Goal: Task Accomplishment & Management: Manage account settings

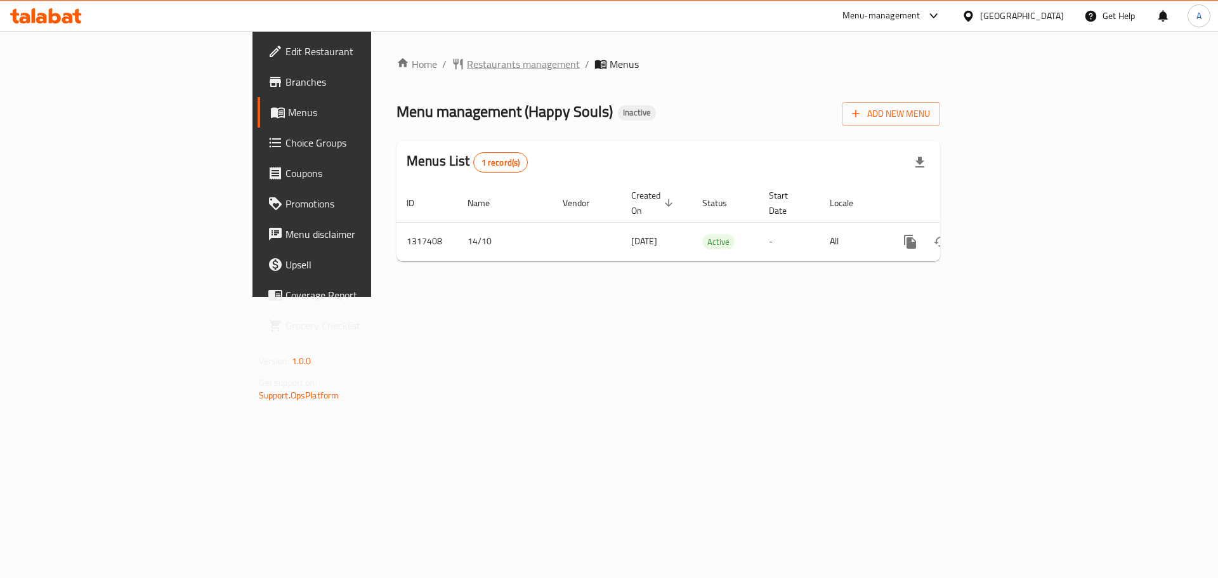
click at [467, 58] on span "Restaurants management" at bounding box center [523, 63] width 113 height 15
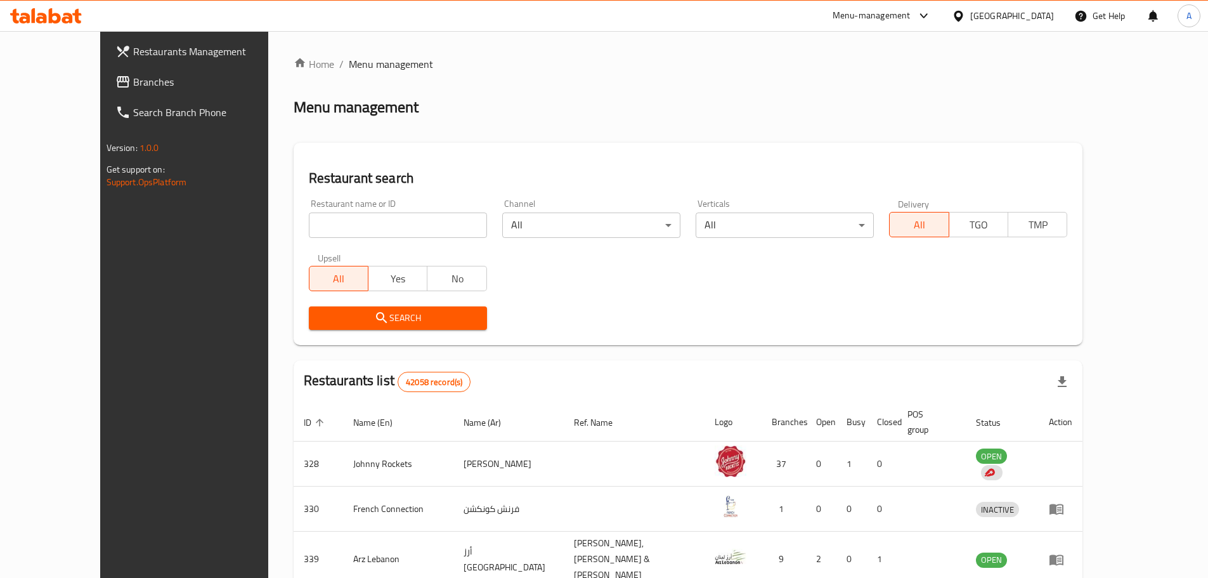
click at [133, 75] on span "Branches" at bounding box center [212, 81] width 159 height 15
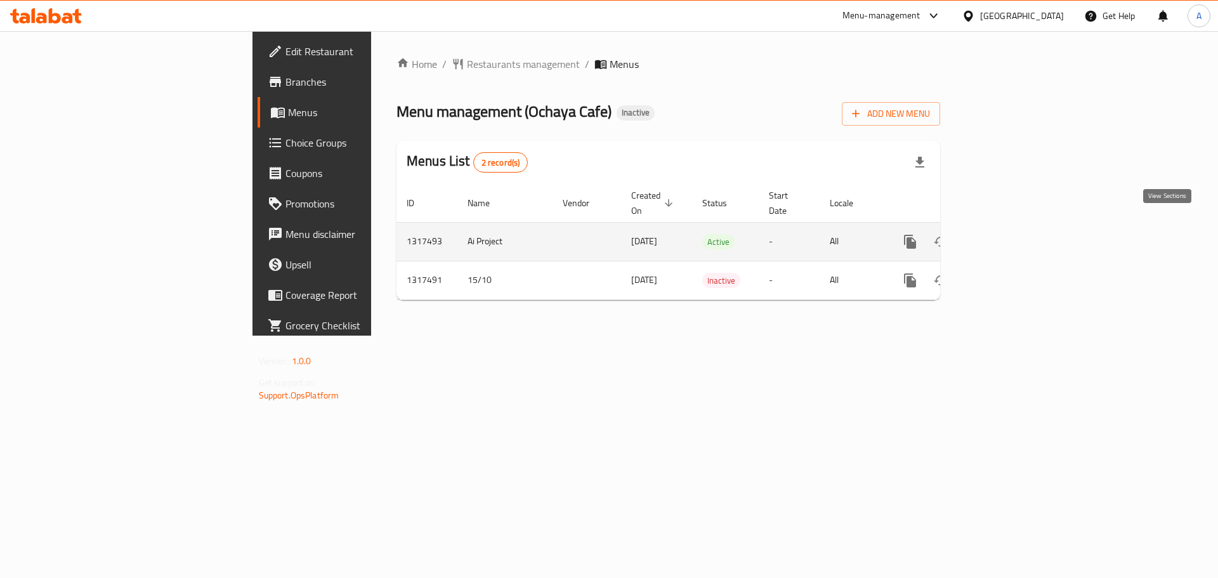
click at [1009, 234] on icon "enhanced table" at bounding box center [1001, 241] width 15 height 15
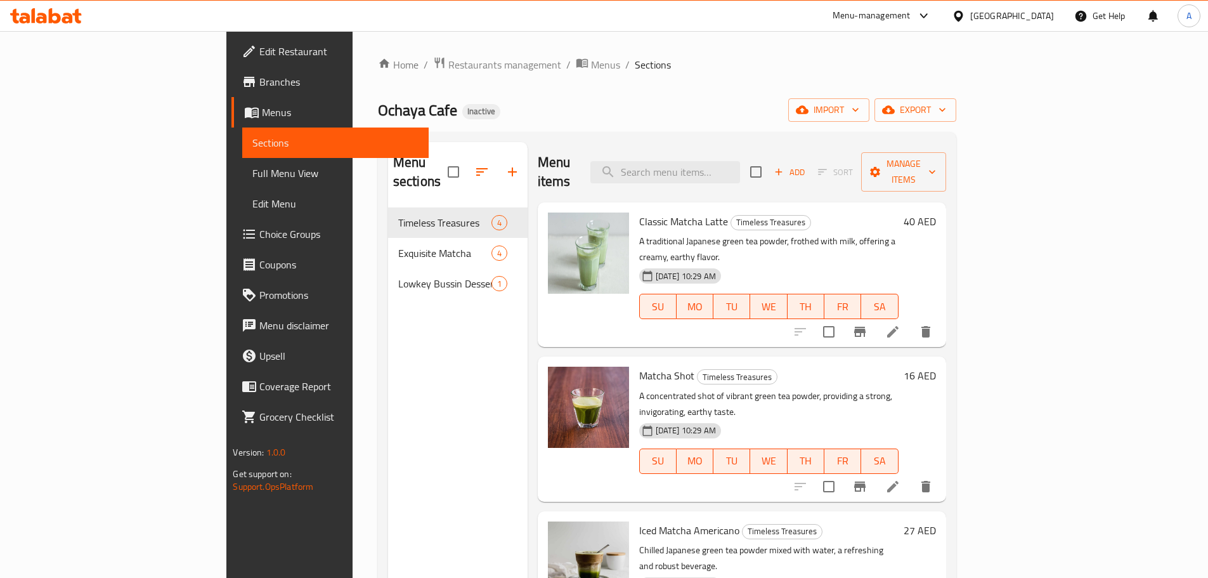
click at [252, 173] on span "Full Menu View" at bounding box center [335, 173] width 166 height 15
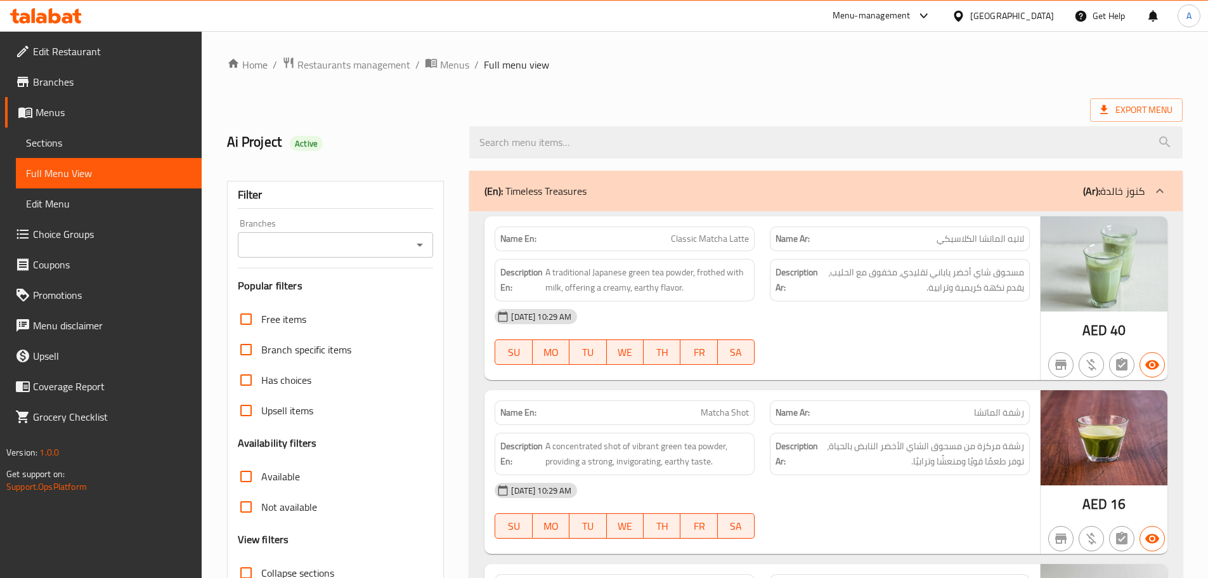
click at [261, 148] on h2 "Ai Project Active" at bounding box center [341, 142] width 228 height 19
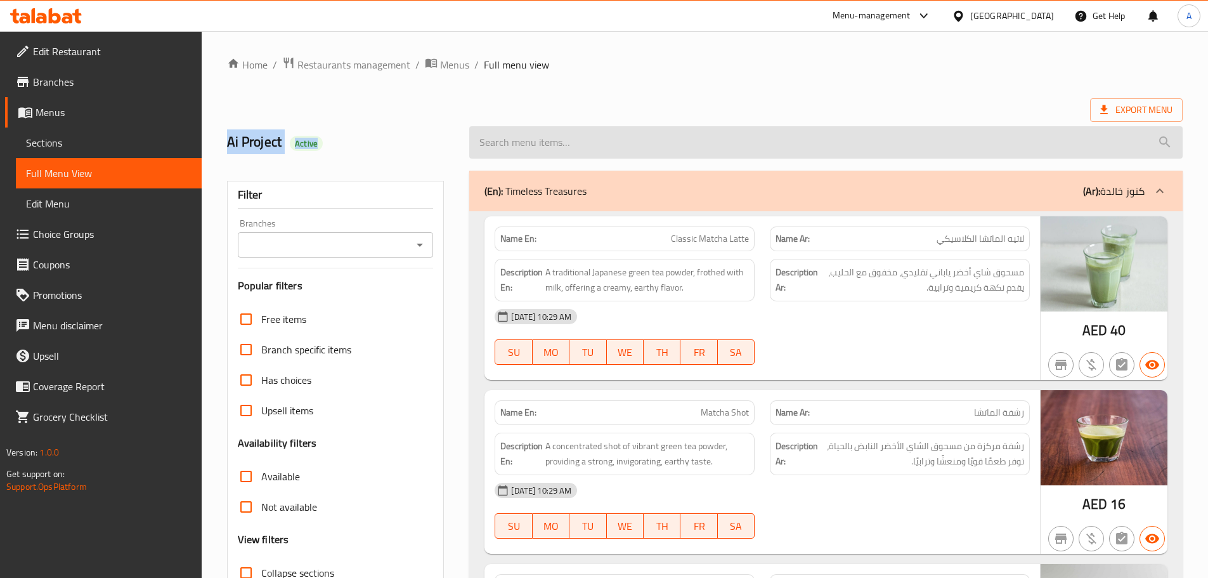
drag, startPoint x: 261, startPoint y: 148, endPoint x: 832, endPoint y: 131, distance: 571.6
click at [564, 148] on div "Ai Project Active" at bounding box center [704, 142] width 971 height 56
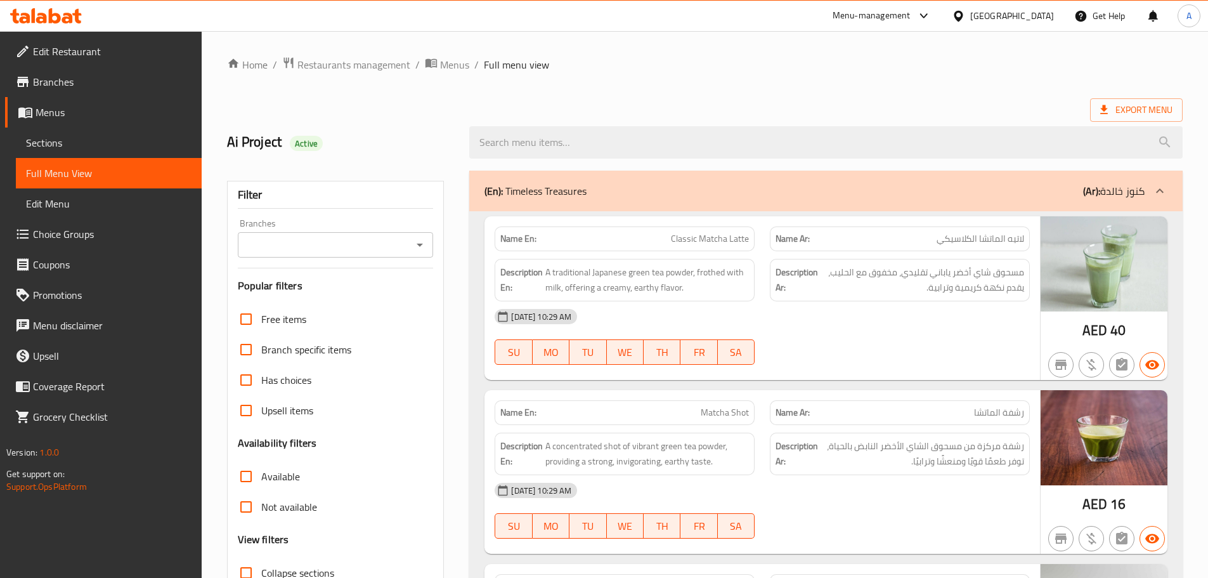
click at [436, 69] on span "breadcrumb" at bounding box center [432, 64] width 15 height 16
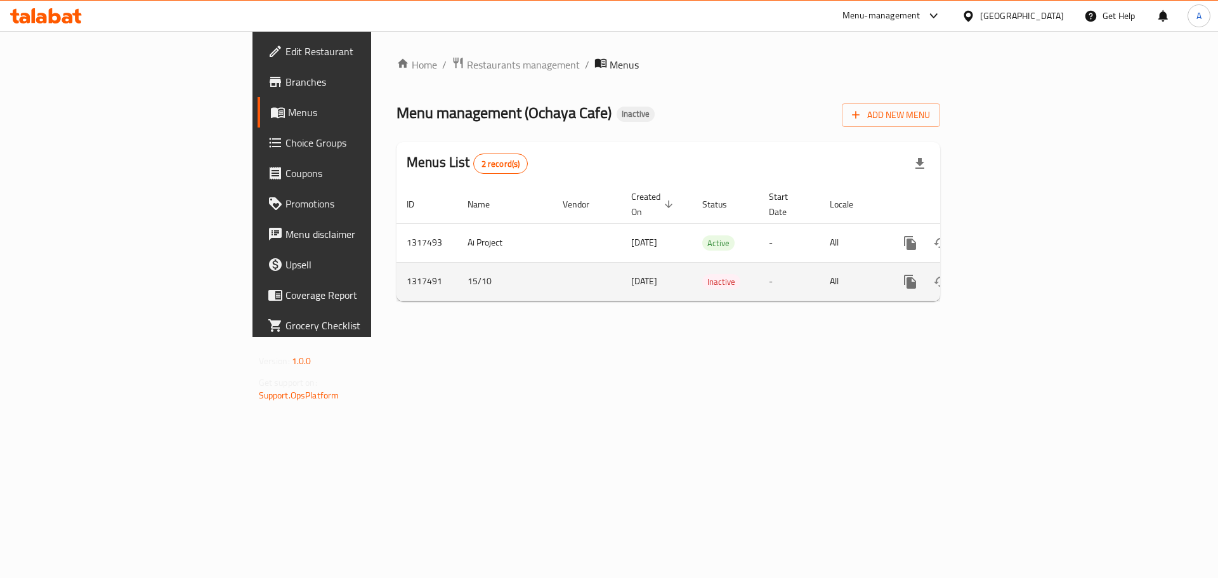
drag, startPoint x: 370, startPoint y: 271, endPoint x: 516, endPoint y: 268, distance: 145.9
click at [516, 268] on tr "1317491 15/10 15/10/2025 Inactive - All" at bounding box center [711, 281] width 630 height 39
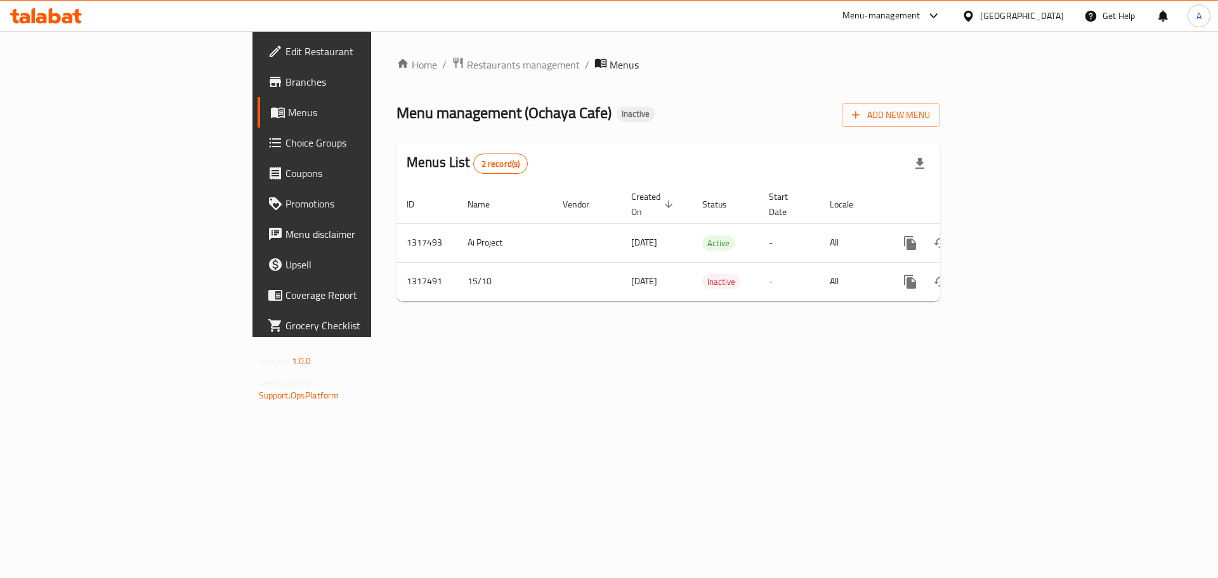
click at [508, 331] on div "Home / Restaurants management / Menus Menu management ( Ochaya Cafe ) Inactive …" at bounding box center [668, 184] width 594 height 306
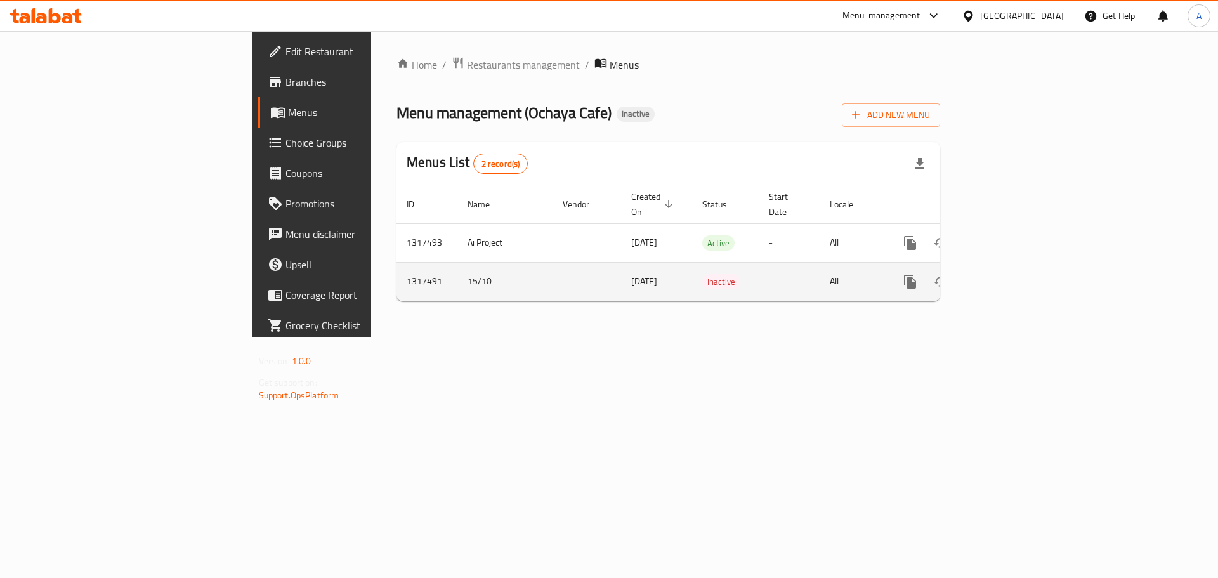
click at [1009, 274] on icon "enhanced table" at bounding box center [1001, 281] width 15 height 15
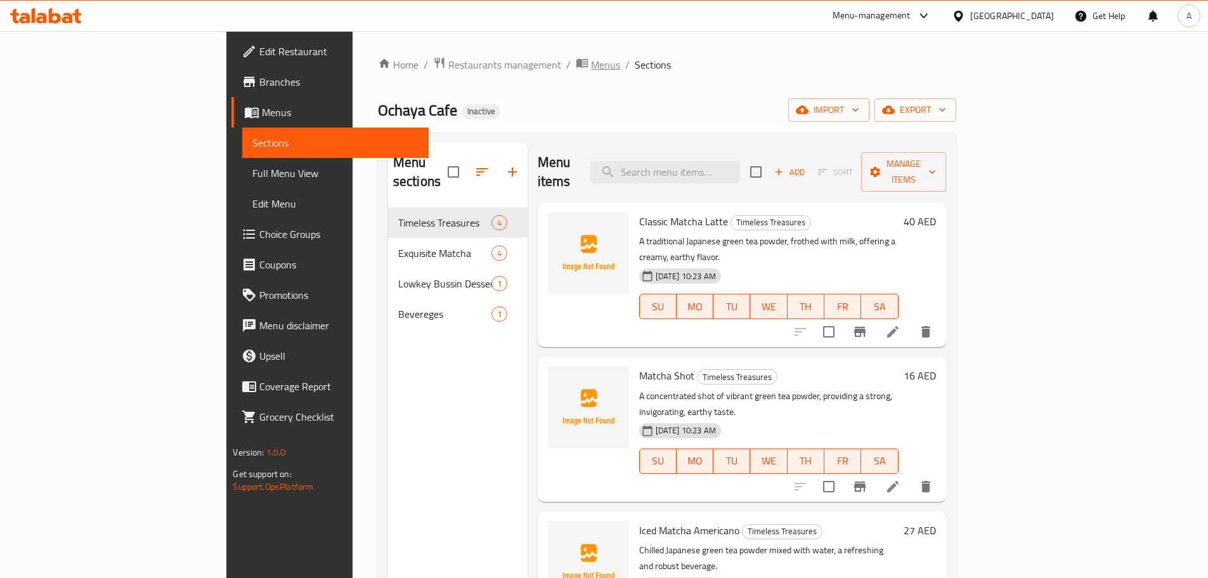
click at [591, 69] on span "Menus" at bounding box center [605, 64] width 29 height 15
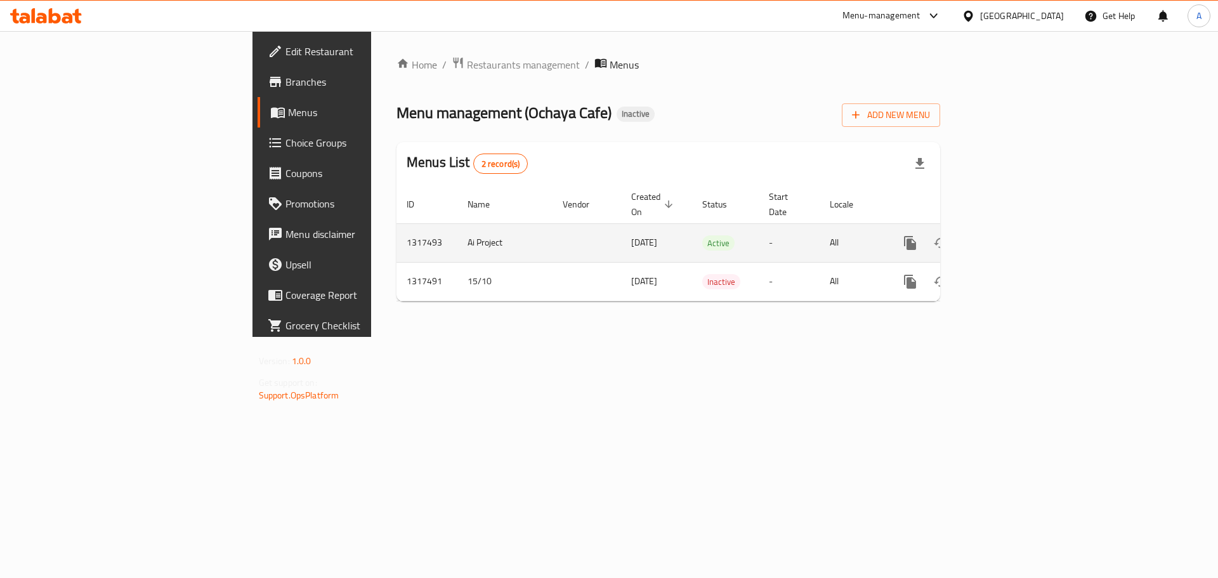
click at [1009, 235] on icon "enhanced table" at bounding box center [1001, 242] width 15 height 15
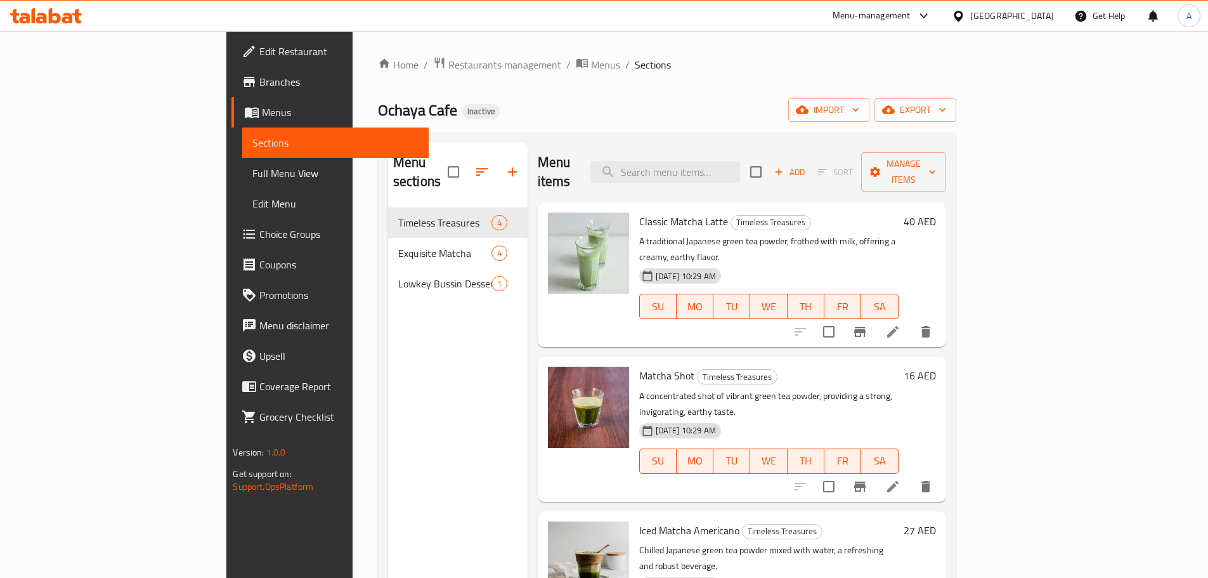
click at [738, 75] on div "Home / Restaurants management / Menus / Sections Ochaya Cafe Inactive import ex…" at bounding box center [667, 392] width 578 height 673
click at [378, 108] on span "Ochaya Cafe" at bounding box center [417, 110] width 79 height 29
drag, startPoint x: 237, startPoint y: 108, endPoint x: 409, endPoint y: 115, distance: 172.0
click at [406, 115] on div "Ochaya Cafe Inactive import export" at bounding box center [667, 109] width 578 height 23
click at [451, 102] on div "Ochaya Cafe Inactive import export" at bounding box center [667, 109] width 578 height 23
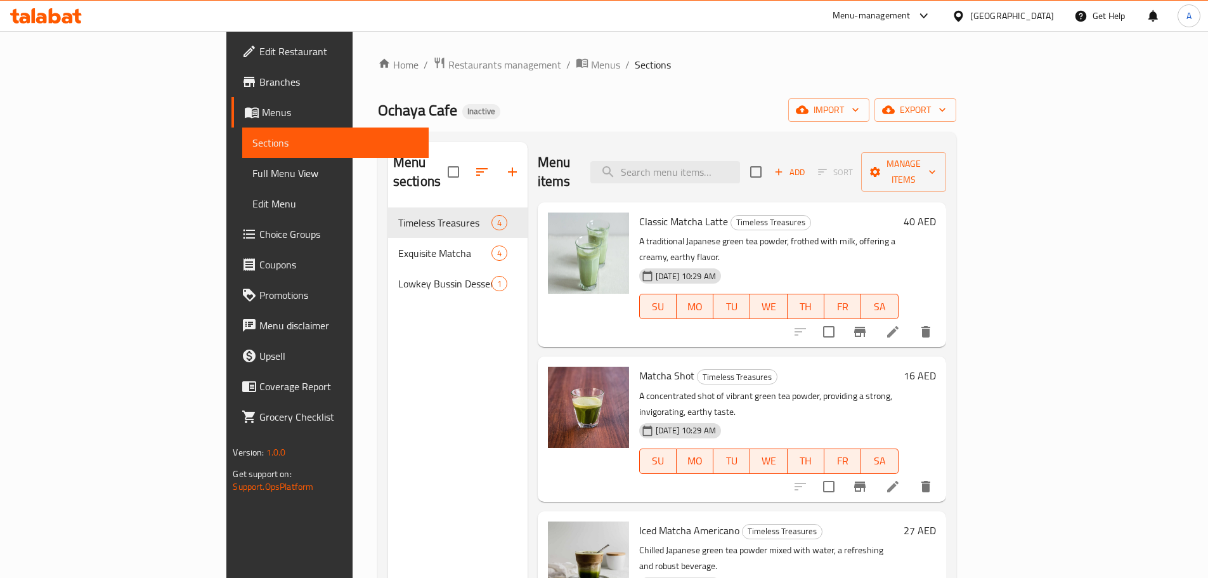
click at [252, 172] on span "Full Menu View" at bounding box center [335, 173] width 166 height 15
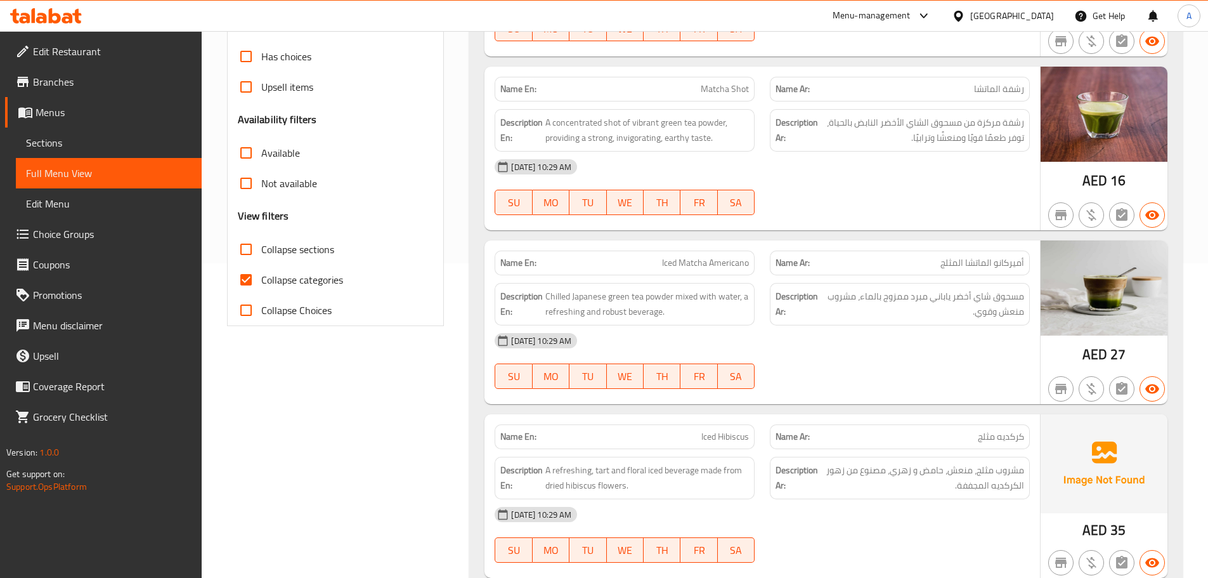
scroll to position [380, 0]
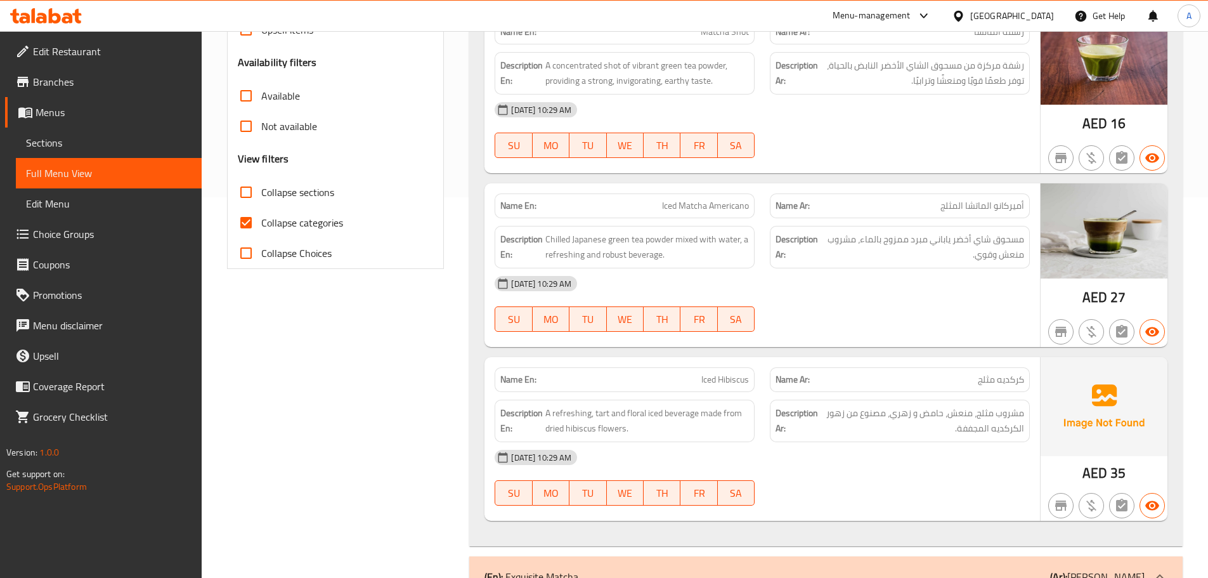
click at [287, 215] on span "Collapse categories" at bounding box center [302, 222] width 82 height 15
click at [261, 214] on input "Collapse categories" at bounding box center [246, 222] width 30 height 30
checkbox input "false"
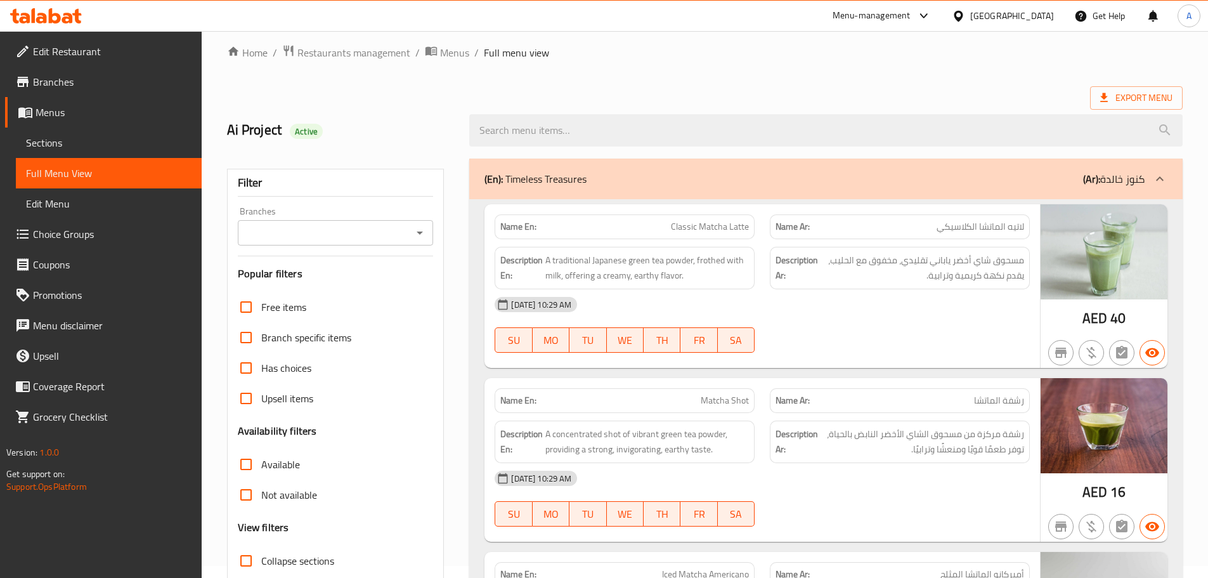
scroll to position [0, 0]
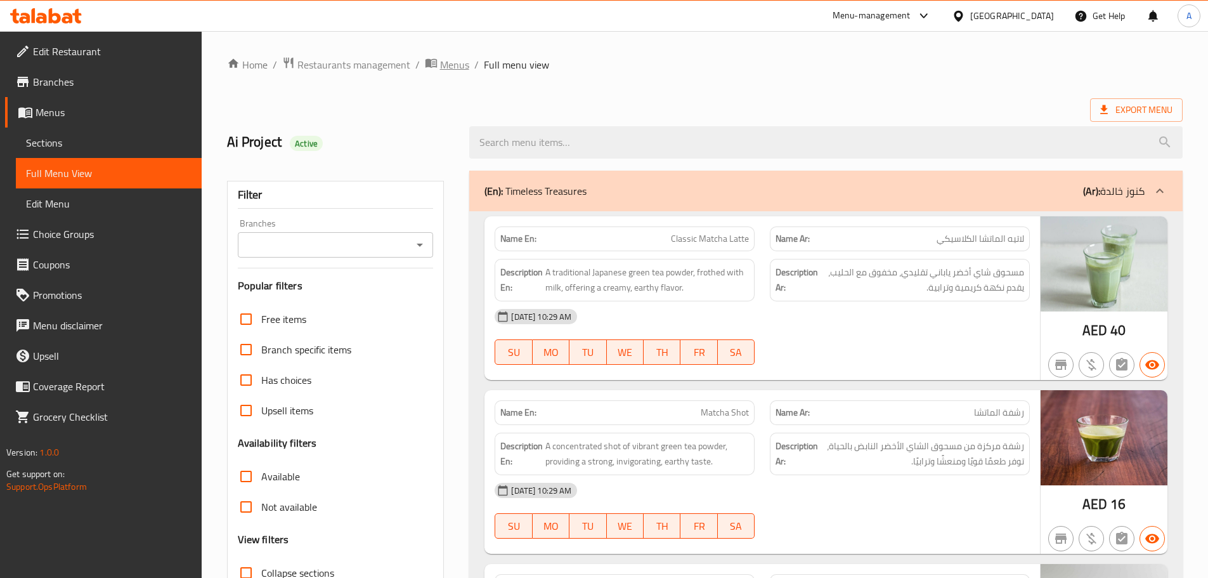
click at [447, 67] on span "Menus" at bounding box center [454, 64] width 29 height 15
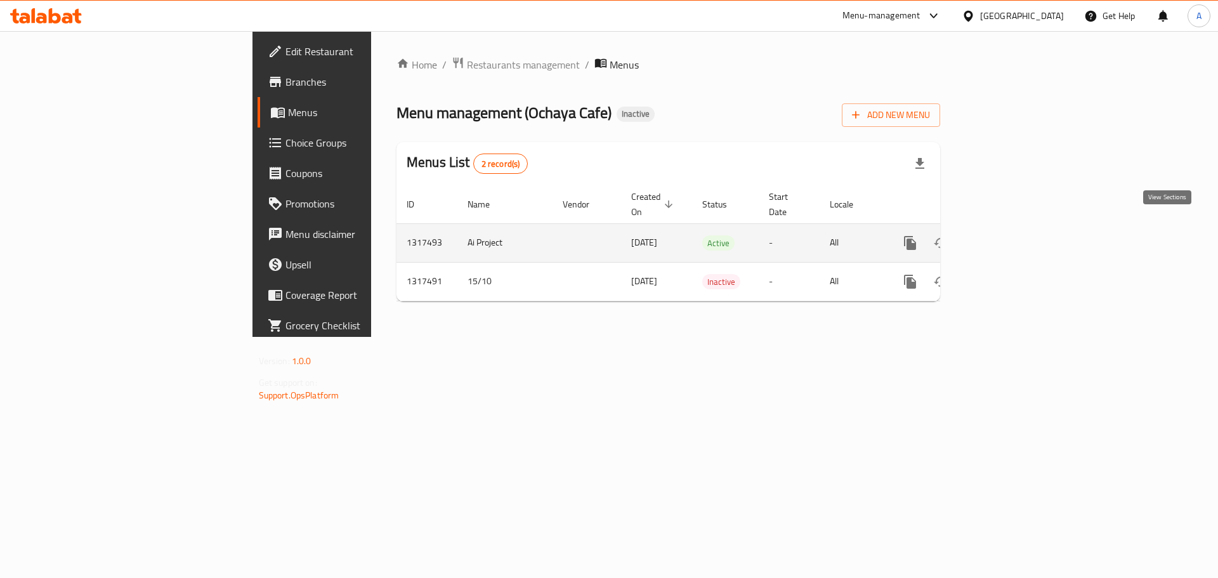
click at [1017, 237] on link "enhanced table" at bounding box center [1001, 243] width 30 height 30
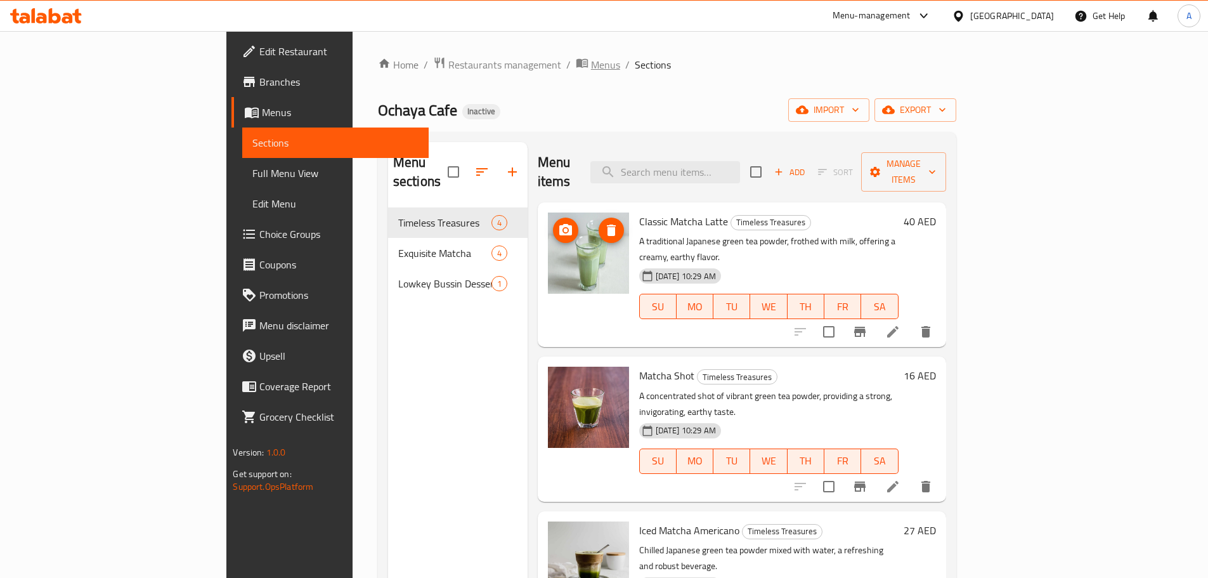
click at [591, 68] on span "Menus" at bounding box center [605, 64] width 29 height 15
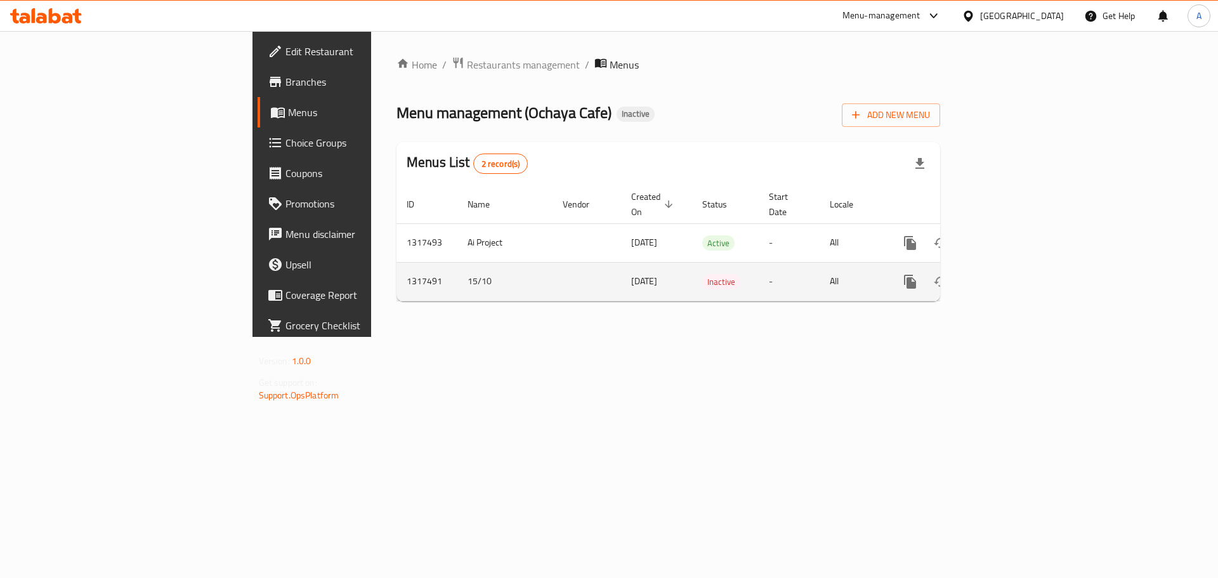
click at [1017, 266] on link "enhanced table" at bounding box center [1001, 281] width 30 height 30
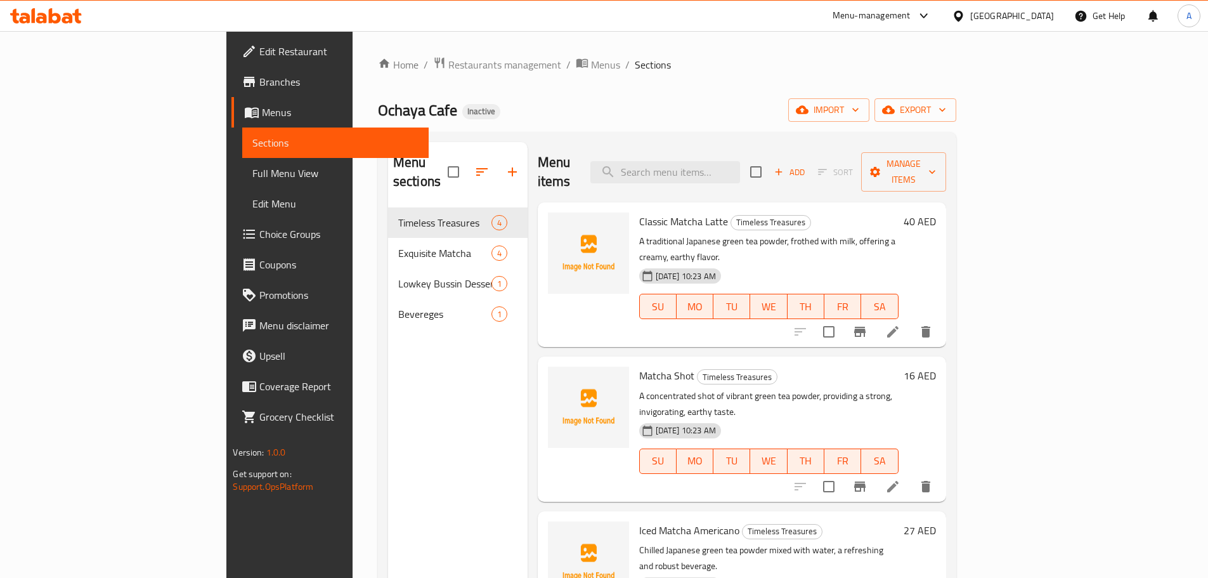
click at [664, 68] on ol "Home / Restaurants management / Menus / Sections" at bounding box center [667, 64] width 578 height 16
click at [591, 61] on span "Menus" at bounding box center [605, 64] width 29 height 15
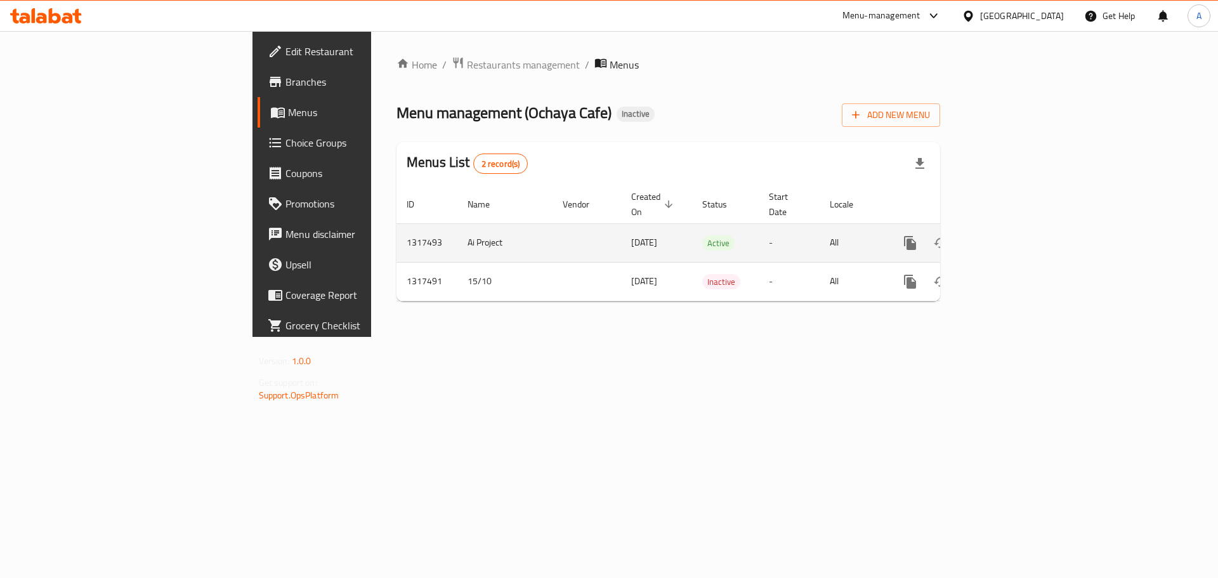
drag, startPoint x: 1183, startPoint y: 234, endPoint x: 1172, endPoint y: 231, distance: 11.2
click at [1027, 234] on td "enhanced table" at bounding box center [956, 242] width 142 height 39
click at [1009, 235] on icon "enhanced table" at bounding box center [1001, 242] width 15 height 15
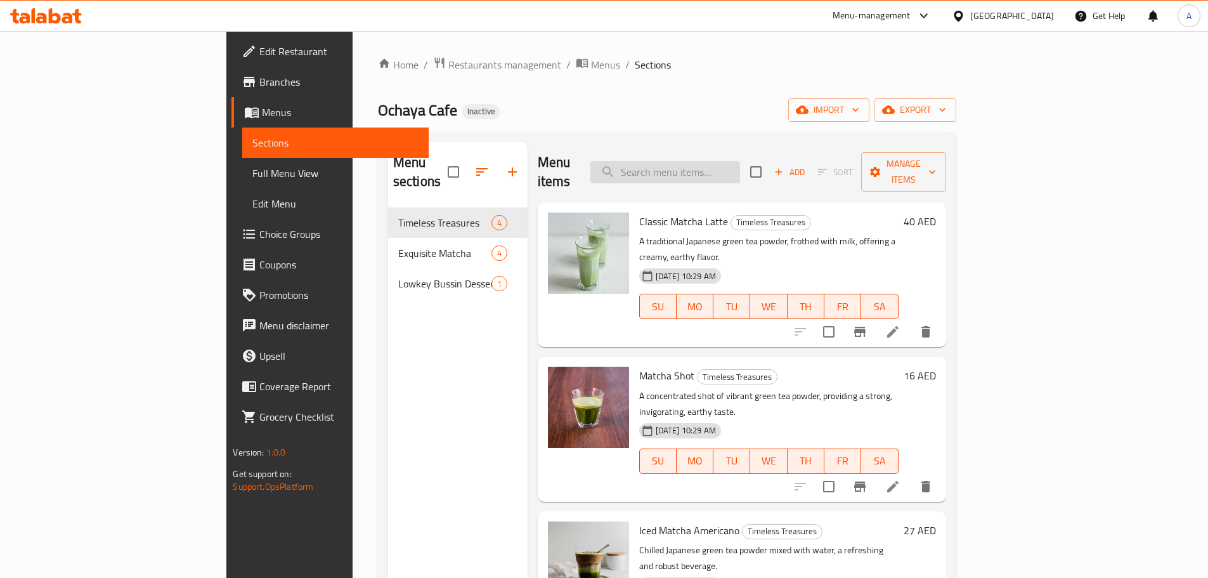
click at [716, 167] on input "search" at bounding box center [665, 172] width 150 height 22
paste input "Vimto matcha"
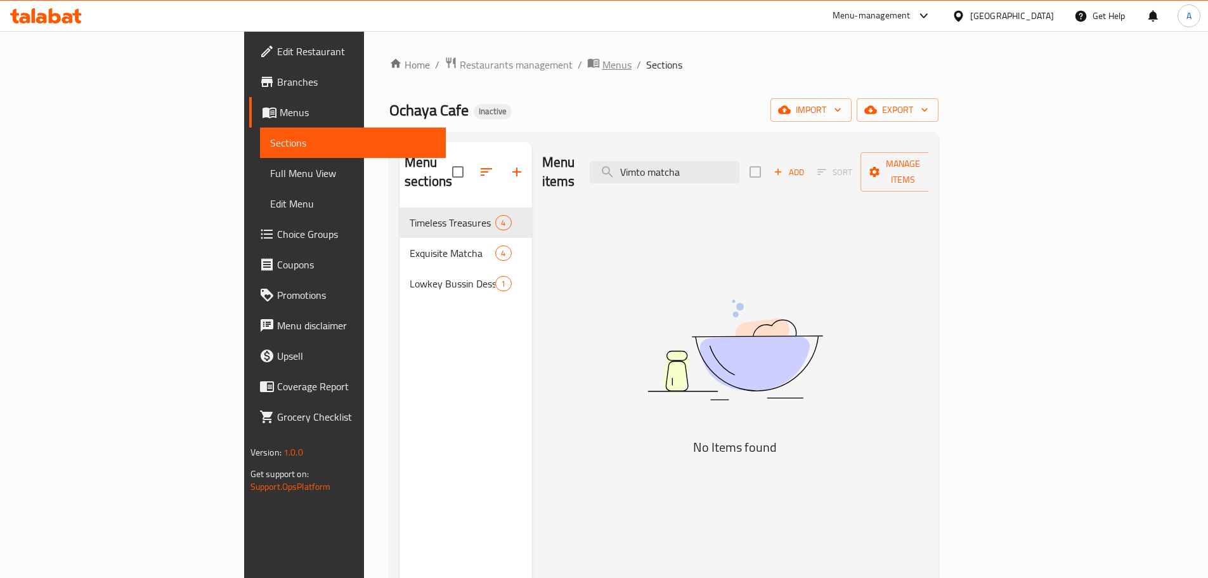
type input "Vimto matcha"
click at [602, 60] on span "Menus" at bounding box center [616, 64] width 29 height 15
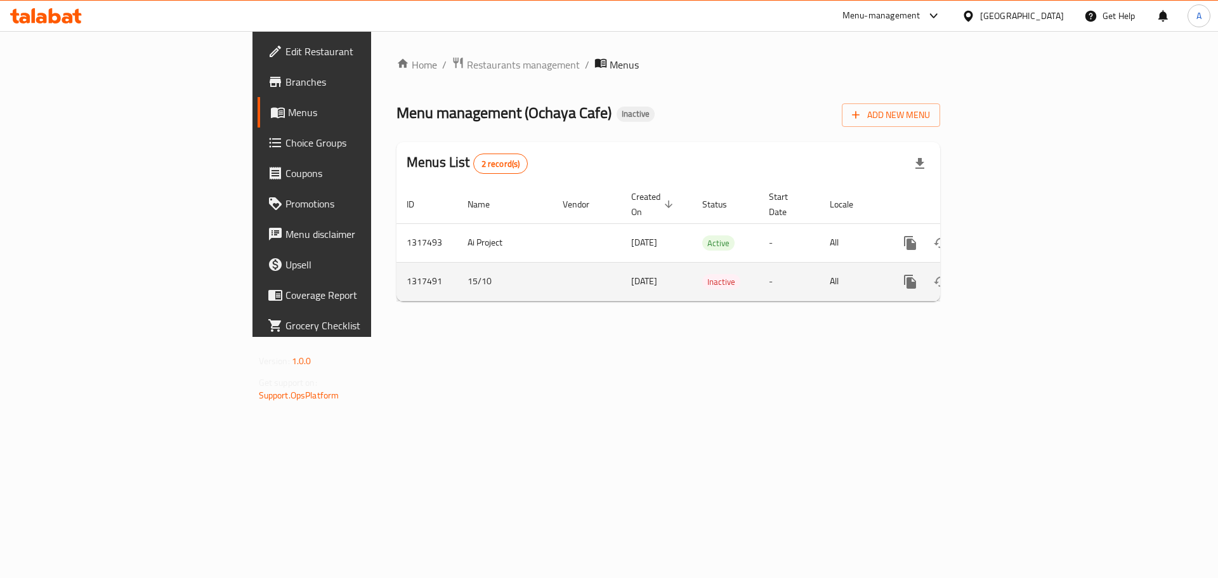
click at [1009, 274] on icon "enhanced table" at bounding box center [1001, 281] width 15 height 15
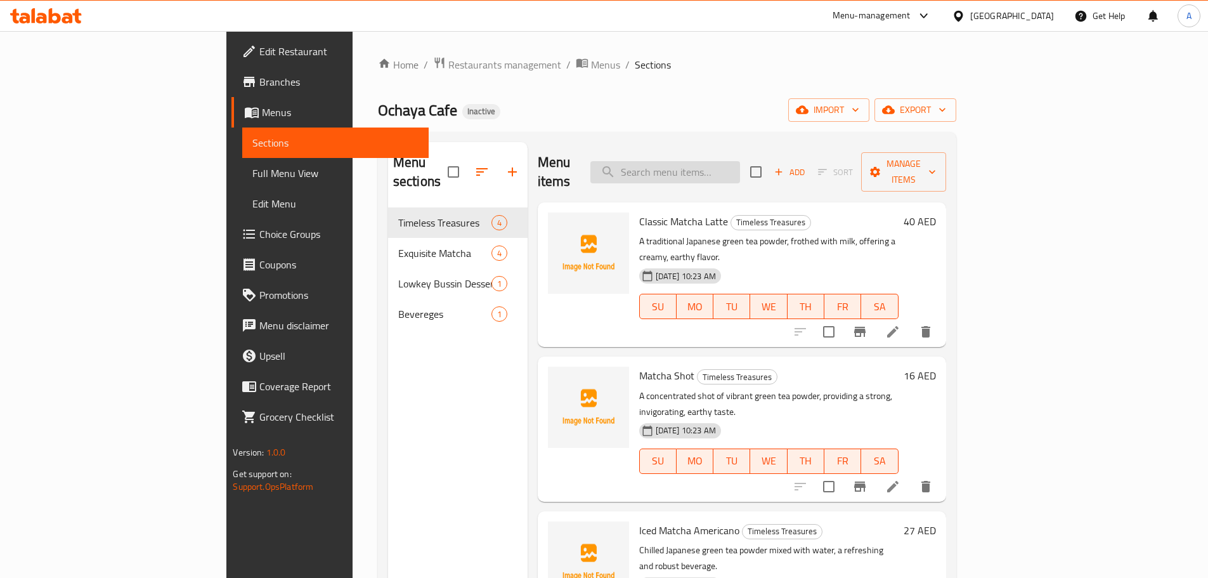
click at [740, 164] on input "search" at bounding box center [665, 172] width 150 height 22
paste input "Vimto matcha"
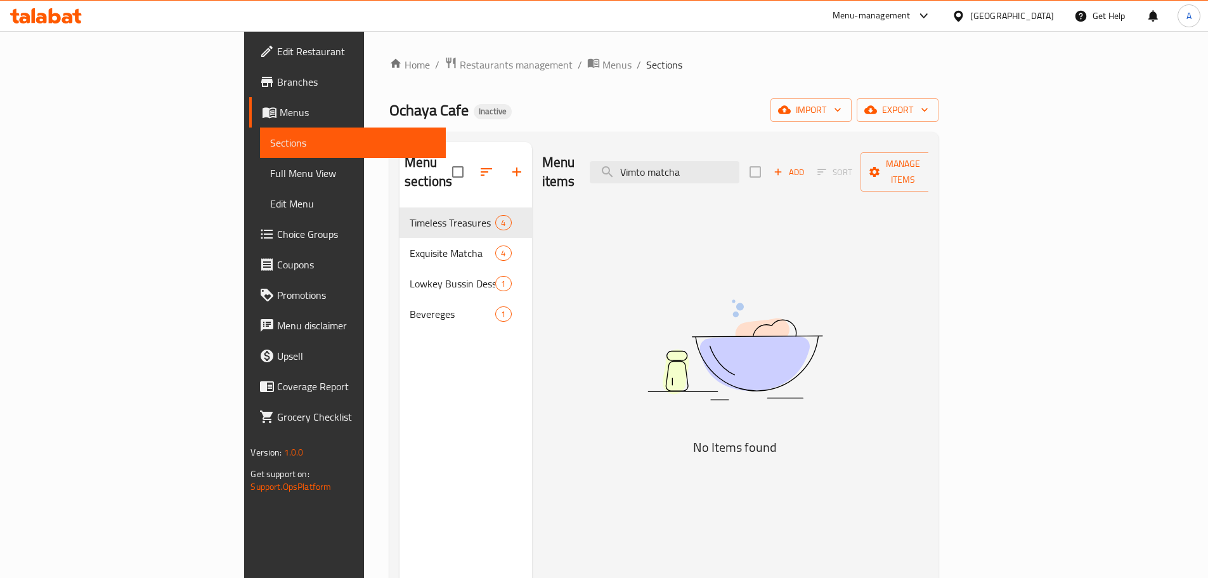
type input "Vimto matcha"
click at [686, 87] on div "Home / Restaurants management / Menus / Sections Ochaya Cafe Inactive import ex…" at bounding box center [663, 392] width 549 height 673
click at [602, 66] on span "Menus" at bounding box center [616, 64] width 29 height 15
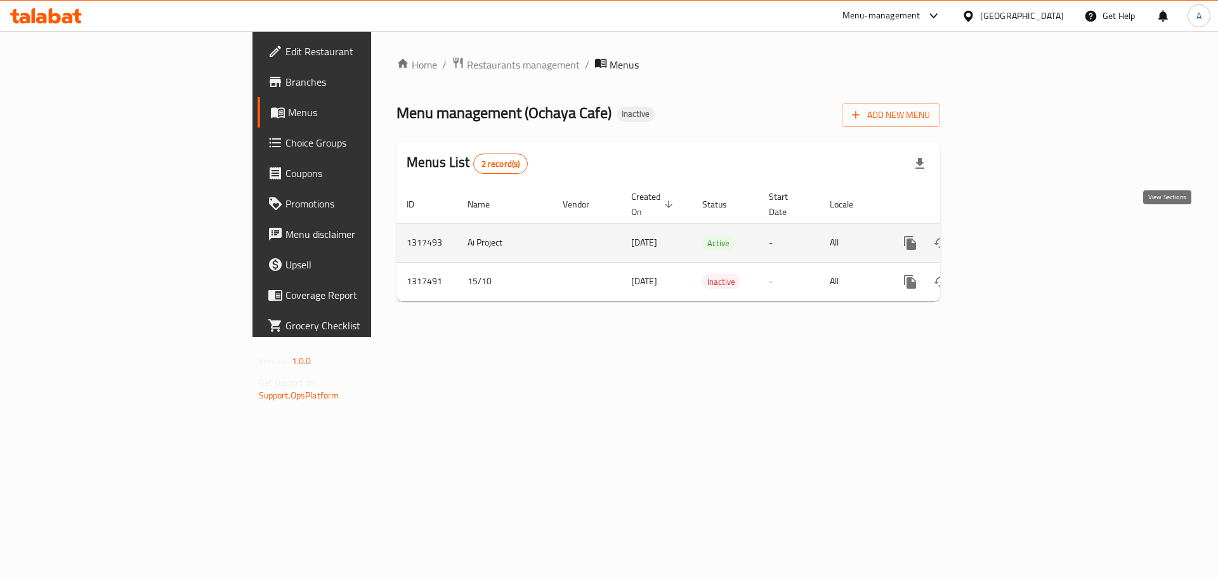
click at [1017, 228] on link "enhanced table" at bounding box center [1001, 243] width 30 height 30
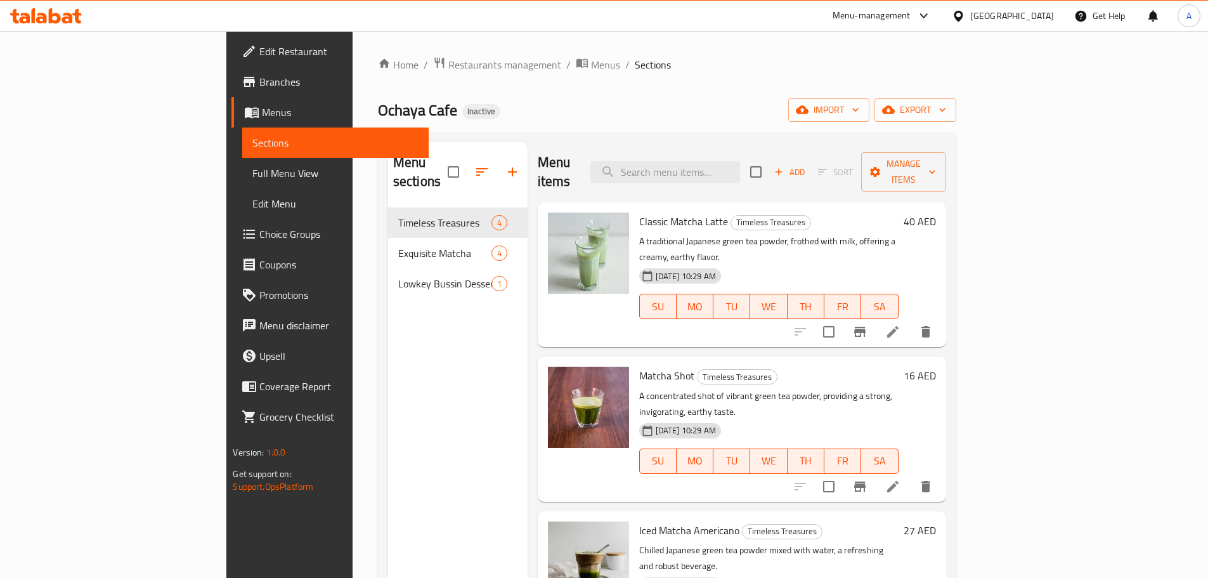
click at [252, 176] on span "Full Menu View" at bounding box center [335, 173] width 166 height 15
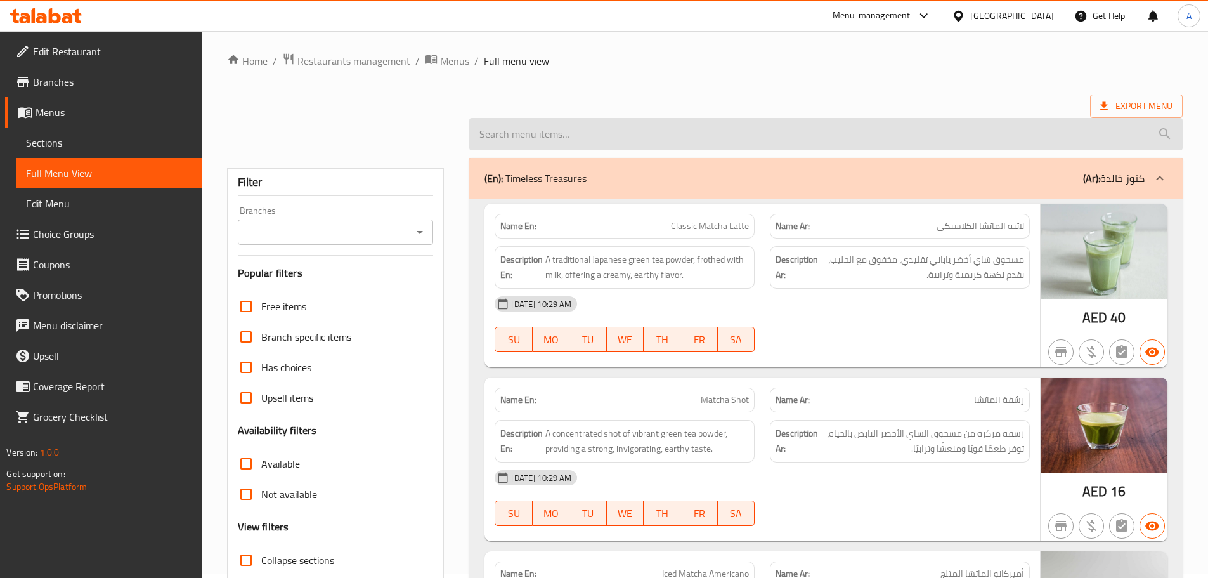
scroll to position [190, 0]
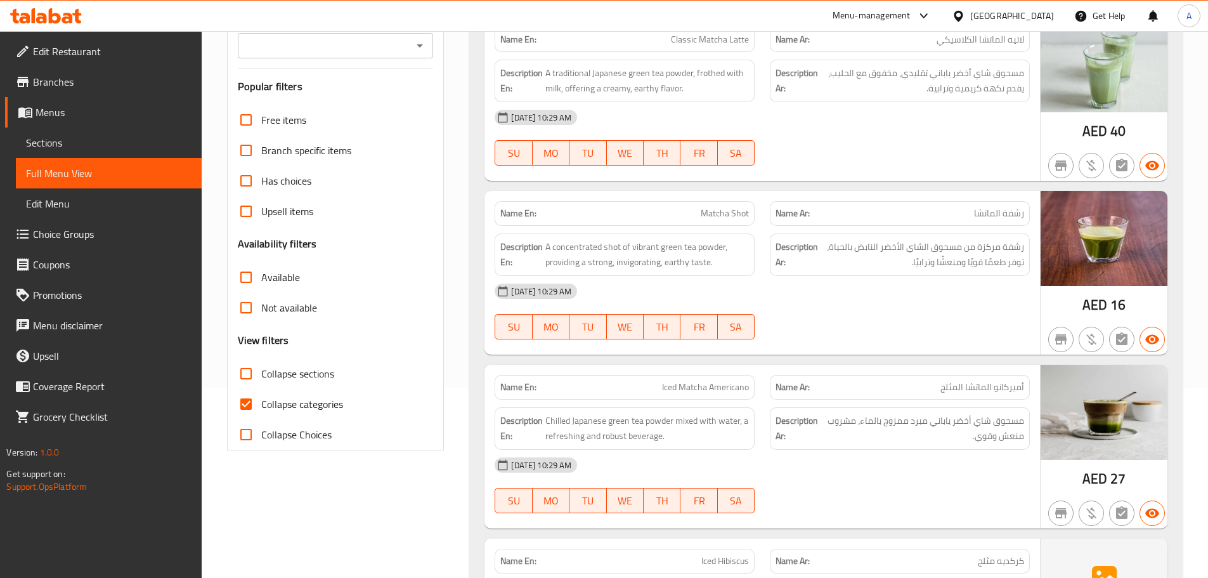
click at [252, 403] on input "Collapse categories" at bounding box center [246, 404] width 30 height 30
checkbox input "false"
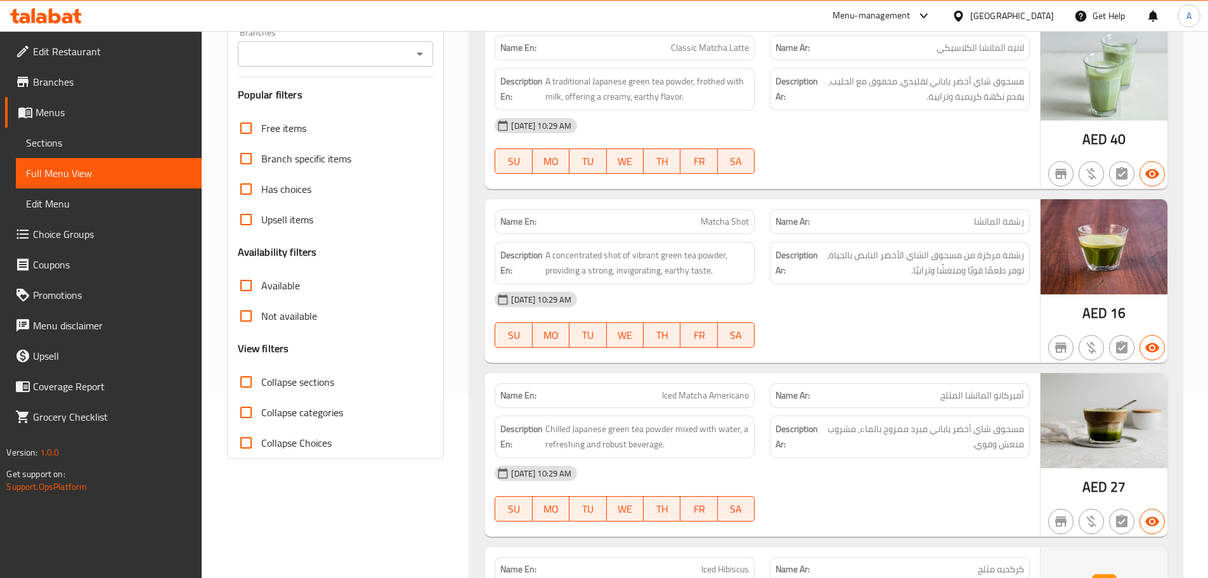
scroll to position [127, 0]
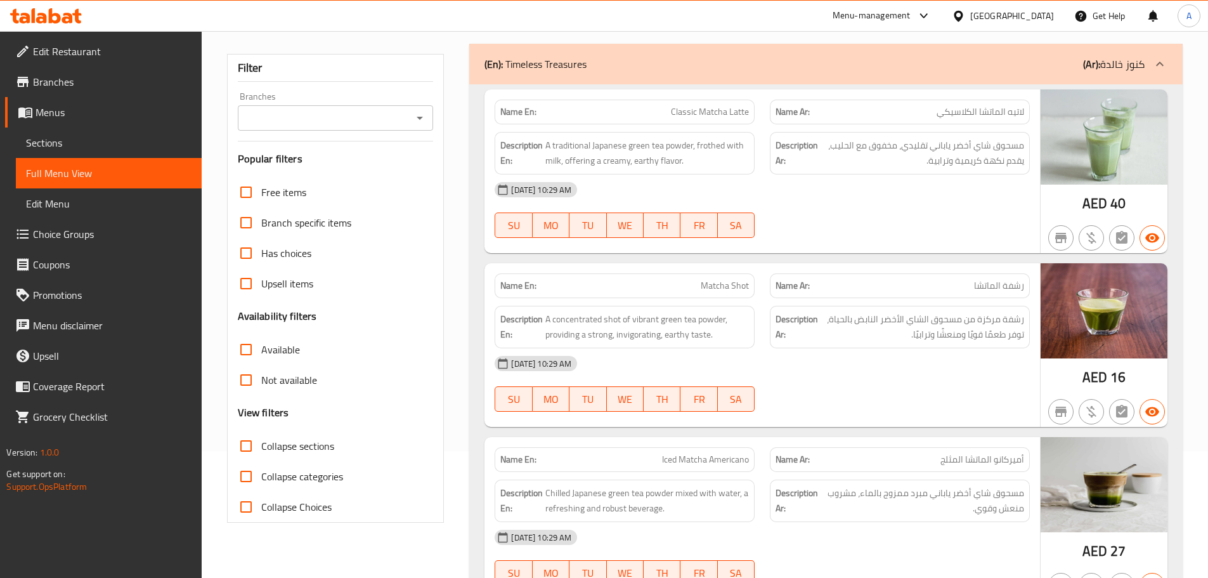
drag, startPoint x: 684, startPoint y: 112, endPoint x: 854, endPoint y: 188, distance: 186.5
click at [774, 142] on div "Name En: Classic Matcha Latte Name Ar: لاتيه الماتشا الكلاسيكي Description En: …" at bounding box center [762, 171] width 556 height 164
drag, startPoint x: 868, startPoint y: 200, endPoint x: 758, endPoint y: 172, distance: 113.2
click at [869, 200] on div "15-10-2025 10:29 AM" at bounding box center [762, 189] width 550 height 30
drag, startPoint x: 673, startPoint y: 99, endPoint x: 835, endPoint y: 191, distance: 186.0
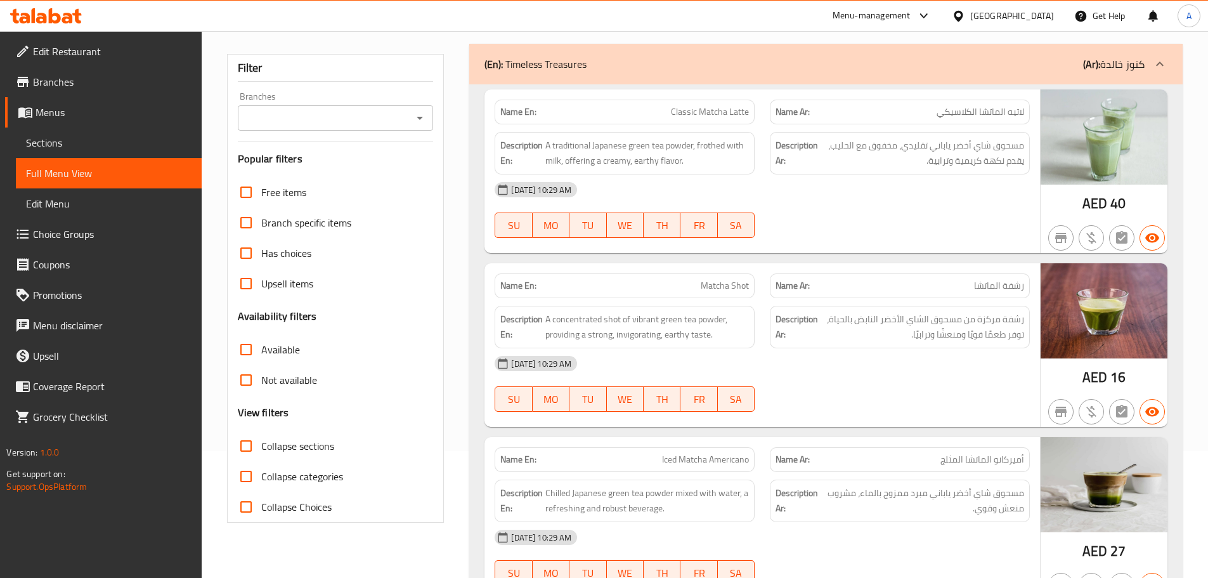
click at [734, 121] on div "Name En: Classic Matcha Latte" at bounding box center [625, 112] width 260 height 25
drag, startPoint x: 863, startPoint y: 227, endPoint x: 829, endPoint y: 228, distance: 34.3
click at [864, 228] on div "15-10-2025 10:29 AM SU MO TU WE TH FR SA" at bounding box center [762, 209] width 550 height 71
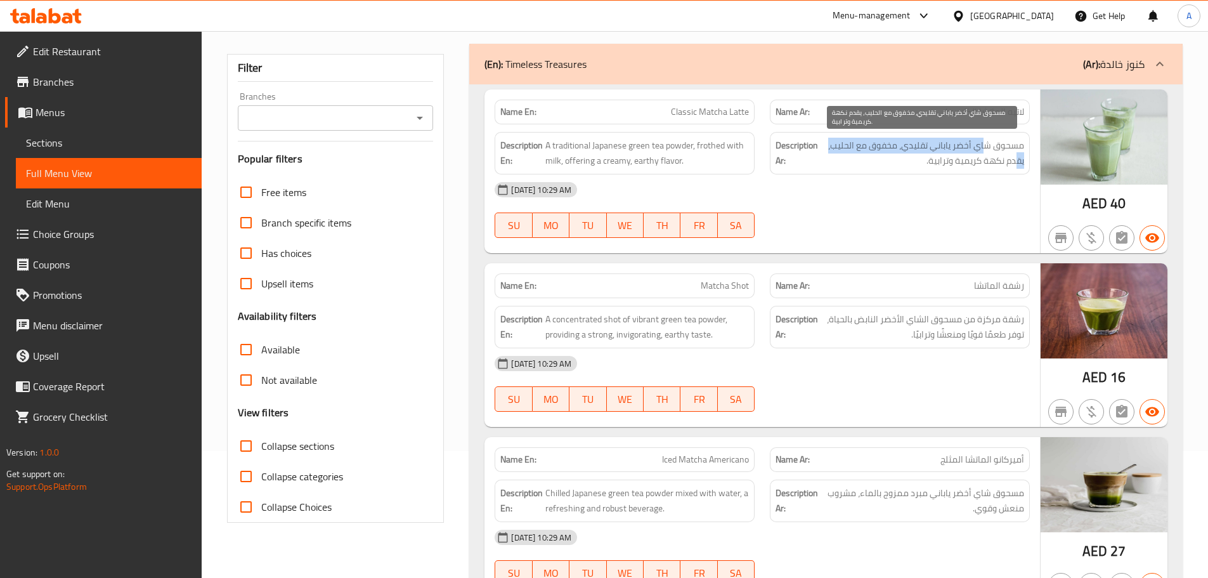
drag, startPoint x: 1018, startPoint y: 153, endPoint x: 982, endPoint y: 148, distance: 36.0
click at [984, 148] on span "مسحوق شاي أخضر ياباني تقليدي، مخفوق مع الحليب، يقدم نكهة كريمية وترابية." at bounding box center [923, 153] width 204 height 31
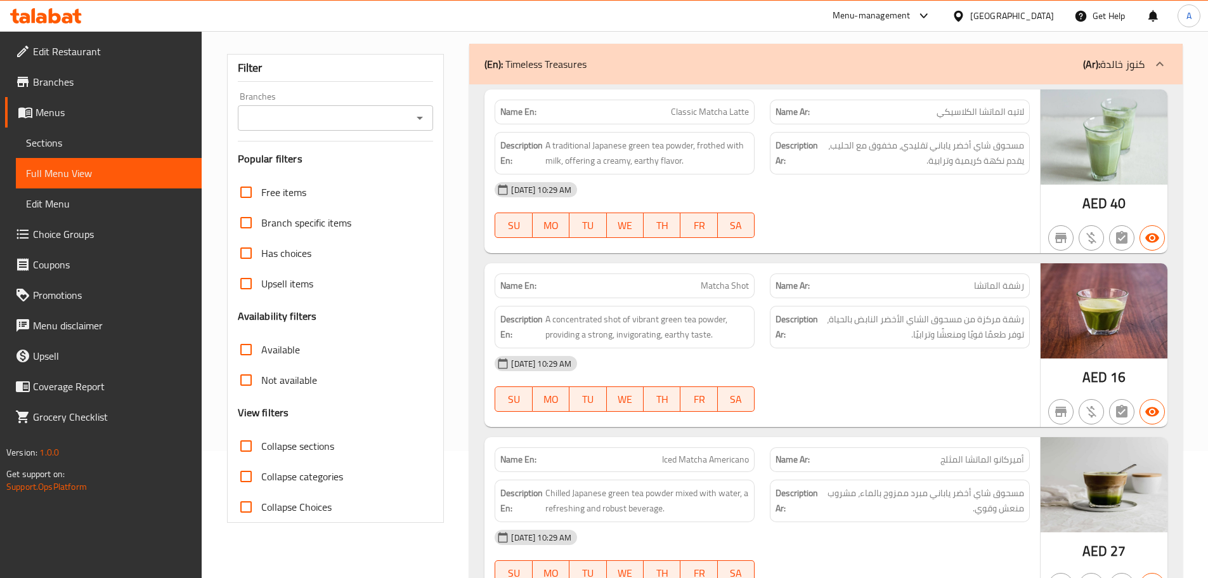
click at [972, 207] on div "15-10-2025 10:29 AM SU MO TU WE TH FR SA" at bounding box center [762, 209] width 550 height 71
click at [588, 146] on span "A traditional Japanese green tea powder, frothed with milk, offering a creamy, …" at bounding box center [647, 153] width 204 height 31
drag, startPoint x: 588, startPoint y: 146, endPoint x: 644, endPoint y: 145, distance: 55.8
click at [639, 143] on span "A traditional Japanese green tea powder, frothed with milk, offering a creamy, …" at bounding box center [647, 153] width 204 height 31
click at [686, 146] on span "A traditional Japanese green tea powder, frothed with milk, offering a creamy, …" at bounding box center [647, 153] width 204 height 31
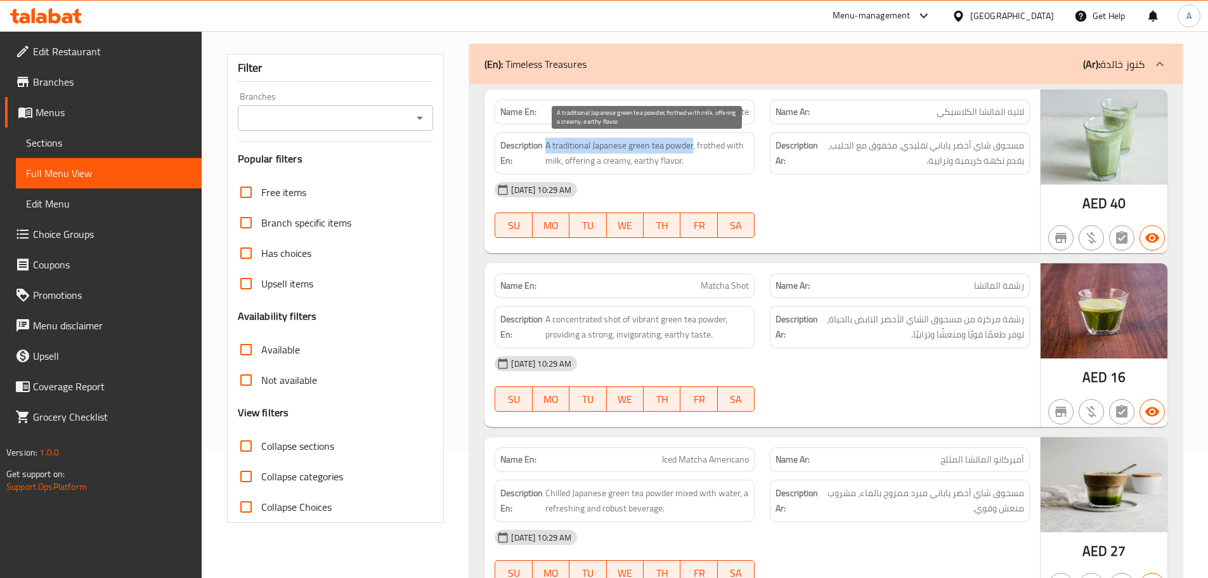
drag, startPoint x: 686, startPoint y: 146, endPoint x: 546, endPoint y: 138, distance: 139.8
click at [546, 138] on span "A traditional Japanese green tea powder, frothed with milk, offering a creamy, …" at bounding box center [647, 153] width 204 height 31
click at [715, 147] on span "A traditional Japanese green tea powder, frothed with milk, offering a creamy, …" at bounding box center [647, 153] width 204 height 31
drag, startPoint x: 715, startPoint y: 147, endPoint x: 728, endPoint y: 146, distance: 13.4
click at [728, 146] on span "A traditional Japanese green tea powder, frothed with milk, offering a creamy, …" at bounding box center [647, 153] width 204 height 31
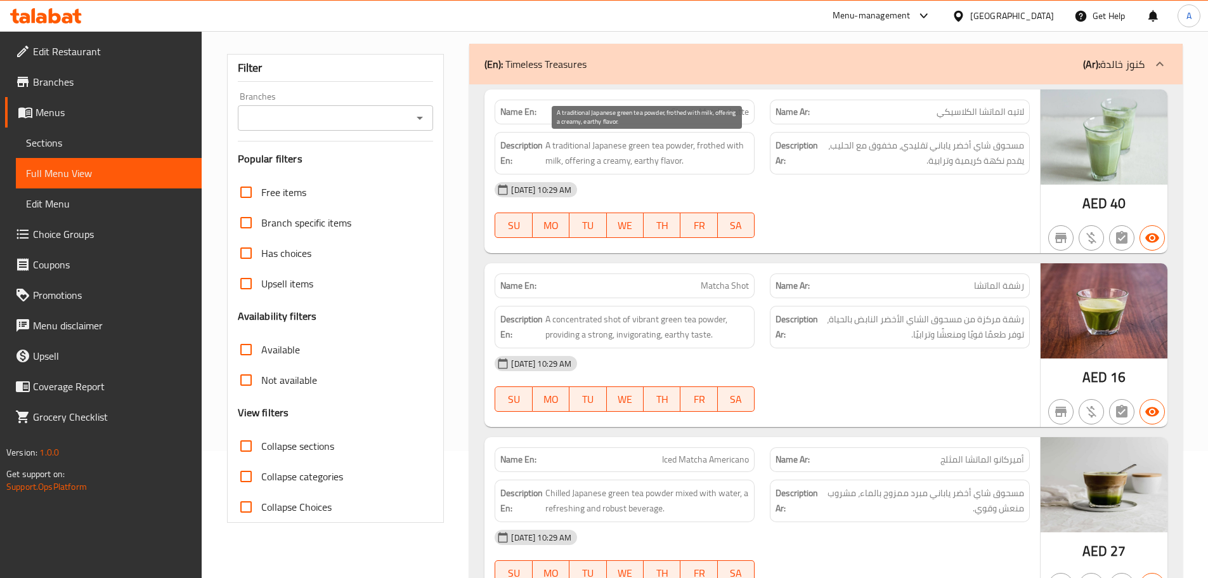
click at [574, 164] on span "A traditional Japanese green tea powder, frothed with milk, offering a creamy, …" at bounding box center [647, 153] width 204 height 31
drag, startPoint x: 574, startPoint y: 164, endPoint x: 735, endPoint y: 181, distance: 162.0
click at [663, 160] on span "A traditional Japanese green tea powder, frothed with milk, offering a creamy, …" at bounding box center [647, 153] width 204 height 31
click at [760, 184] on div "15-10-2025 10:29 AM" at bounding box center [762, 189] width 550 height 30
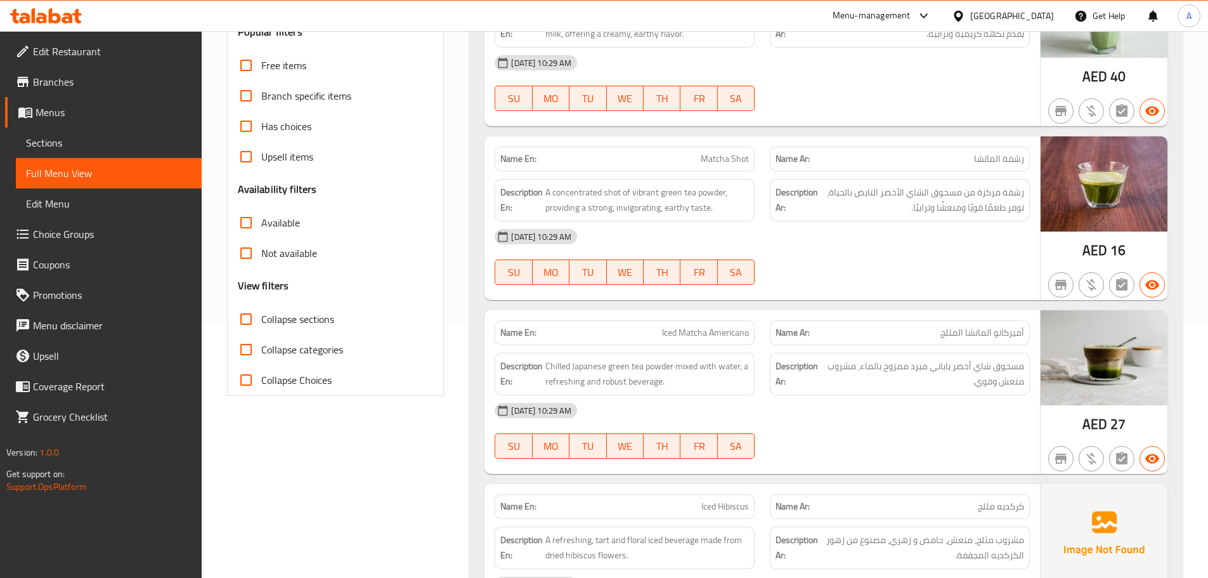
drag, startPoint x: 725, startPoint y: 169, endPoint x: 853, endPoint y: 233, distance: 143.5
click at [810, 206] on div "Name En: Matcha Shot Name Ar: رشفة الماتشا Description En: A concentrated shot …" at bounding box center [762, 218] width 556 height 164
click at [854, 245] on div "15-10-2025 10:29 AM" at bounding box center [762, 236] width 550 height 30
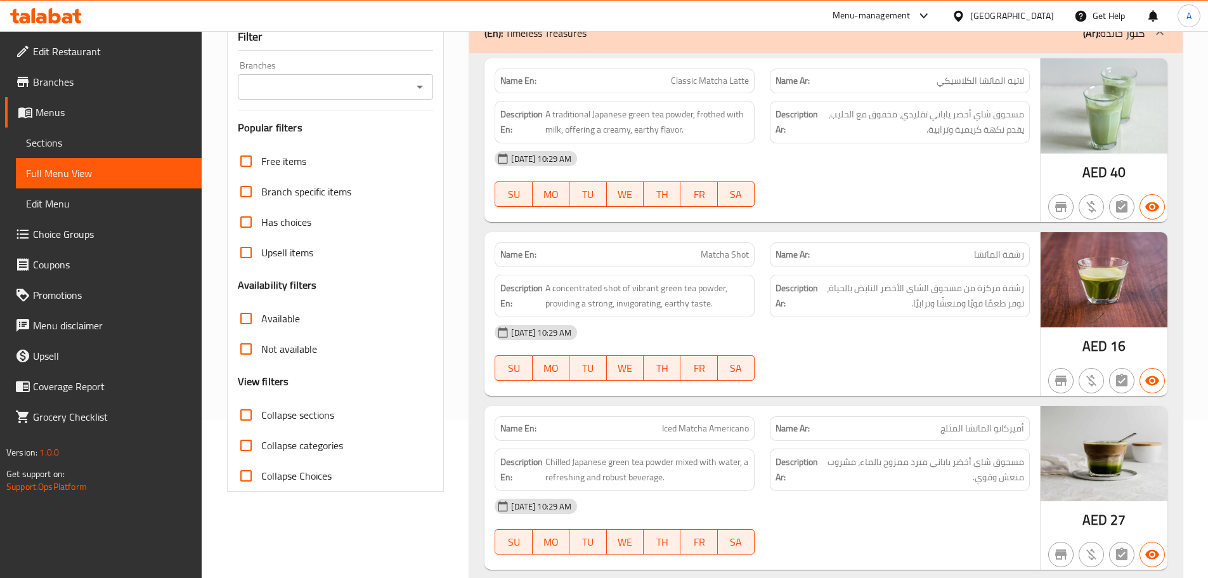
scroll to position [190, 0]
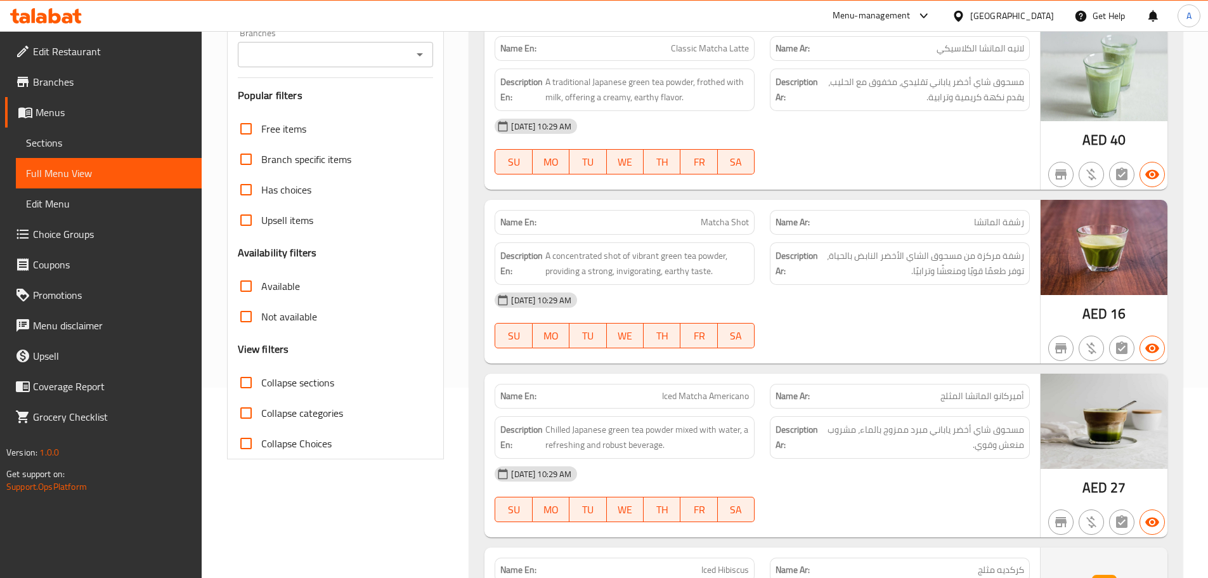
click at [858, 315] on div "15-10-2025 10:29 AM" at bounding box center [762, 300] width 550 height 30
drag, startPoint x: 708, startPoint y: 214, endPoint x: 758, endPoint y: 243, distance: 58.2
click at [734, 226] on span "Matcha Shot" at bounding box center [725, 222] width 48 height 13
click at [857, 310] on div "15-10-2025 10:29 AM" at bounding box center [762, 300] width 550 height 30
click at [1017, 223] on span "رشفة الماتشا" at bounding box center [999, 222] width 50 height 13
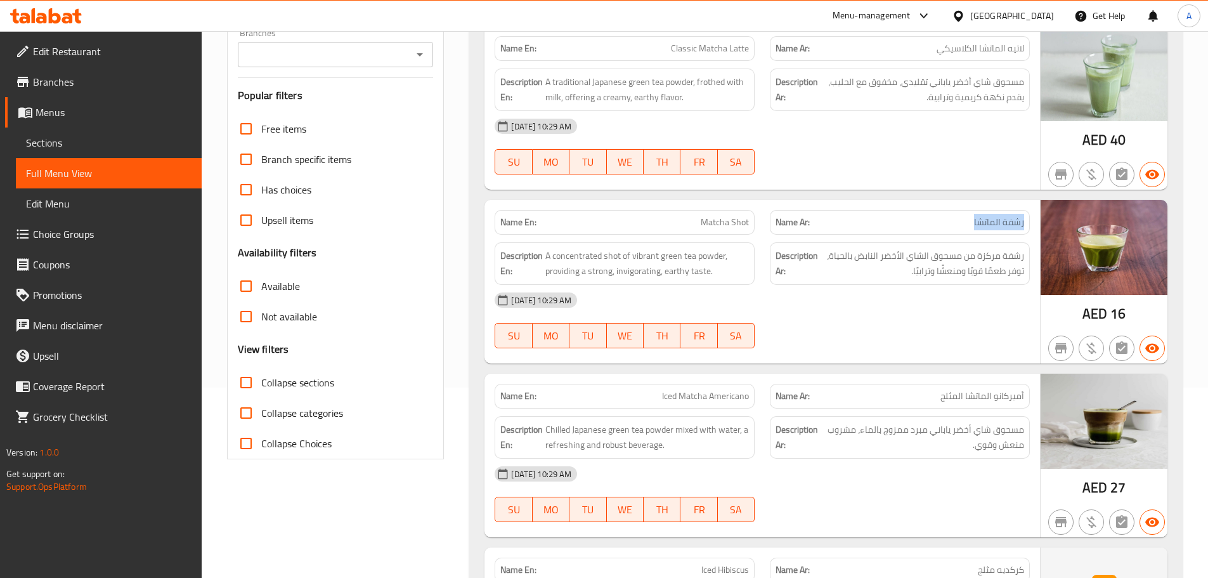
drag, startPoint x: 1017, startPoint y: 223, endPoint x: 959, endPoint y: 229, distance: 58.7
click at [971, 221] on p "Name Ar: رشفة الماتشا" at bounding box center [900, 222] width 249 height 13
copy span "رشفة الماتشا"
click at [904, 308] on div "15-10-2025 10:29 AM" at bounding box center [762, 300] width 550 height 30
click at [1011, 225] on span "رشفة الماتشا" at bounding box center [999, 222] width 50 height 13
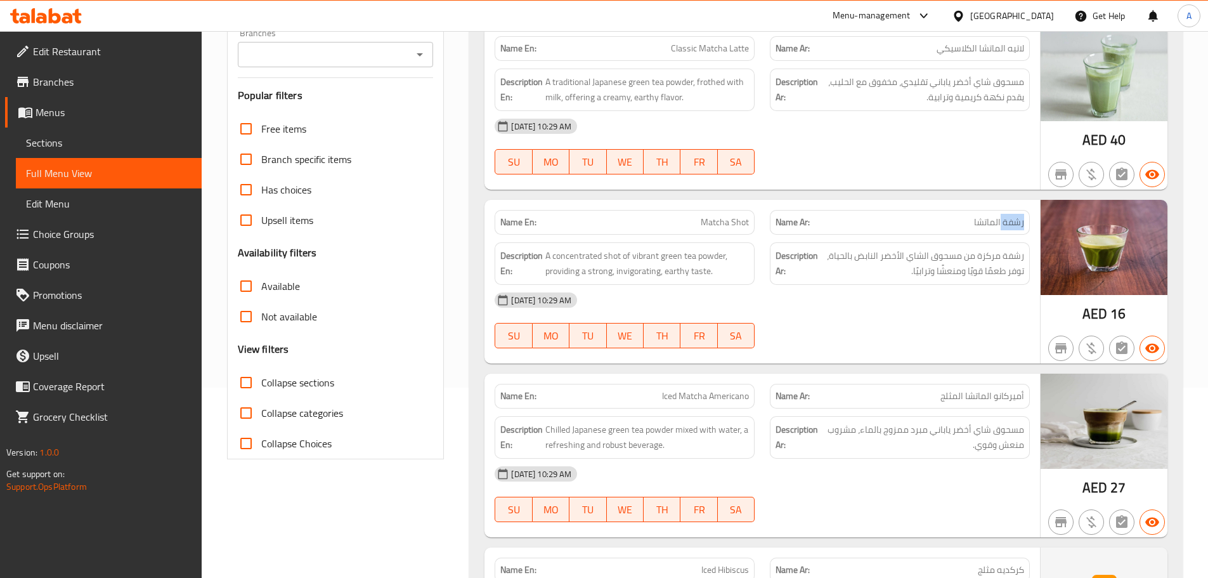
click at [1011, 225] on span "رشفة الماتشا" at bounding box center [999, 222] width 50 height 13
copy span "رشفة"
click at [590, 213] on div "Name En: Matcha Shot" at bounding box center [625, 222] width 260 height 25
drag, startPoint x: 952, startPoint y: 258, endPoint x: 865, endPoint y: 245, distance: 87.8
click at [869, 245] on div "Description Ar: رشفة مركزة من مسحوق الشاي الأخضر النابض بالحياة، توفر طعمًا قوي…" at bounding box center [900, 263] width 260 height 42
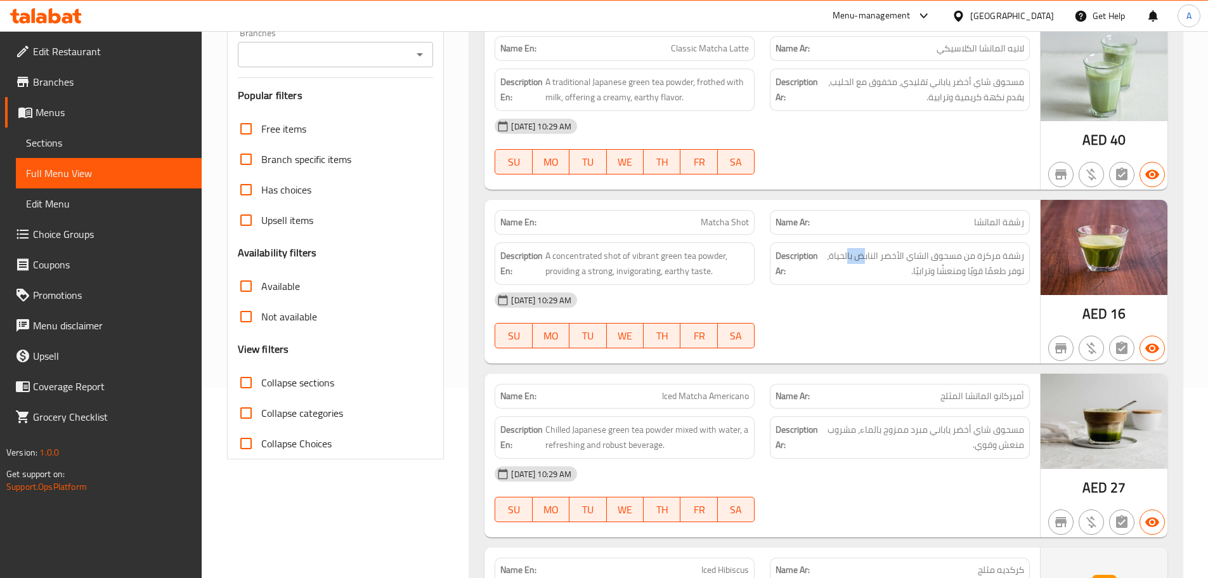
drag, startPoint x: 864, startPoint y: 247, endPoint x: 849, endPoint y: 247, distance: 15.2
click at [849, 247] on div "Description Ar: رشفة مركزة من مسحوق الشاي الأخضر النابض بالحياة، توفر طعمًا قوي…" at bounding box center [900, 263] width 260 height 42
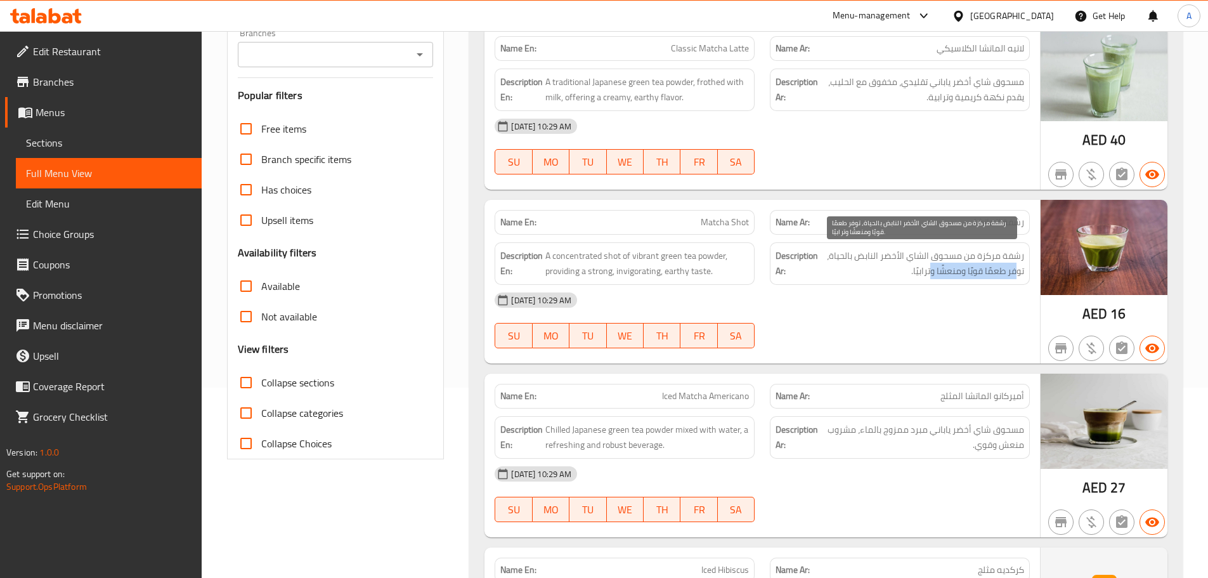
drag, startPoint x: 1017, startPoint y: 273, endPoint x: 928, endPoint y: 272, distance: 88.8
click at [928, 272] on span "رشفة مركزة من مسحوق الشاي الأخضر النابض بالحياة، توفر طعمًا قويًا ومنعشًا وتراب…" at bounding box center [923, 263] width 204 height 31
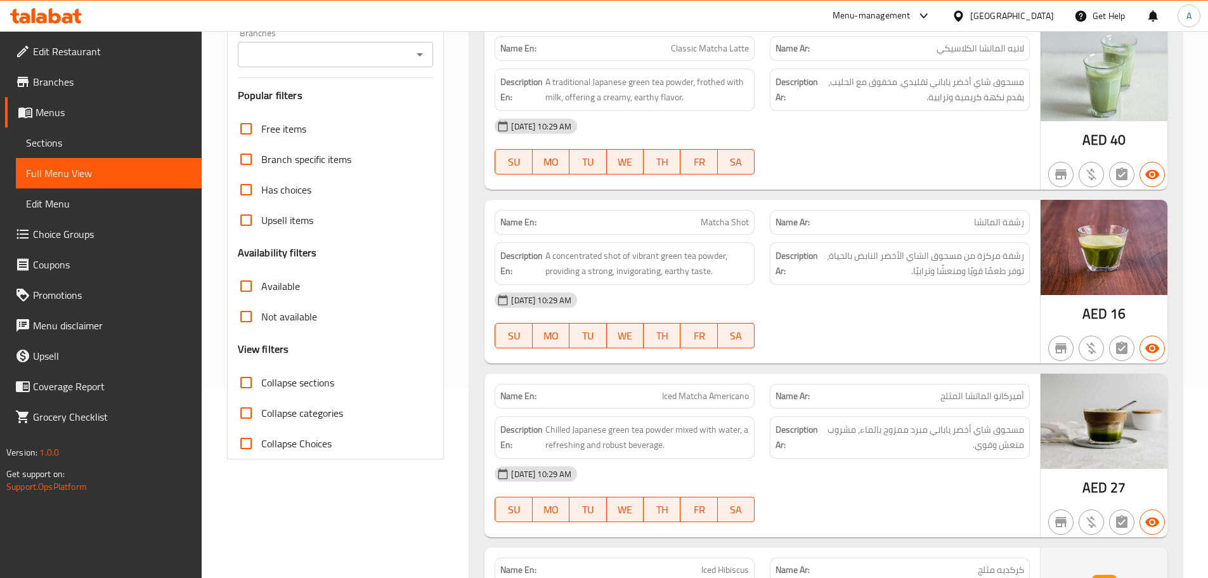
click at [927, 321] on div "15-10-2025 10:29 AM SU MO TU WE TH FR SA" at bounding box center [762, 320] width 550 height 71
drag, startPoint x: 627, startPoint y: 273, endPoint x: 880, endPoint y: 320, distance: 256.7
click at [676, 280] on div "Description En: A concentrated shot of vibrant green tea powder, providing a st…" at bounding box center [625, 263] width 260 height 42
click at [932, 325] on div "15-10-2025 10:29 AM SU MO TU WE TH FR SA" at bounding box center [762, 320] width 550 height 71
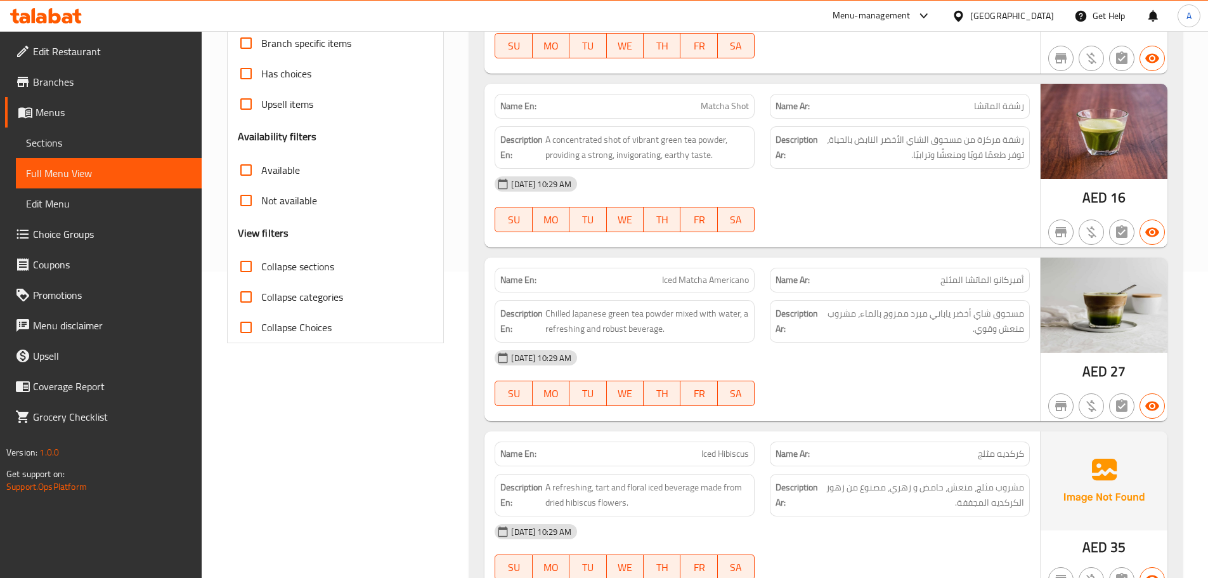
scroll to position [317, 0]
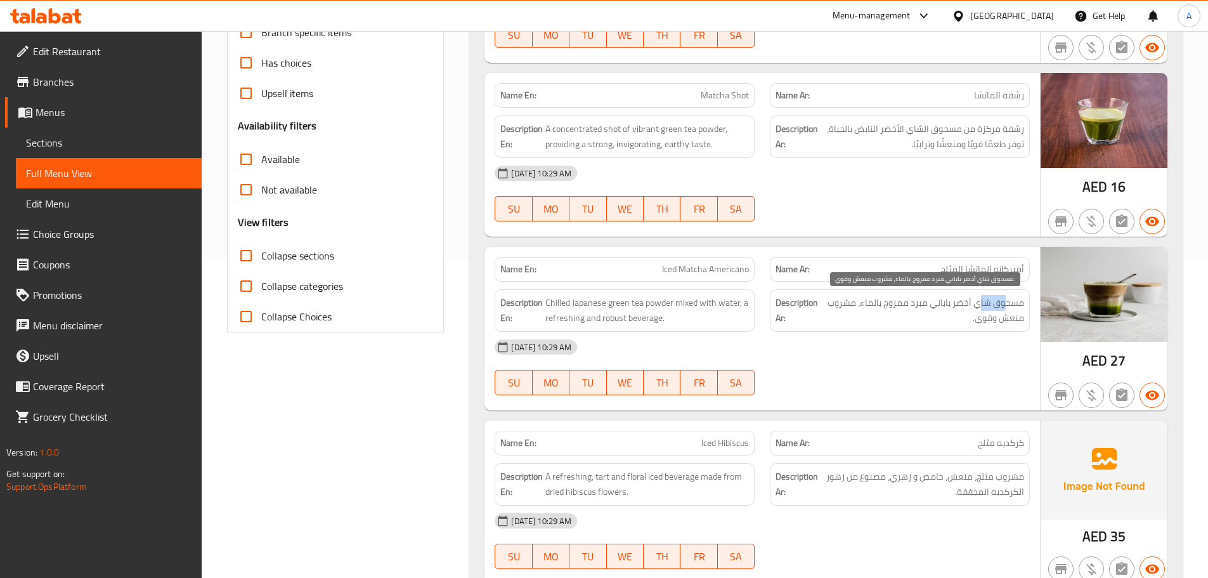
drag, startPoint x: 1006, startPoint y: 302, endPoint x: 973, endPoint y: 302, distance: 32.3
click at [976, 297] on span "مسحوق شاي أخضر ياباني مبرد ممزوج بالماء، مشروب منعش وقوي." at bounding box center [924, 310] width 202 height 31
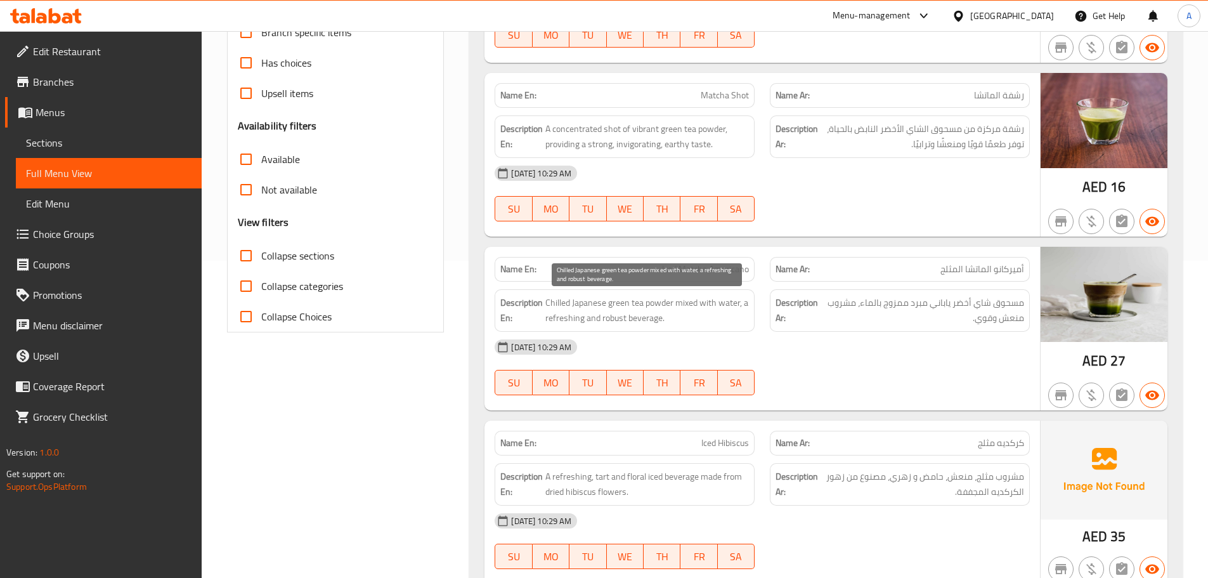
click at [651, 301] on span "Chilled Japanese green tea powder mixed with water, a refreshing and robust bev…" at bounding box center [647, 310] width 204 height 31
drag, startPoint x: 651, startPoint y: 301, endPoint x: 621, endPoint y: 298, distance: 29.3
click at [621, 298] on span "Chilled Japanese green tea powder mixed with water, a refreshing and robust bev…" at bounding box center [647, 310] width 204 height 31
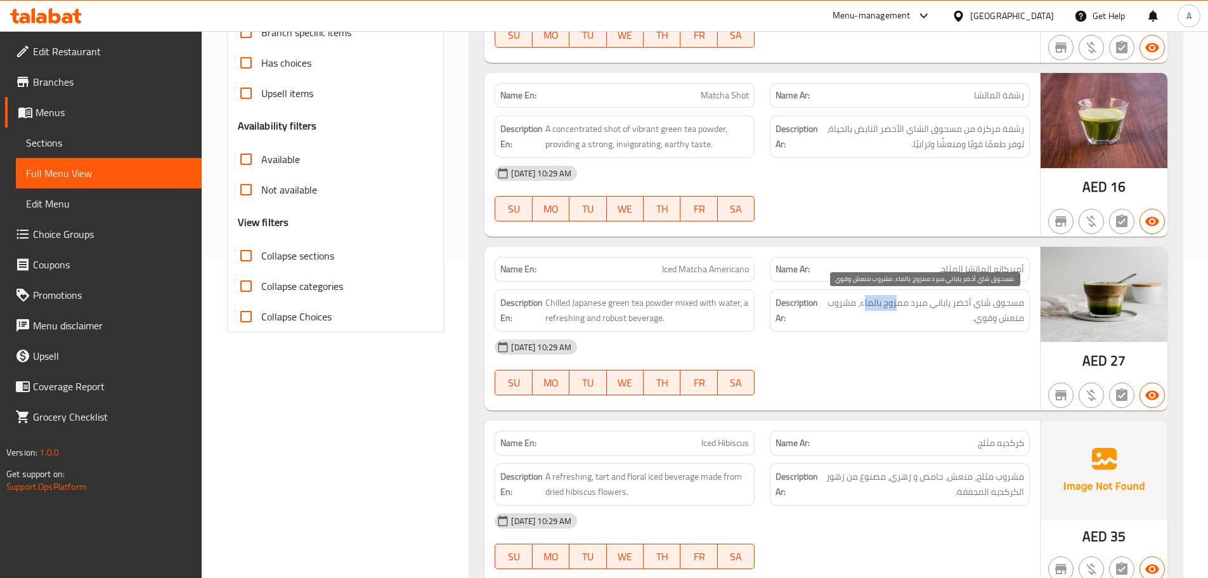
drag, startPoint x: 901, startPoint y: 300, endPoint x: 868, endPoint y: 300, distance: 33.6
click at [868, 300] on span "مسحوق شاي أخضر ياباني مبرد ممزوج بالماء، مشروب منعش وقوي." at bounding box center [924, 310] width 202 height 31
click at [844, 302] on span "مسحوق شاي أخضر ياباني مبرد ممزوج بالماء، مشروب منعش وقوي." at bounding box center [924, 310] width 202 height 31
click at [843, 301] on span "مسحوق شاي أخضر ياباني مبرد ممزوج بالماء، مشروب منعش وقوي." at bounding box center [924, 310] width 202 height 31
drag, startPoint x: 1010, startPoint y: 322, endPoint x: 961, endPoint y: 337, distance: 51.6
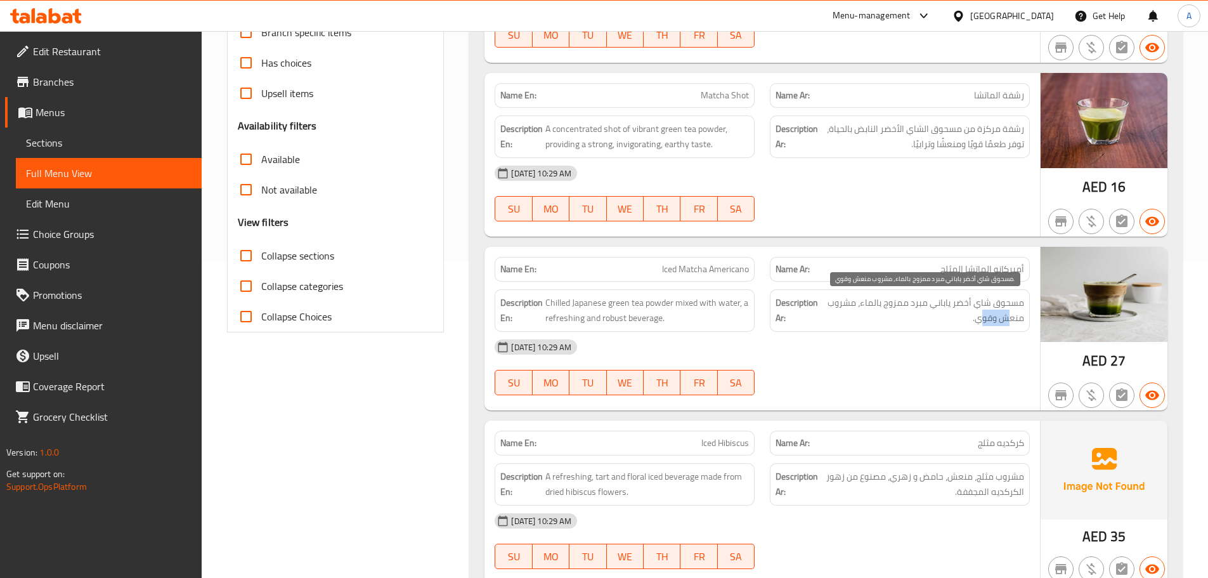
click at [980, 325] on span "مسحوق شاي أخضر ياباني مبرد ممزوج بالماء، مشروب منعش وقوي." at bounding box center [924, 310] width 202 height 31
drag, startPoint x: 939, startPoint y: 370, endPoint x: 867, endPoint y: 372, distance: 71.7
click at [936, 372] on div "15-10-2025 10:29 AM SU MO TU WE TH FR SA" at bounding box center [762, 367] width 550 height 71
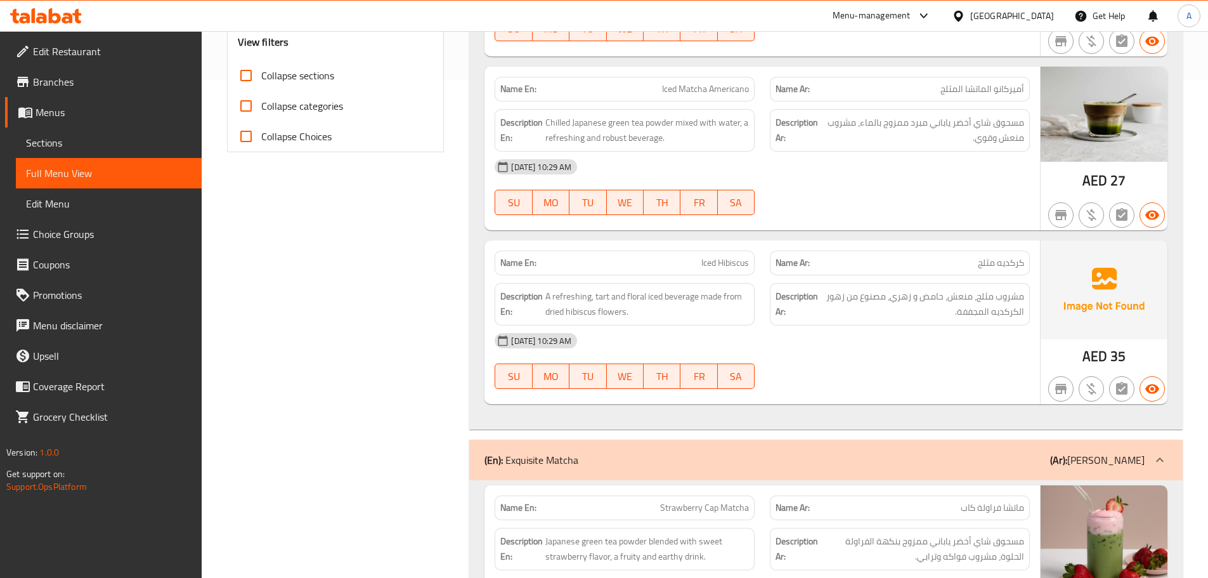
scroll to position [507, 0]
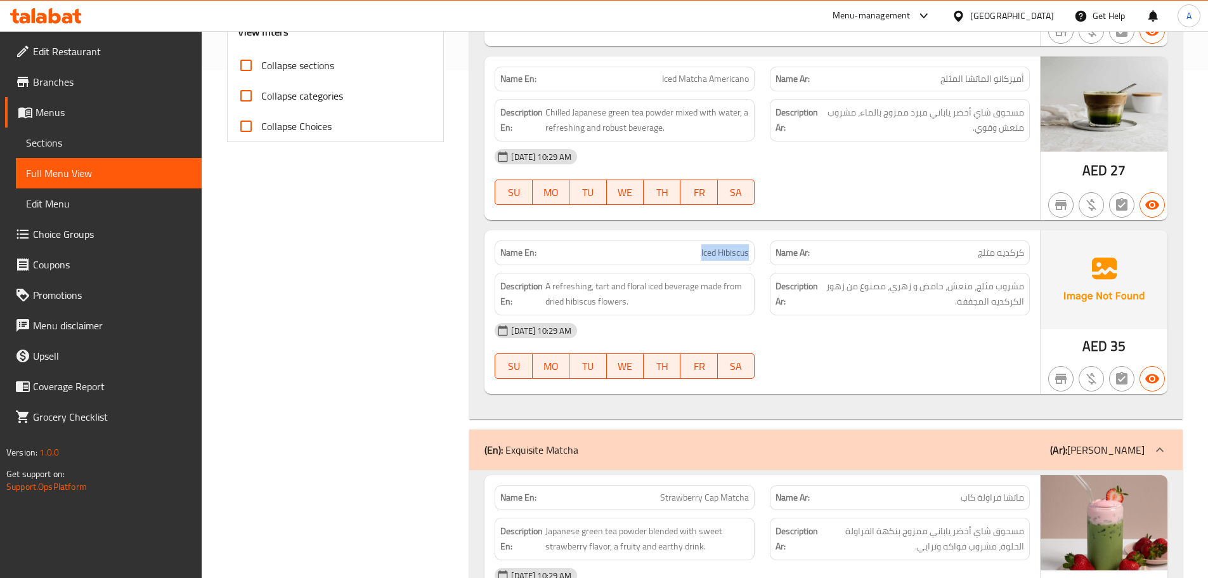
drag, startPoint x: 713, startPoint y: 241, endPoint x: 810, endPoint y: 293, distance: 110.1
click at [777, 270] on div "Name En: Iced Hibiscus Name Ar: كركديه مثلج Description En: A refreshing, tart …" at bounding box center [762, 312] width 556 height 164
click at [866, 356] on div "15-10-2025 10:29 AM SU MO TU WE TH FR SA" at bounding box center [762, 350] width 550 height 71
drag, startPoint x: 677, startPoint y: 287, endPoint x: 645, endPoint y: 280, distance: 32.3
click at [645, 280] on span "A refreshing, tart and floral iced beverage made from dried hibiscus flowers." at bounding box center [647, 293] width 204 height 31
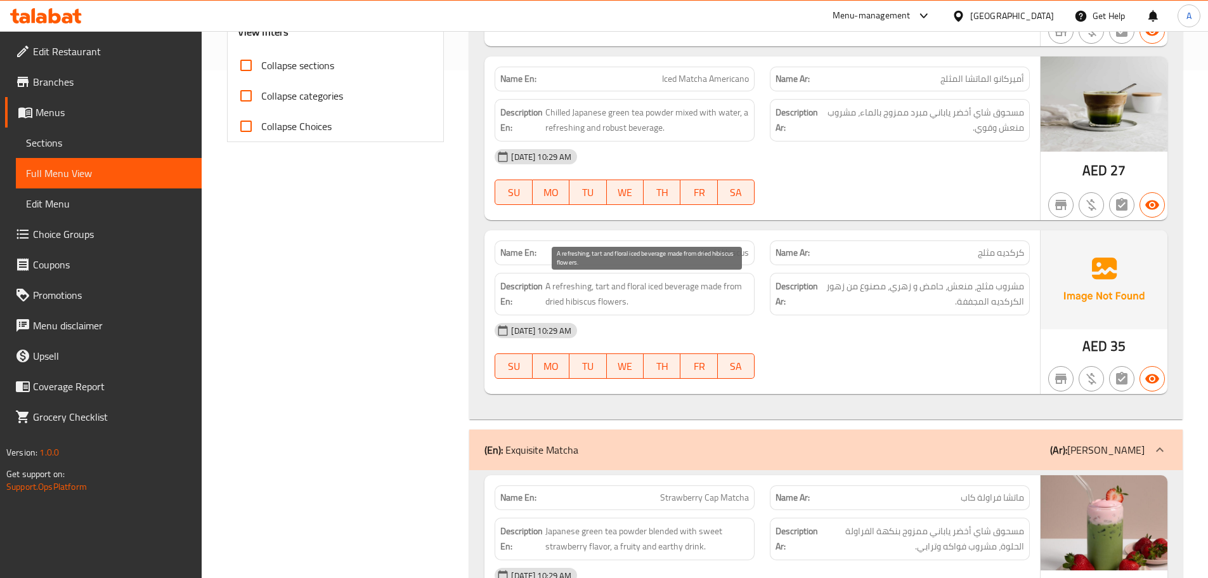
click at [637, 282] on span "A refreshing, tart and floral iced beverage made from dried hibiscus flowers." at bounding box center [647, 293] width 204 height 31
drag, startPoint x: 637, startPoint y: 282, endPoint x: 561, endPoint y: 278, distance: 75.6
click at [561, 278] on span "A refreshing, tart and floral iced beverage made from dried hibiscus flowers." at bounding box center [647, 293] width 204 height 31
click at [606, 285] on span "A refreshing, tart and floral iced beverage made from dried hibiscus flowers." at bounding box center [647, 293] width 204 height 31
drag, startPoint x: 606, startPoint y: 285, endPoint x: 627, endPoint y: 291, distance: 21.7
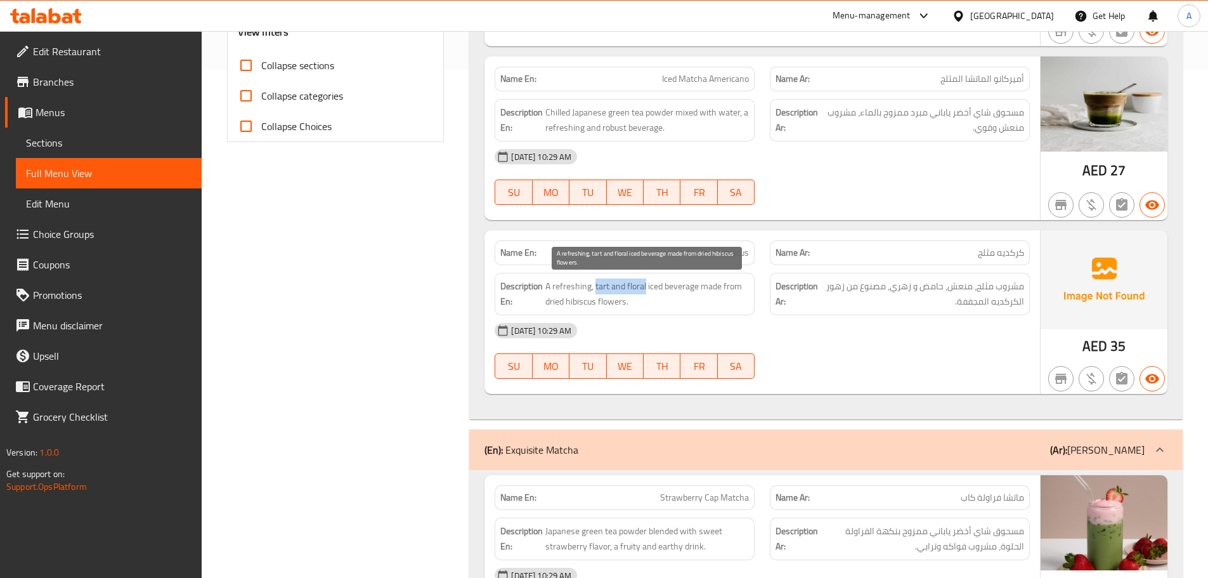
click at [627, 291] on span "A refreshing, tart and floral iced beverage made from dried hibiscus flowers." at bounding box center [647, 293] width 204 height 31
click at [714, 289] on span "A refreshing, tart and floral iced beverage made from dried hibiscus flowers." at bounding box center [647, 293] width 204 height 31
drag, startPoint x: 714, startPoint y: 289, endPoint x: 727, endPoint y: 287, distance: 12.8
click at [727, 287] on span "A refreshing, tart and floral iced beverage made from dried hibiscus flowers." at bounding box center [647, 293] width 204 height 31
click at [563, 300] on span "A refreshing, tart and floral iced beverage made from dried hibiscus flowers." at bounding box center [647, 293] width 204 height 31
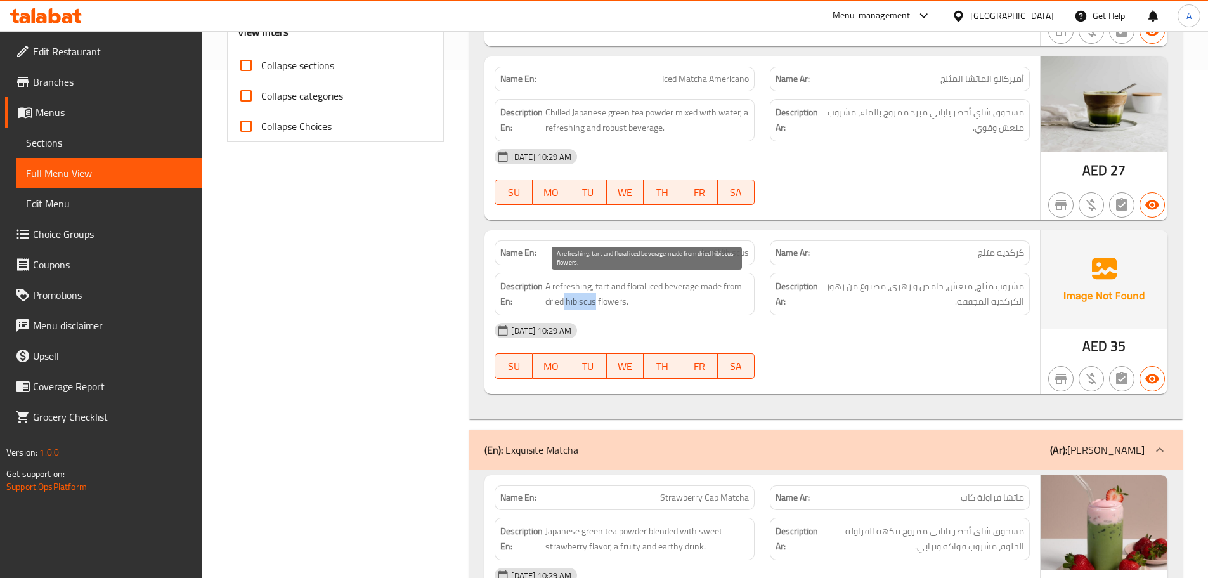
drag, startPoint x: 563, startPoint y: 300, endPoint x: 608, endPoint y: 310, distance: 46.2
click at [599, 309] on span "A refreshing, tart and floral iced beverage made from dried hibiscus flowers." at bounding box center [647, 293] width 204 height 31
click at [821, 341] on div "15-10-2025 10:29 AM" at bounding box center [762, 330] width 550 height 30
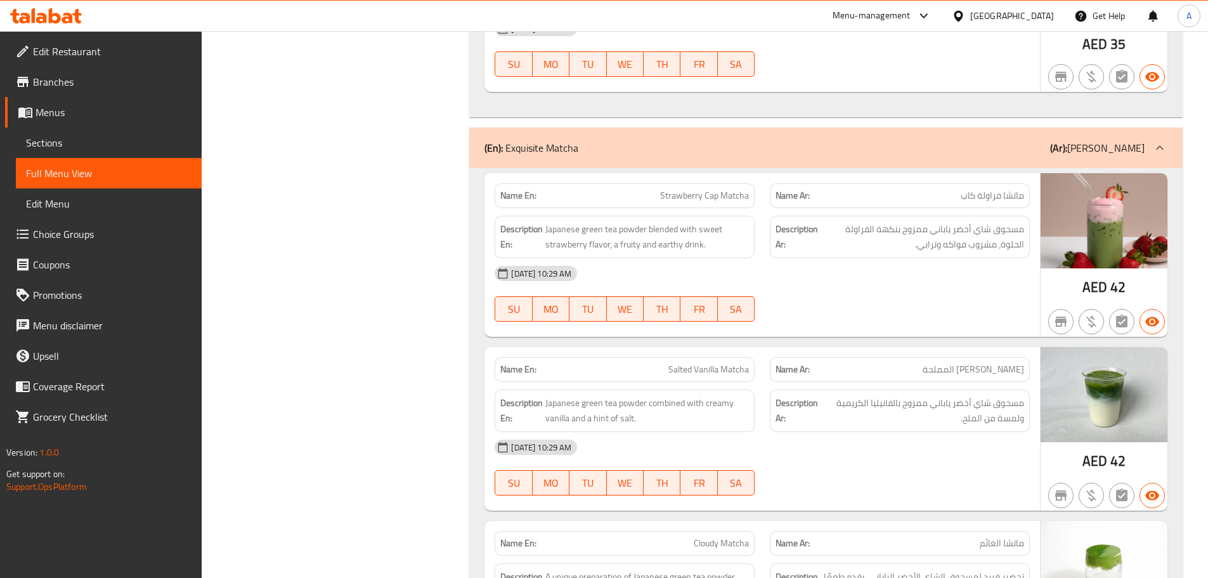
scroll to position [888, 0]
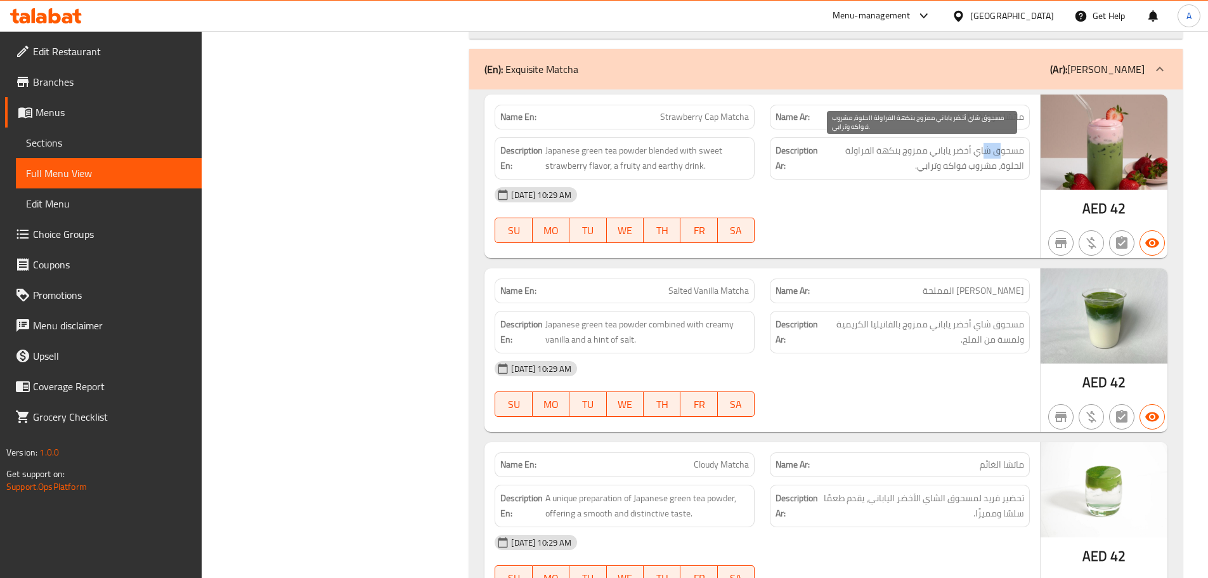
drag, startPoint x: 998, startPoint y: 148, endPoint x: 981, endPoint y: 143, distance: 18.0
click at [981, 143] on span "مسحوق شاي أخضر ياباني ممزوج بنكهة الفراولة الحلوة، مشروب فواكه وترابي." at bounding box center [923, 158] width 204 height 31
drag, startPoint x: 917, startPoint y: 153, endPoint x: 862, endPoint y: 153, distance: 54.5
click at [862, 153] on span "مسحوق شاي أخضر ياباني ممزوج بنكهة الفراولة الحلوة، مشروب فواكه وترابي." at bounding box center [923, 158] width 204 height 31
drag, startPoint x: 988, startPoint y: 167, endPoint x: 930, endPoint y: 166, distance: 58.4
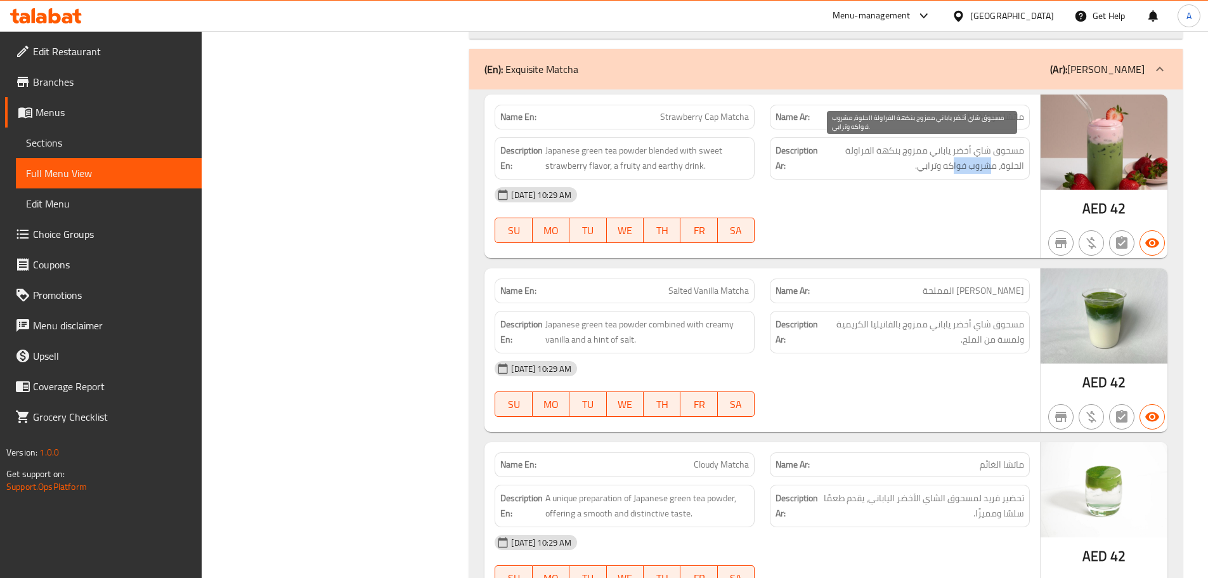
click at [942, 164] on span "مسحوق شاي أخضر ياباني ممزوج بنكهة الفراولة الحلوة، مشروب فواكه وترابي." at bounding box center [923, 158] width 204 height 31
click at [929, 166] on span "مسحوق شاي أخضر ياباني ممزوج بنكهة الفراولة الحلوة، مشروب فواكه وترابي." at bounding box center [923, 158] width 204 height 31
click at [885, 226] on div "15-10-2025 10:29 AM SU MO TU WE TH FR SA" at bounding box center [762, 214] width 550 height 71
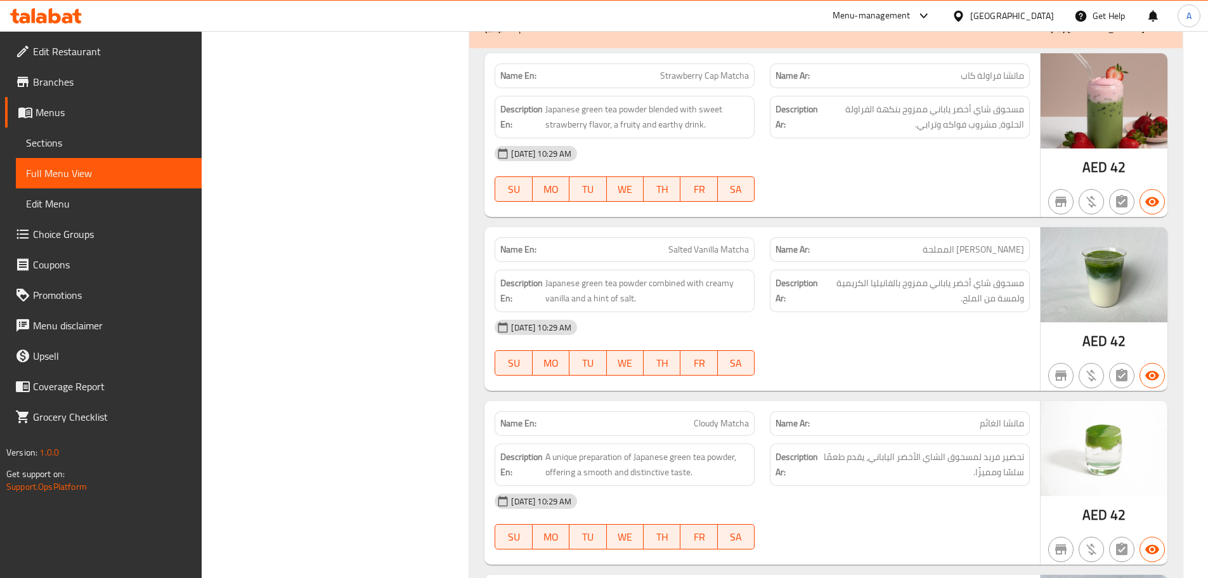
scroll to position [951, 0]
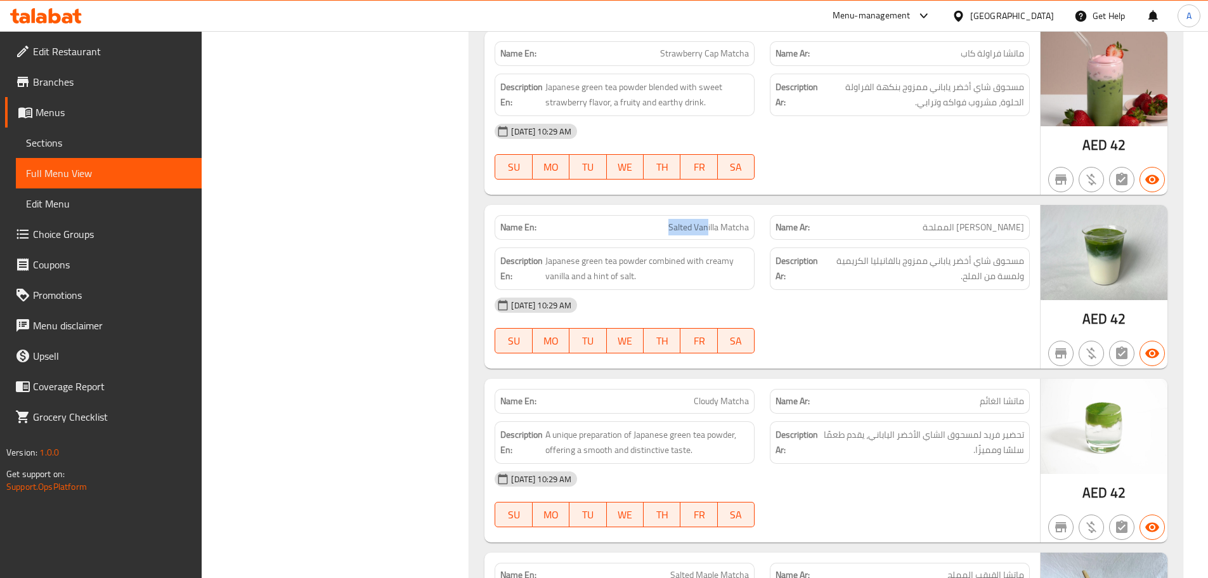
drag, startPoint x: 665, startPoint y: 221, endPoint x: 766, endPoint y: 198, distance: 104.1
click at [714, 226] on p "Name En: Salted Vanilla Matcha" at bounding box center [624, 227] width 249 height 13
click at [814, 176] on div at bounding box center [899, 179] width 275 height 15
drag, startPoint x: 904, startPoint y: 263, endPoint x: 858, endPoint y: 261, distance: 45.7
click at [858, 261] on span "مسحوق شاي أخضر ياباني ممزوج بالفانيليا الكريمية ولمسة من الملح." at bounding box center [923, 268] width 202 height 31
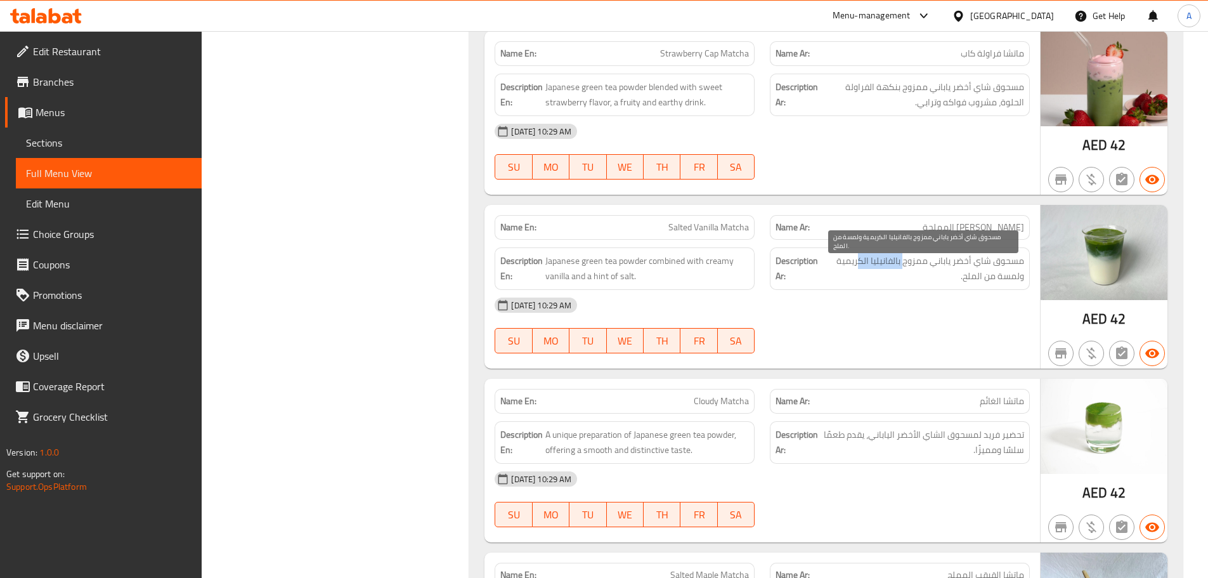
click at [858, 261] on span "مسحوق شاي أخضر ياباني ممزوج بالفانيليا الكريمية ولمسة من الملح." at bounding box center [923, 268] width 202 height 31
click at [857, 341] on div "15-10-2025 10:29 AM SU MO TU WE TH FR SA" at bounding box center [762, 325] width 550 height 71
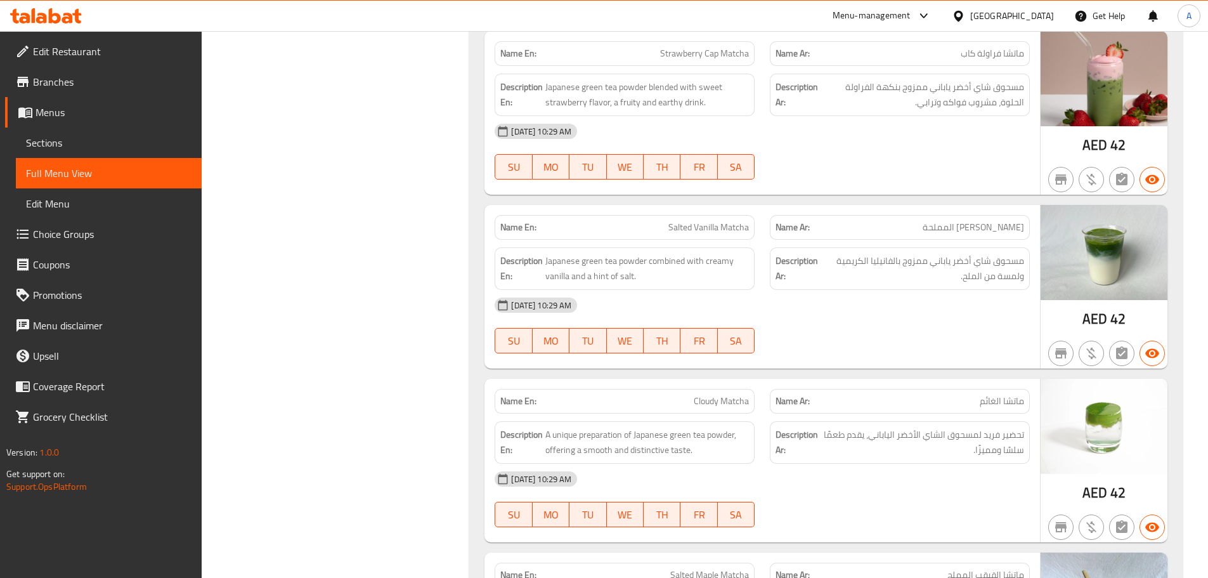
click at [925, 324] on div "15-10-2025 10:29 AM SU MO TU WE TH FR SA" at bounding box center [762, 325] width 550 height 71
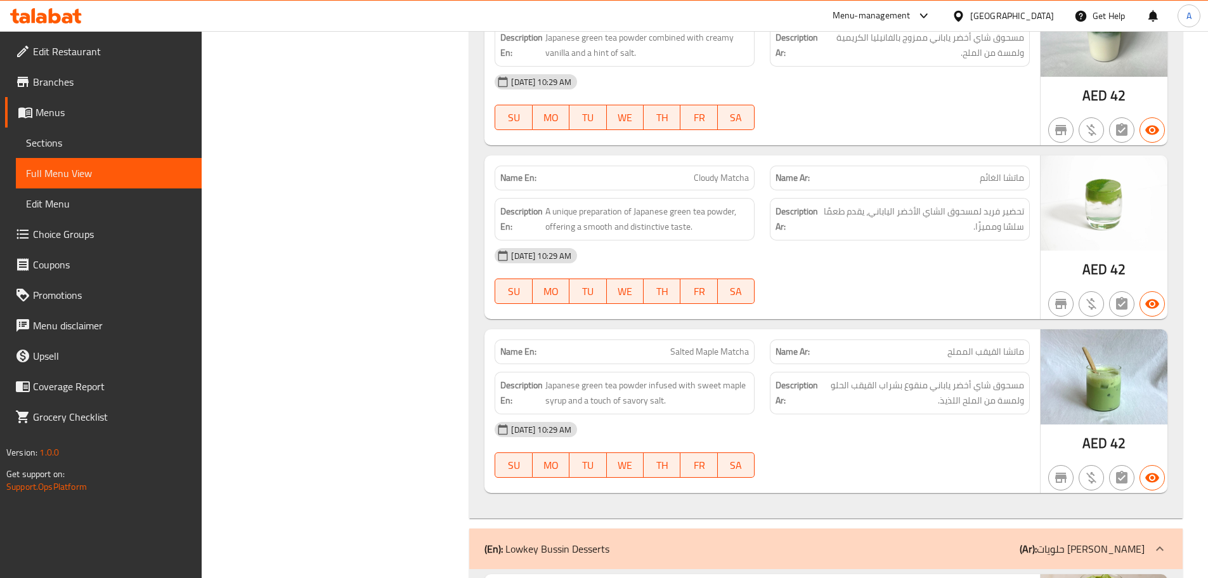
scroll to position [1180, 0]
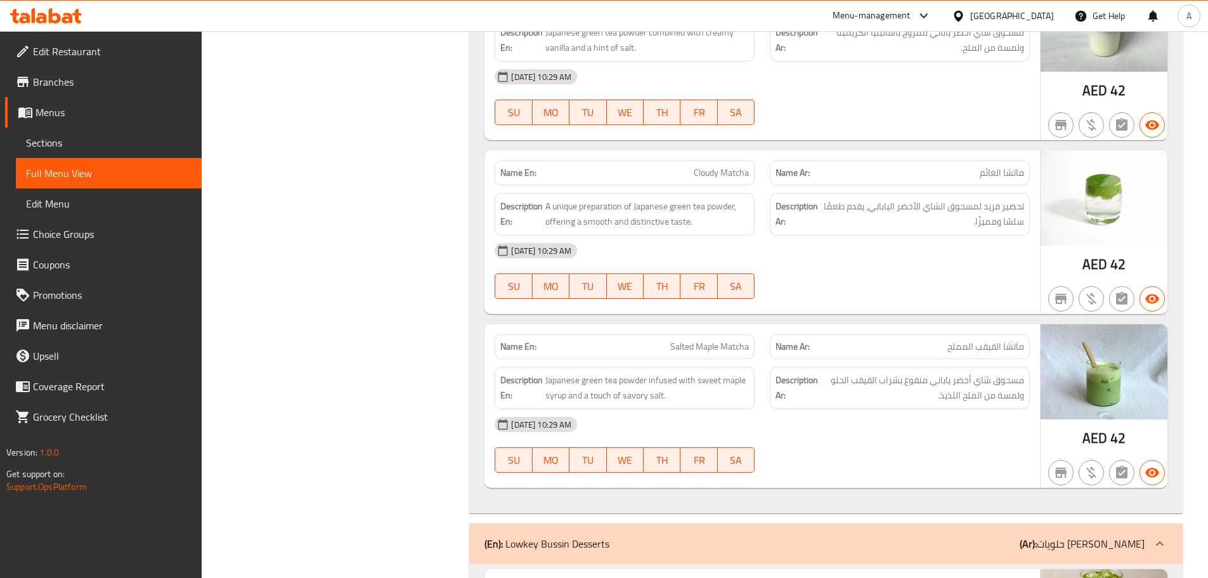
drag, startPoint x: 661, startPoint y: 164, endPoint x: 672, endPoint y: 171, distance: 12.8
click at [672, 167] on div "Name En: Cloudy Matcha" at bounding box center [625, 172] width 260 height 25
drag, startPoint x: 553, startPoint y: 208, endPoint x: 654, endPoint y: 219, distance: 101.5
click at [568, 209] on span "A unique preparation of Japanese green tea powder, offering a smooth and distin…" at bounding box center [647, 213] width 204 height 31
drag, startPoint x: 1003, startPoint y: 204, endPoint x: 960, endPoint y: 207, distance: 42.6
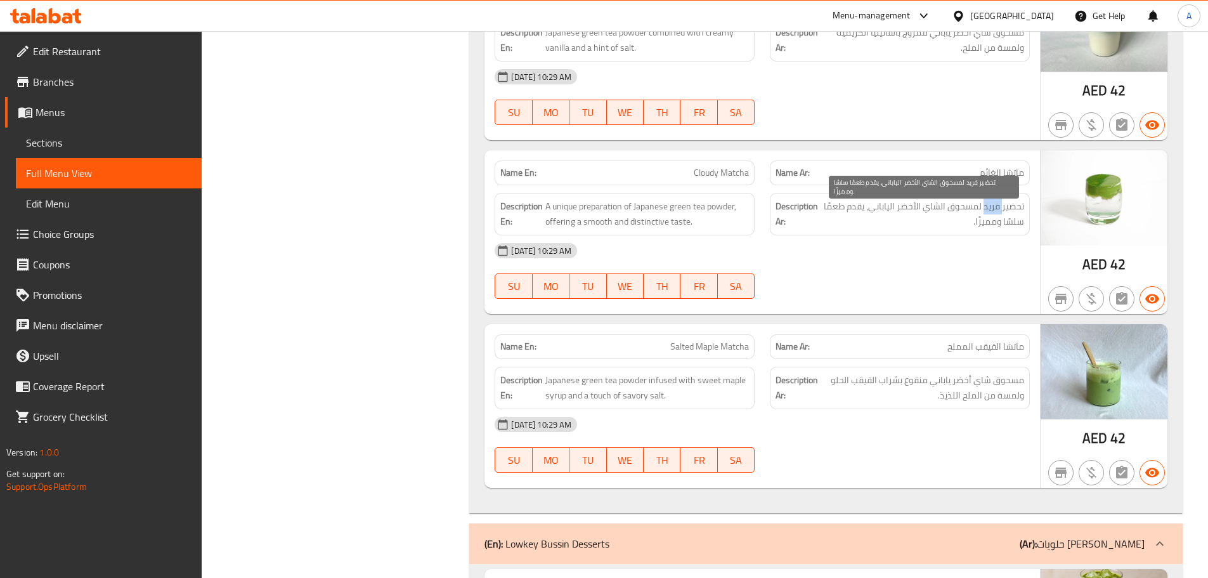
click at [960, 207] on span "تحضير فريد لمسحوق الشاي الأخضر الياباني، يقدم طعمًا سلسًا ومميزًا." at bounding box center [923, 213] width 202 height 31
drag, startPoint x: 940, startPoint y: 209, endPoint x: 928, endPoint y: 209, distance: 12.0
click at [928, 209] on span "تحضير فريد لمسحوق الشاي الأخضر الياباني، يقدم طعمًا سلسًا ومميزًا." at bounding box center [923, 213] width 202 height 31
click at [911, 252] on div "15-10-2025 10:29 AM" at bounding box center [762, 250] width 550 height 30
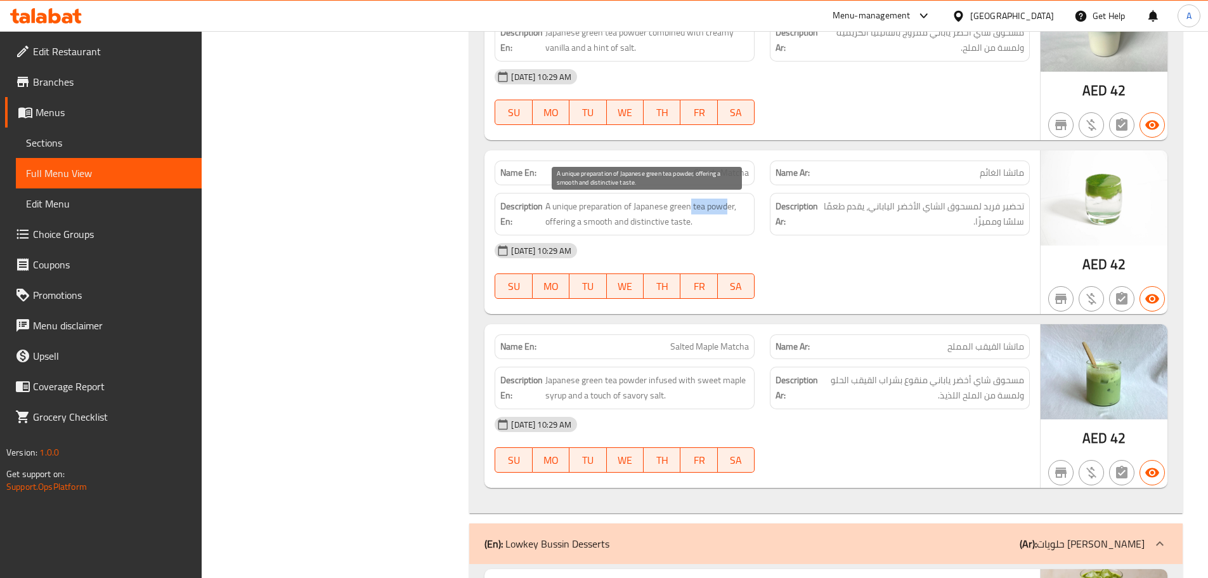
drag, startPoint x: 724, startPoint y: 203, endPoint x: 797, endPoint y: 216, distance: 74.1
click at [682, 203] on span "A unique preparation of Japanese green tea powder, offering a smooth and distin…" at bounding box center [647, 213] width 204 height 31
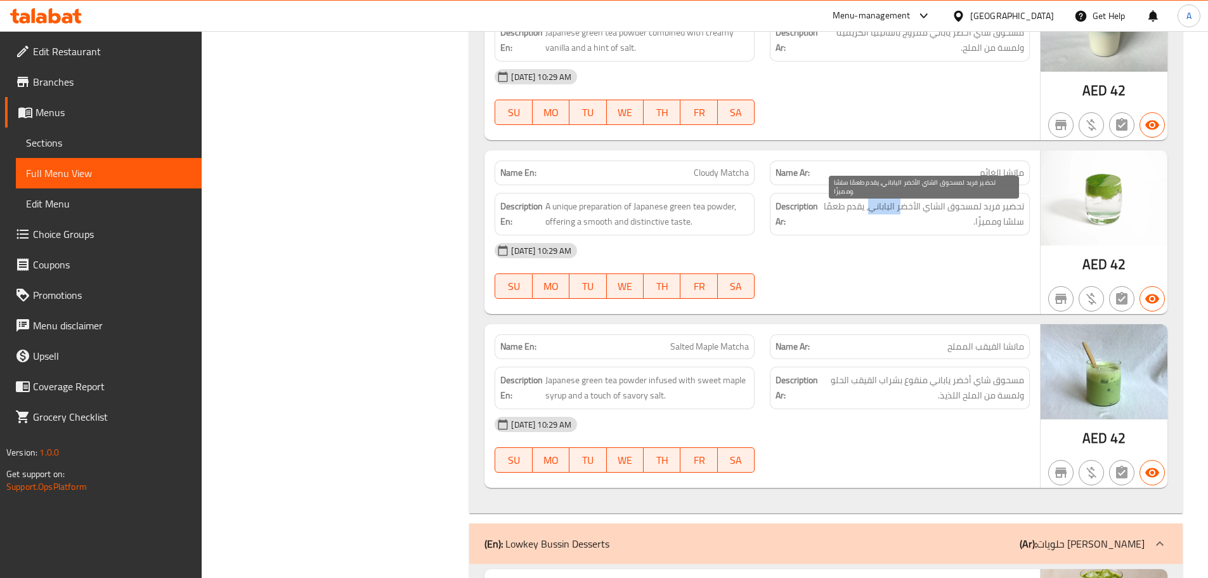
drag, startPoint x: 887, startPoint y: 199, endPoint x: 859, endPoint y: 206, distance: 29.4
click at [864, 203] on span "تحضير فريد لمسحوق الشاي الأخضر الياباني، يقدم طعمًا سلسًا ومميزًا." at bounding box center [923, 213] width 202 height 31
drag, startPoint x: 852, startPoint y: 208, endPoint x: 824, endPoint y: 207, distance: 27.3
click at [825, 207] on span "تحضير فريد لمسحوق الشاي الأخضر الياباني، يقدم طعمًا سلسًا ومميزًا." at bounding box center [923, 213] width 202 height 31
click at [875, 283] on div "15-10-2025 10:29 AM SU MO TU WE TH FR SA" at bounding box center [762, 270] width 550 height 71
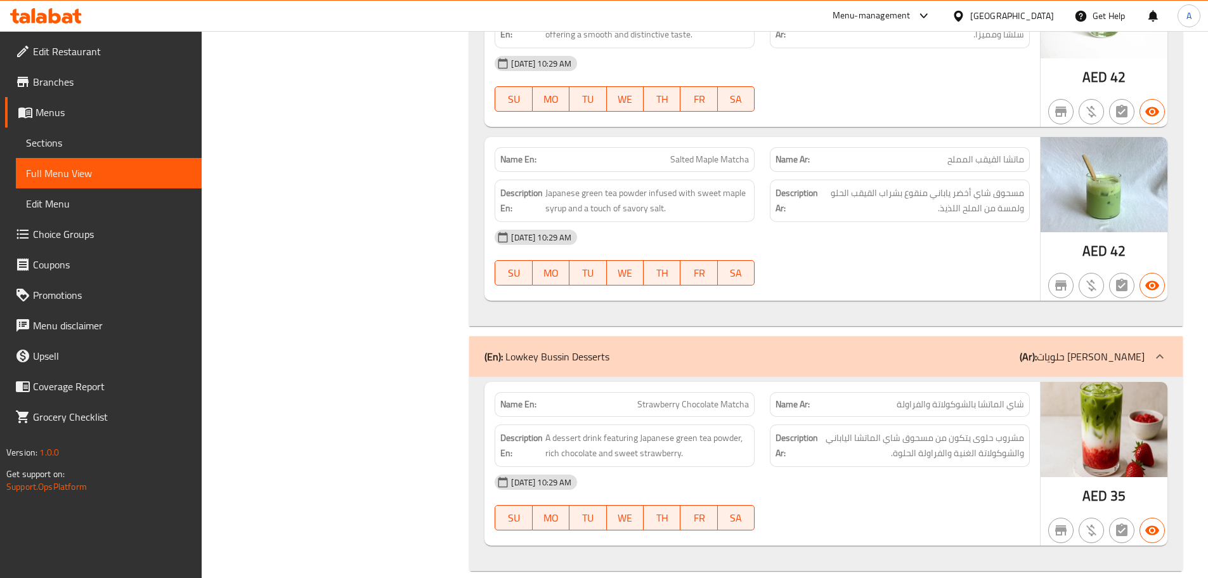
scroll to position [1370, 0]
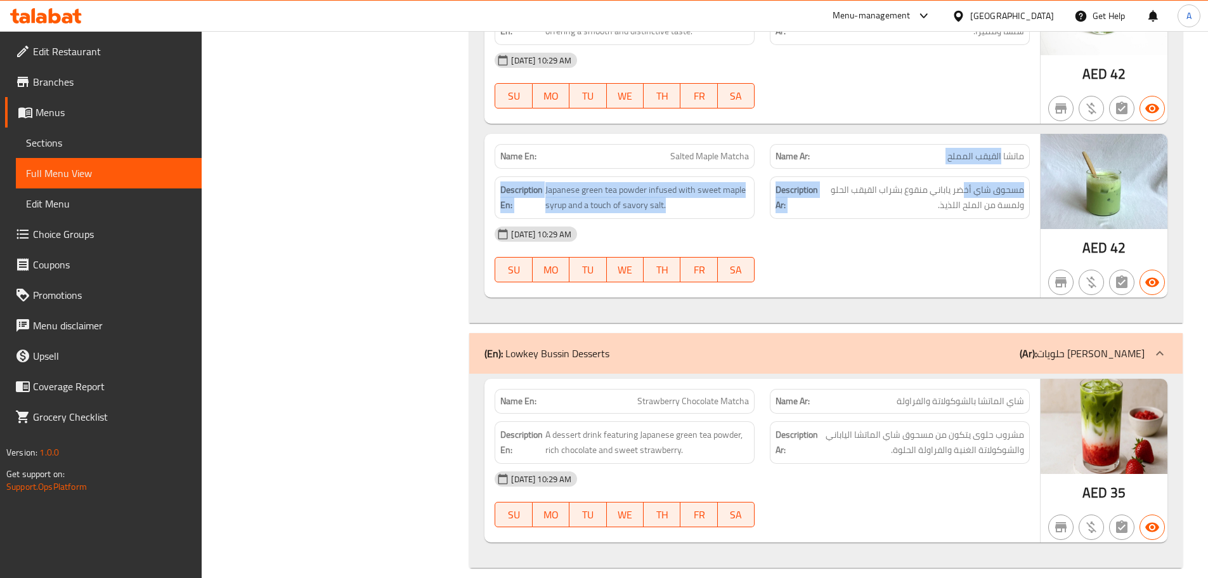
drag, startPoint x: 1001, startPoint y: 164, endPoint x: 918, endPoint y: 225, distance: 103.4
click at [948, 179] on div "Name En: Salted Maple Matcha Name Ar: ماتشا القيقب المملح Description En: Japan…" at bounding box center [762, 216] width 556 height 164
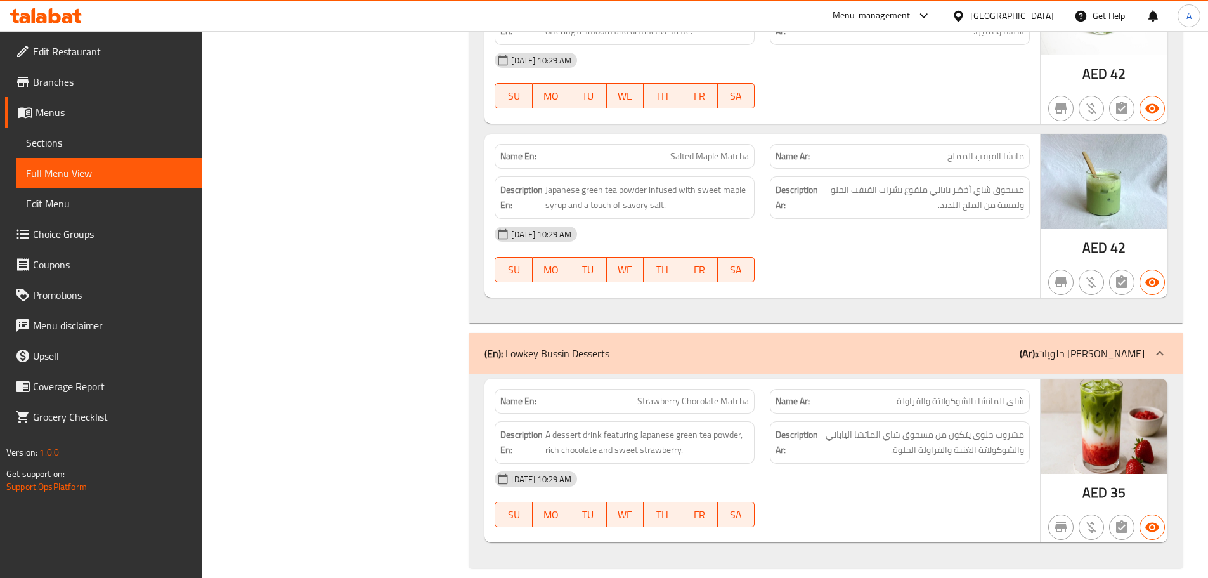
click at [918, 236] on div "15-10-2025 10:29 AM" at bounding box center [762, 234] width 550 height 30
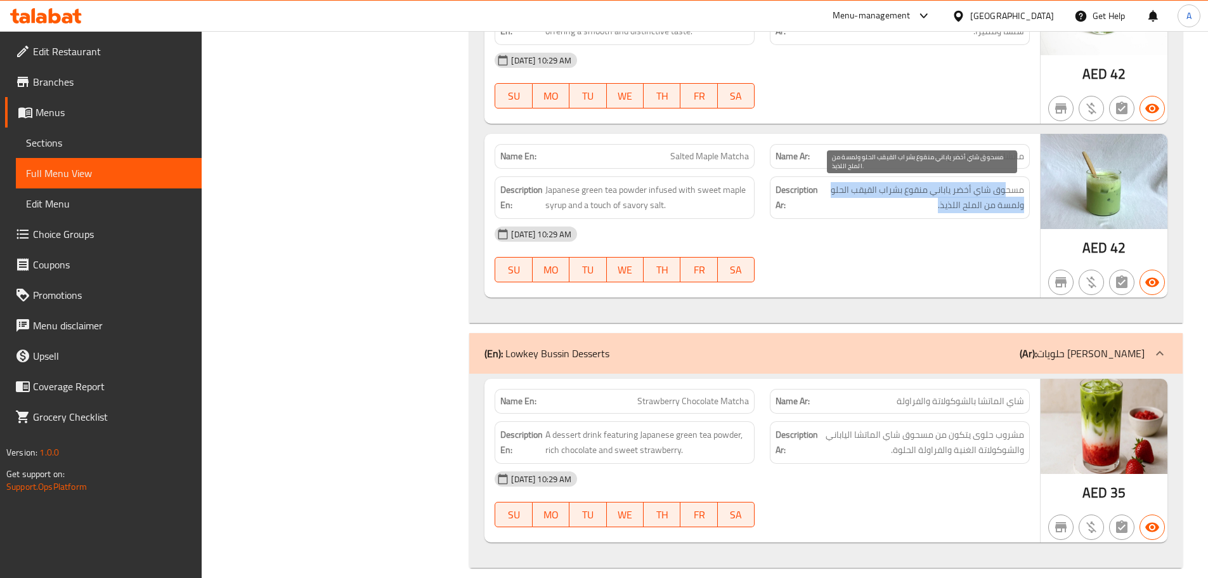
drag, startPoint x: 1006, startPoint y: 192, endPoint x: 873, endPoint y: 199, distance: 132.8
click at [873, 199] on span "مسحوق شاي أخضر ياباني منقوع بشراب القيقب الحلو ولمسة من الملح اللذيذ." at bounding box center [923, 197] width 204 height 31
click at [866, 195] on span "مسحوق شاي أخضر ياباني منقوع بشراب القيقب الحلو ولمسة من الملح اللذيذ." at bounding box center [923, 197] width 204 height 31
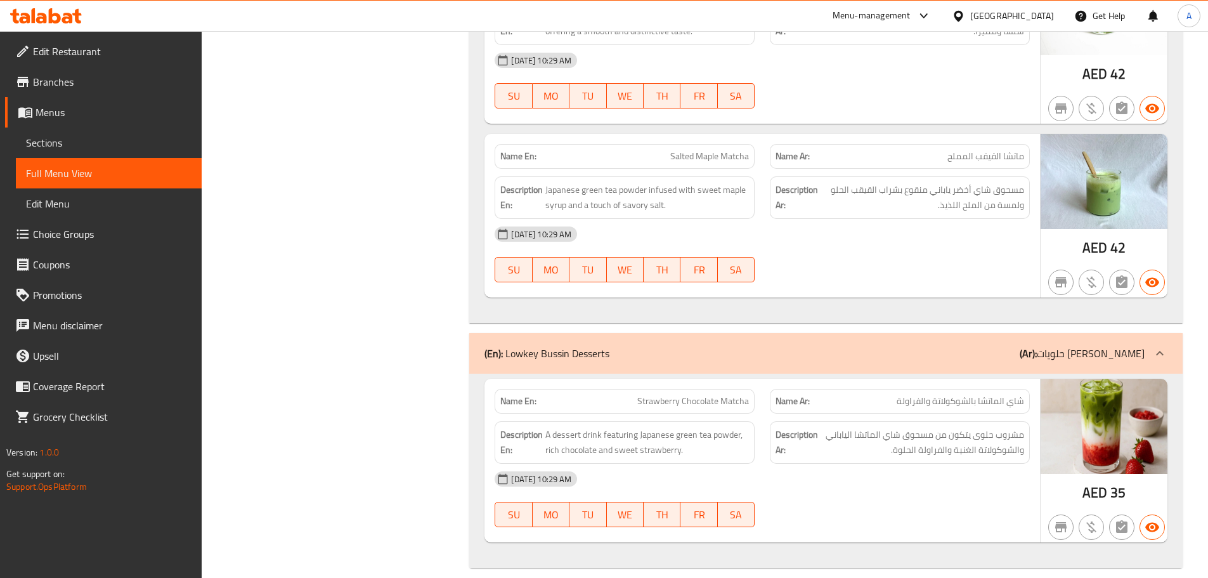
click at [867, 249] on div "15-10-2025 10:29 AM" at bounding box center [762, 234] width 550 height 30
drag, startPoint x: 618, startPoint y: 193, endPoint x: 763, endPoint y: 238, distance: 152.2
click at [681, 221] on div "Name En: Salted Maple Matcha Name Ar: ماتشا القيقب المملح Description En: Japan…" at bounding box center [762, 216] width 556 height 164
click at [809, 240] on div "15-10-2025 10:29 AM" at bounding box center [762, 234] width 550 height 30
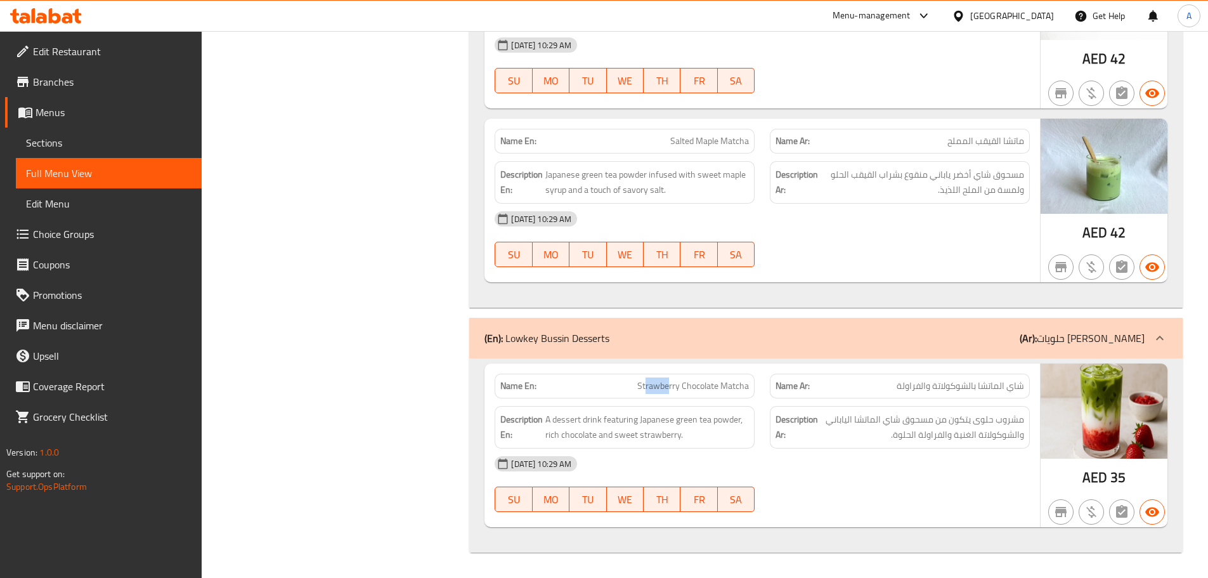
drag, startPoint x: 646, startPoint y: 389, endPoint x: 681, endPoint y: 393, distance: 35.8
click at [681, 393] on span "Strawberry Chocolate Matcha" at bounding box center [693, 385] width 112 height 13
click at [1003, 393] on span "شاي الماتشا بالشوكولاتة والفراولة" at bounding box center [960, 385] width 127 height 13
click at [1012, 390] on span "شاي الماتشا بالشوكولاتة والفراولة" at bounding box center [960, 385] width 127 height 13
drag, startPoint x: 1012, startPoint y: 390, endPoint x: 912, endPoint y: 389, distance: 100.2
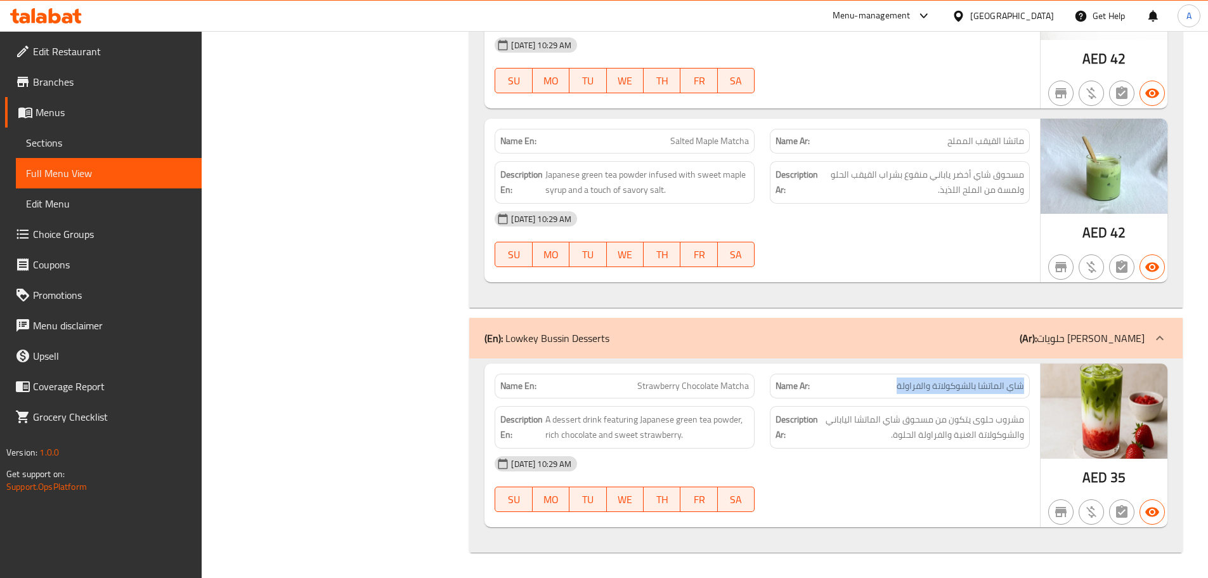
click at [912, 389] on span "شاي الماتشا بالشوكولاتة والفراولة" at bounding box center [960, 385] width 127 height 13
click at [732, 389] on span "Strawberry Chocolate Matcha" at bounding box center [693, 385] width 112 height 13
drag, startPoint x: 732, startPoint y: 389, endPoint x: 656, endPoint y: 387, distance: 76.1
click at [656, 387] on span "Strawberry Chocolate Matcha" at bounding box center [693, 385] width 112 height 13
click at [668, 394] on div "Name En: Strawberry Chocolate Matcha" at bounding box center [625, 386] width 260 height 25
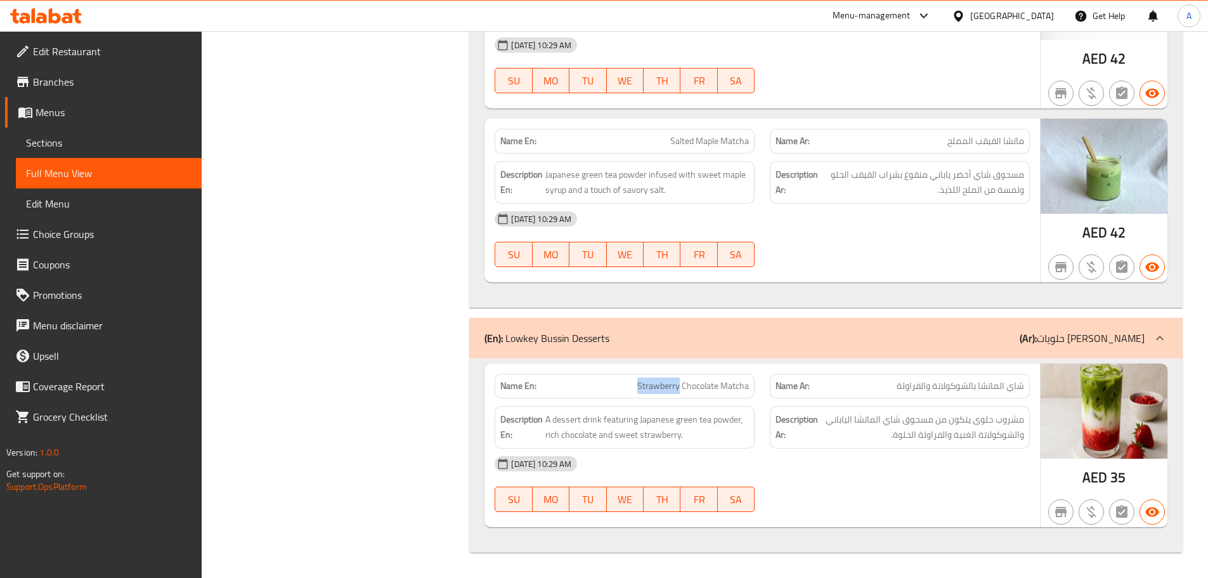
drag, startPoint x: 668, startPoint y: 394, endPoint x: 659, endPoint y: 387, distance: 12.2
click at [670, 393] on div "Name En: Strawberry Chocolate Matcha" at bounding box center [625, 386] width 260 height 25
click at [659, 387] on span "Strawberry Chocolate Matcha" at bounding box center [693, 385] width 112 height 13
drag, startPoint x: 659, startPoint y: 387, endPoint x: 723, endPoint y: 389, distance: 64.1
click at [723, 389] on span "Strawberry Chocolate Matcha" at bounding box center [693, 385] width 112 height 13
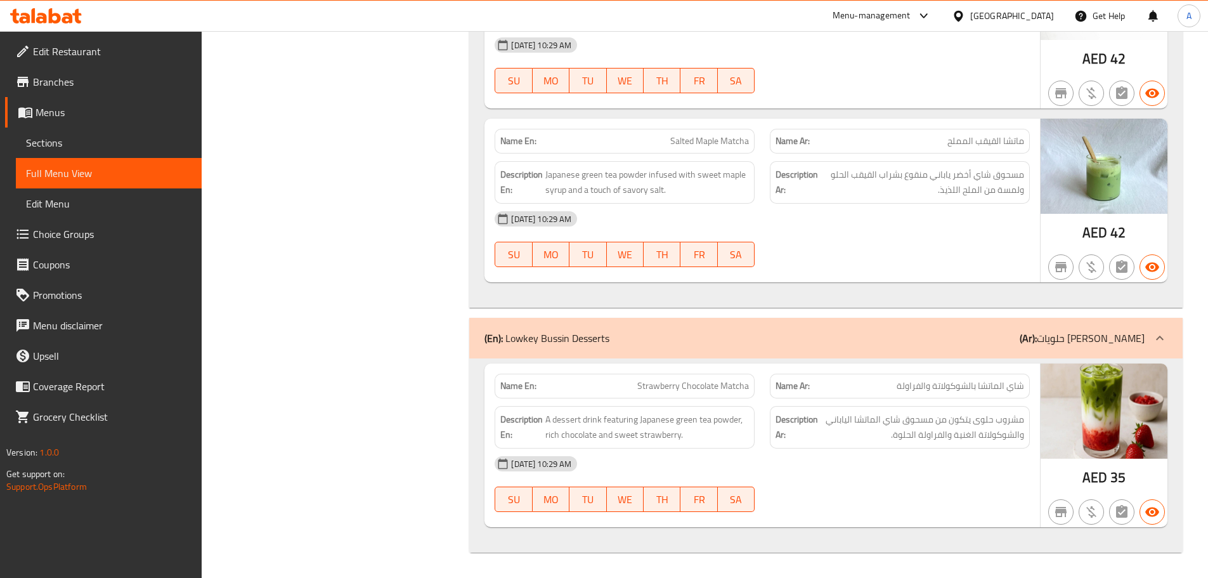
click at [928, 472] on div "15-10-2025 10:29 AM" at bounding box center [762, 463] width 550 height 30
click at [1002, 422] on span "مشروب حلوى يتكون من مسحوق شاي الماتشا الياباني والشوكولاتة الغنية والفراولة الح…" at bounding box center [923, 427] width 204 height 31
drag, startPoint x: 1002, startPoint y: 422, endPoint x: 984, endPoint y: 422, distance: 18.4
click at [984, 422] on span "مشروب حلوى يتكون من مسحوق شاي الماتشا الياباني والشوكولاتة الغنية والفراولة الح…" at bounding box center [923, 427] width 204 height 31
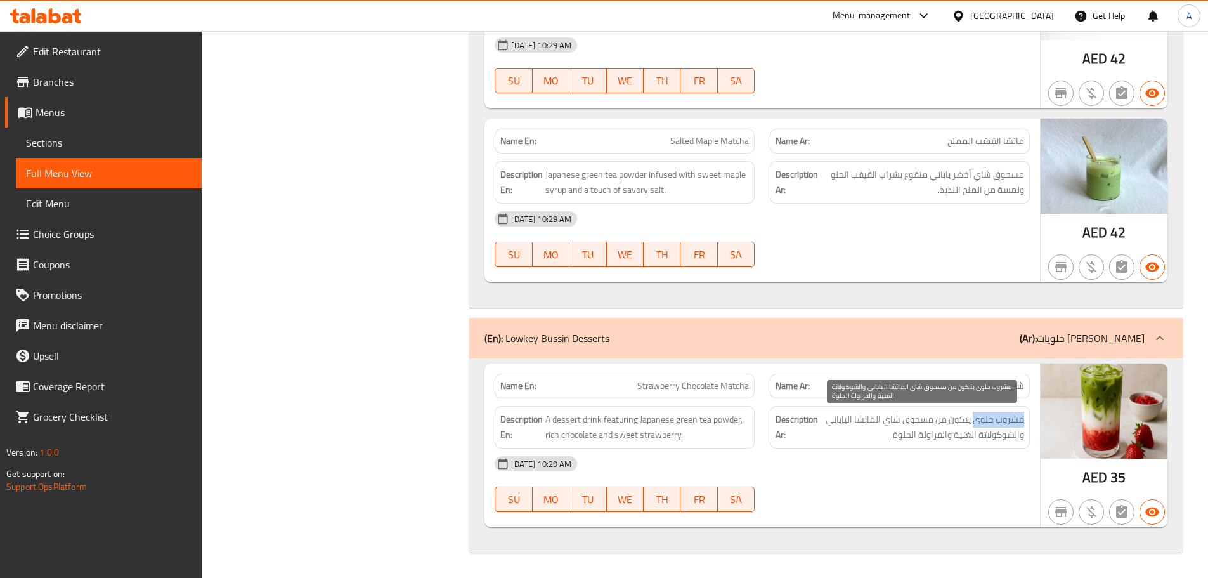
click at [981, 422] on span "مشروب حلوى يتكون من مسحوق شاي الماتشا الياباني والشوكولاتة الغنية والفراولة الح…" at bounding box center [923, 427] width 204 height 31
click at [980, 422] on span "مشروب حلوى يتكون من مسحوق شاي الماتشا الياباني والشوكولاتة الغنية والفراولة الح…" at bounding box center [923, 427] width 204 height 31
click at [961, 422] on span "مشروب حلوى يتكون من مسحوق شاي الماتشا الياباني والشوكولاتة الغنية والفراولة الح…" at bounding box center [923, 427] width 204 height 31
drag, startPoint x: 961, startPoint y: 422, endPoint x: 893, endPoint y: 427, distance: 68.0
click at [893, 427] on span "مشروب حلوى يتكون من مسحوق شاي الماتشا الياباني والشوكولاتة الغنية والفراولة الح…" at bounding box center [923, 427] width 204 height 31
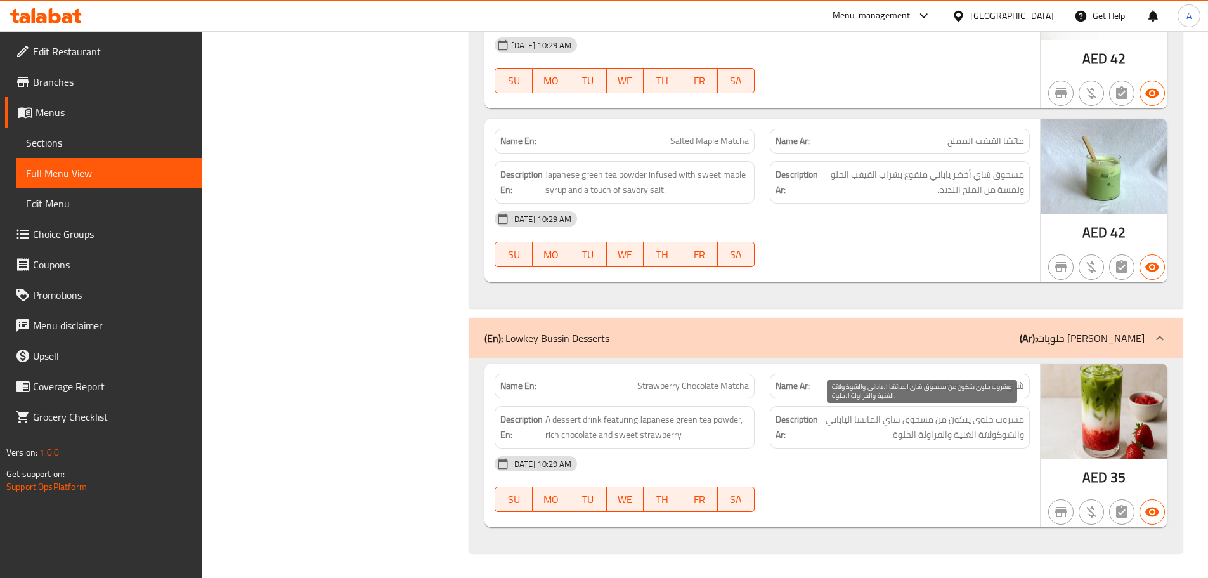
click at [866, 417] on span "مشروب حلوى يتكون من مسحوق شاي الماتشا الياباني والشوكولاتة الغنية والفراولة الح…" at bounding box center [923, 427] width 204 height 31
drag, startPoint x: 866, startPoint y: 417, endPoint x: 846, endPoint y: 414, distance: 19.9
click at [846, 414] on span "مشروب حلوى يتكون من مسحوق شاي الماتشا الياباني والشوكولاتة الغنية والفراولة الح…" at bounding box center [923, 427] width 204 height 31
click at [861, 455] on div "15-10-2025 10:29 AM" at bounding box center [762, 463] width 550 height 30
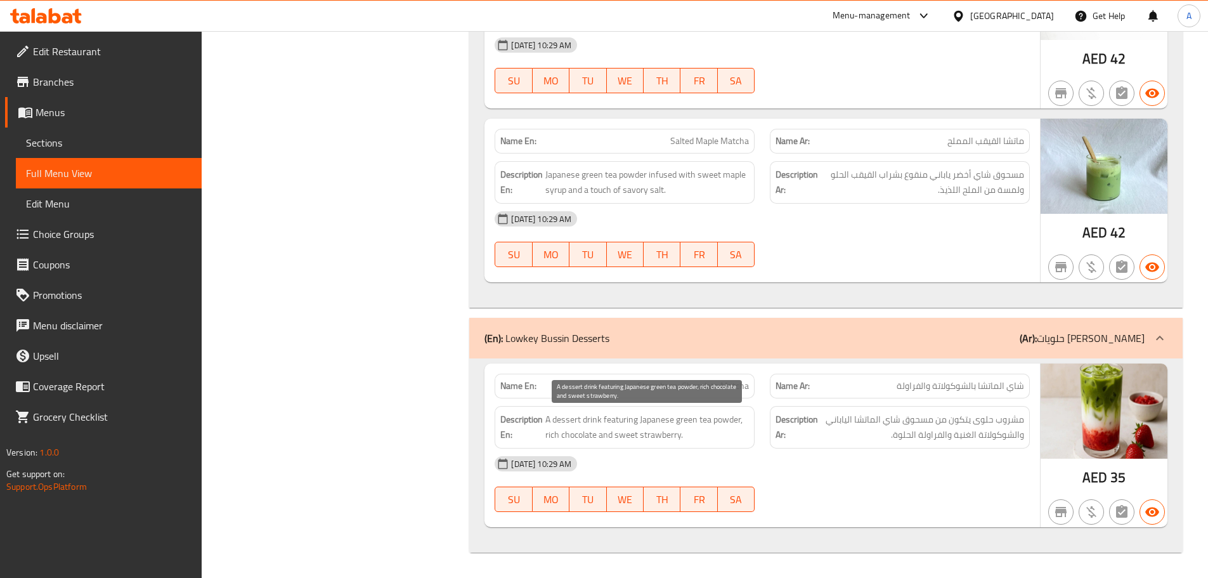
click at [686, 420] on span "A dessert drink featuring Japanese green tea powder, rich chocolate and sweet s…" at bounding box center [647, 427] width 204 height 31
copy span "green"
drag, startPoint x: 415, startPoint y: 374, endPoint x: 490, endPoint y: 396, distance: 77.4
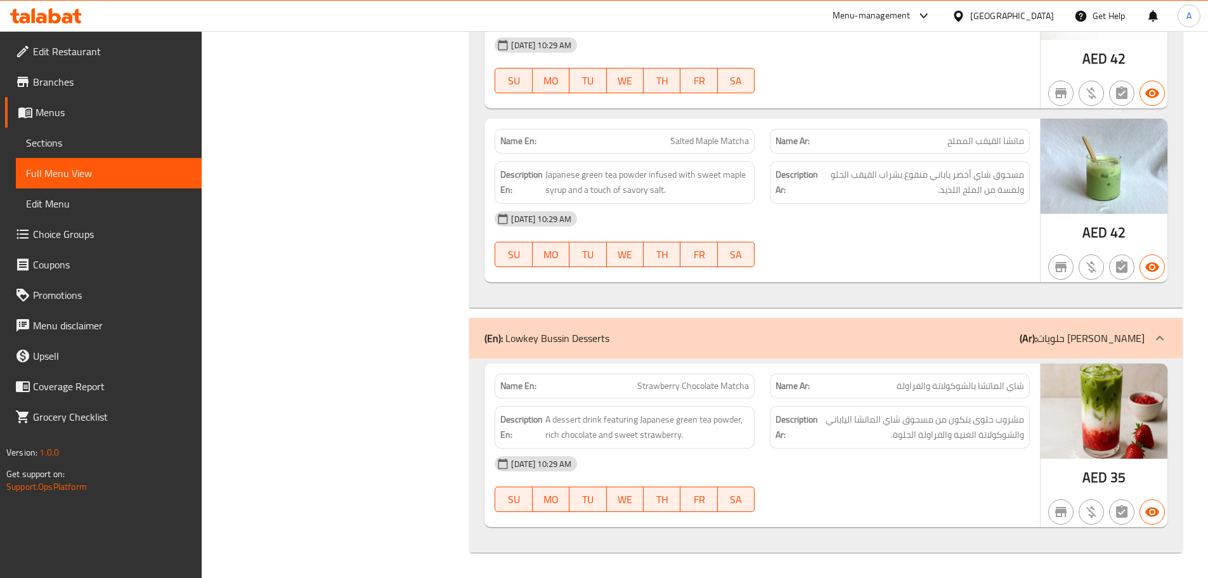
click at [651, 389] on span "Strawberry Chocolate Matcha" at bounding box center [693, 385] width 112 height 13
drag, startPoint x: 651, startPoint y: 389, endPoint x: 725, endPoint y: 391, distance: 74.2
click at [725, 391] on span "Strawberry Chocolate Matcha" at bounding box center [693, 385] width 112 height 13
copy span "Strawberry Chocolate Matcha"
drag, startPoint x: 911, startPoint y: 405, endPoint x: 880, endPoint y: 453, distance: 57.0
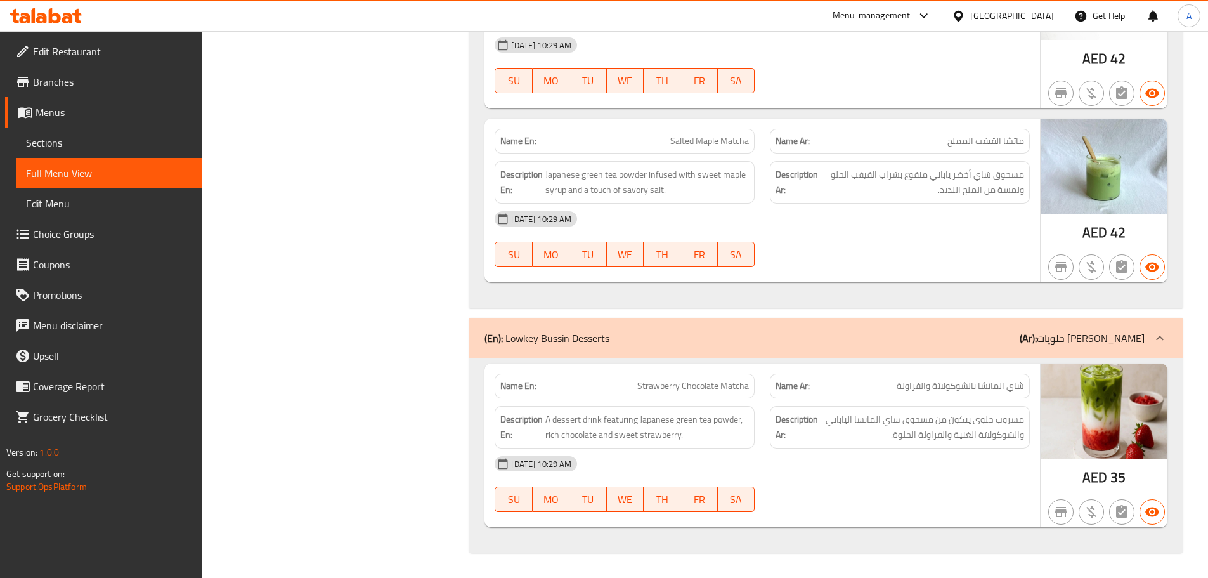
click at [866, 413] on div "Description Ar: مشروب حلوى يتكون من مسحوق شاي الماتشا الياباني والشوكولاتة الغن…" at bounding box center [900, 427] width 260 height 42
click at [884, 458] on div "15-10-2025 10:29 AM" at bounding box center [762, 463] width 550 height 30
drag, startPoint x: 984, startPoint y: 436, endPoint x: 918, endPoint y: 436, distance: 66.6
click at [918, 436] on span "مشروب حلوى يتكون من مسحوق شاي الماتشا الياباني والشوكولاتة الغنية والفراولة الح…" at bounding box center [923, 427] width 204 height 31
click at [917, 436] on span "مشروب حلوى يتكون من مسحوق شاي الماتشا الياباني والشوكولاتة الغنية والفراولة الح…" at bounding box center [923, 427] width 204 height 31
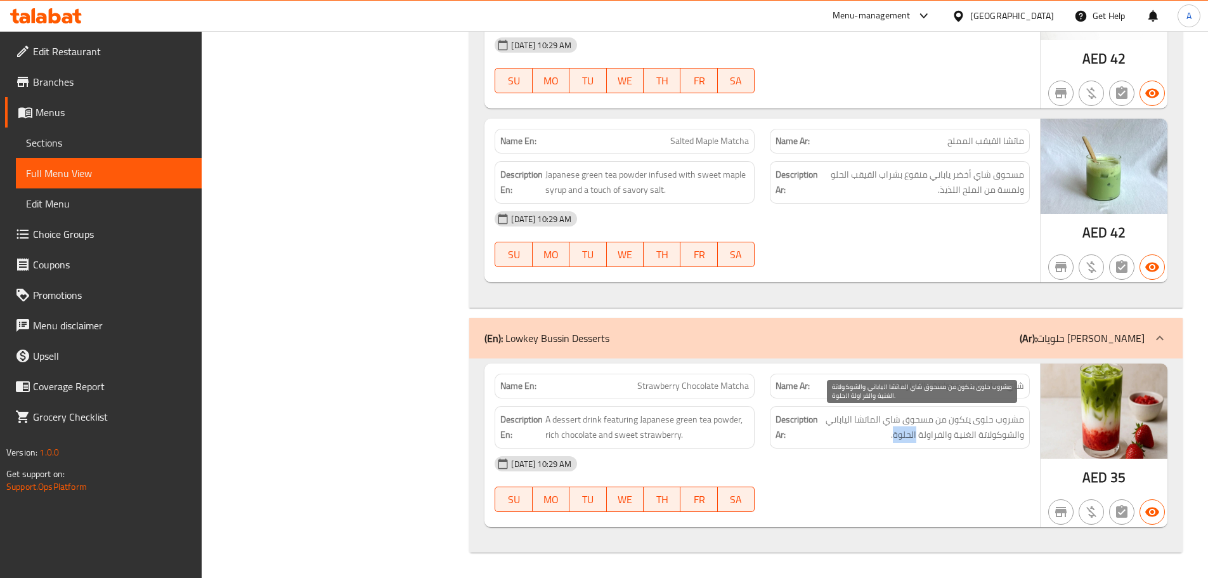
click at [917, 436] on span "مشروب حلوى يتكون من مسحوق شاي الماتشا الياباني والشوكولاتة الغنية والفراولة الح…" at bounding box center [923, 427] width 204 height 31
click at [875, 478] on div "15-10-2025 10:29 AM" at bounding box center [762, 463] width 550 height 30
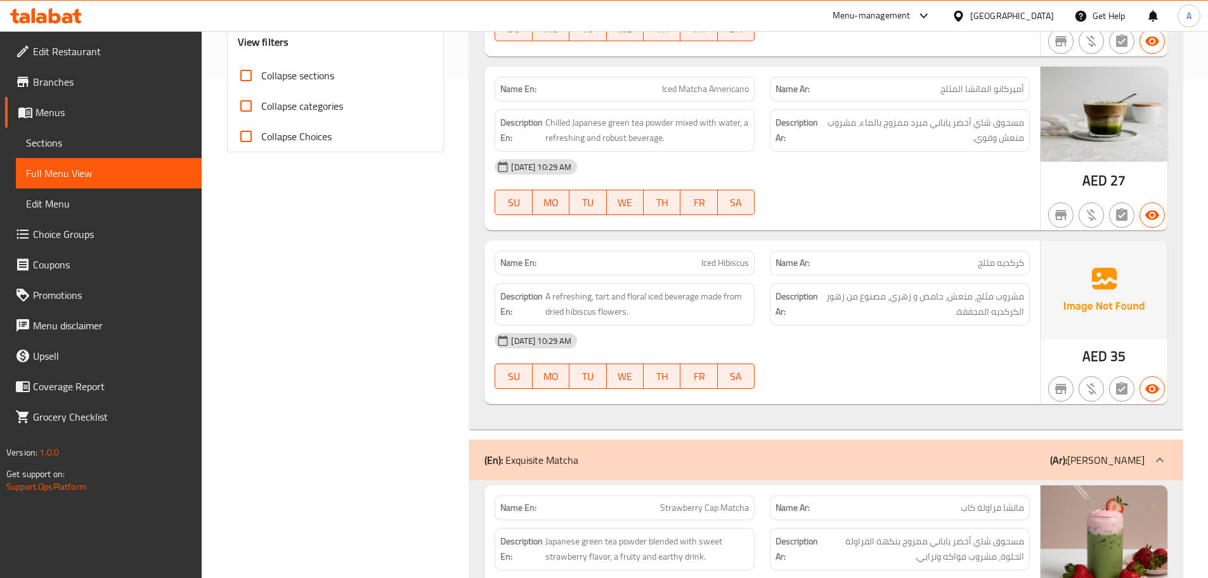
scroll to position [0, 0]
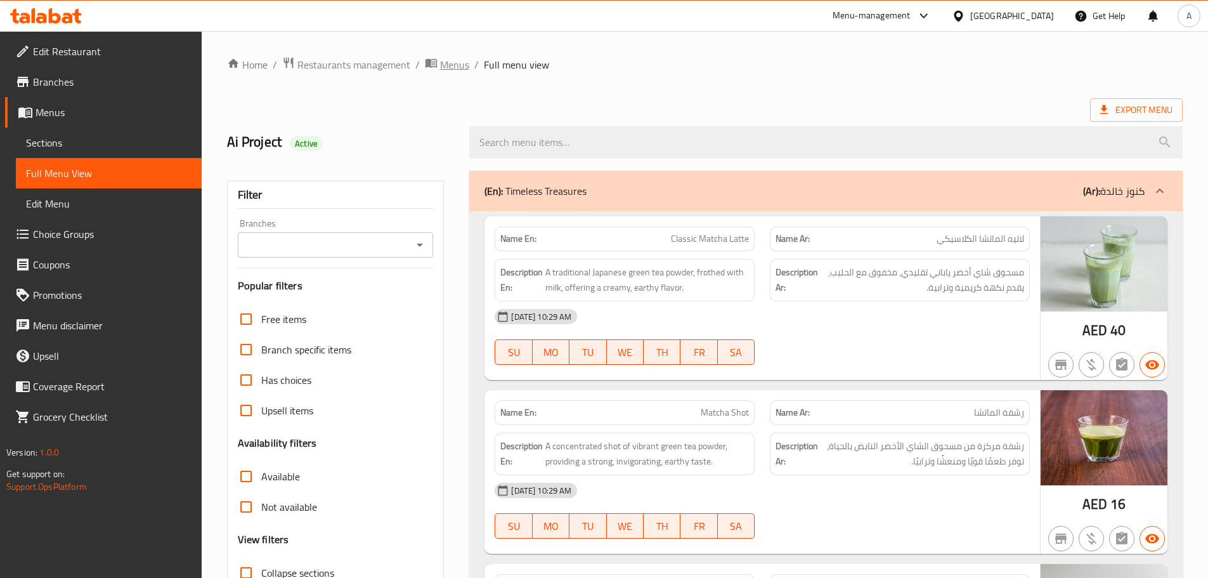
click at [436, 70] on span "breadcrumb" at bounding box center [432, 64] width 15 height 16
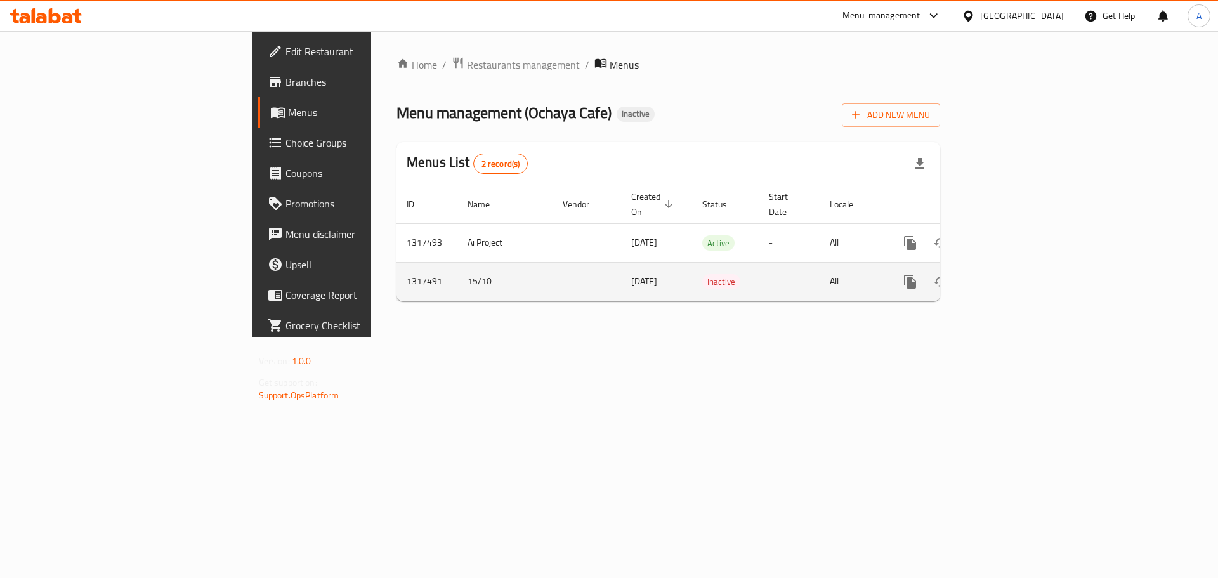
click at [1009, 274] on icon "enhanced table" at bounding box center [1001, 281] width 15 height 15
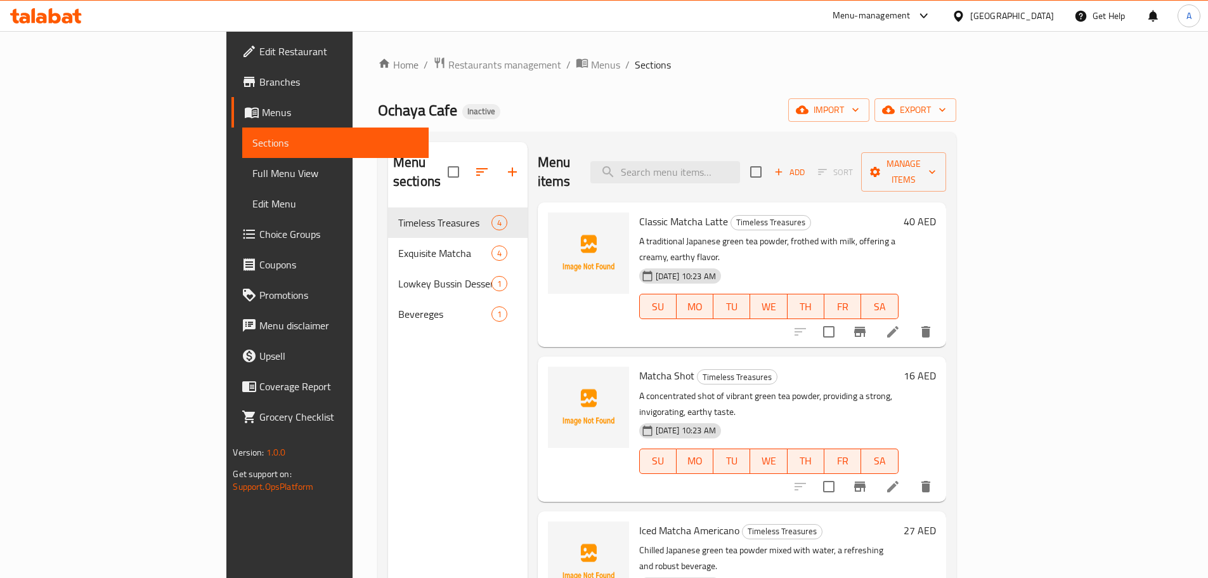
click at [388, 303] on div "Bevereges 1" at bounding box center [458, 314] width 140 height 30
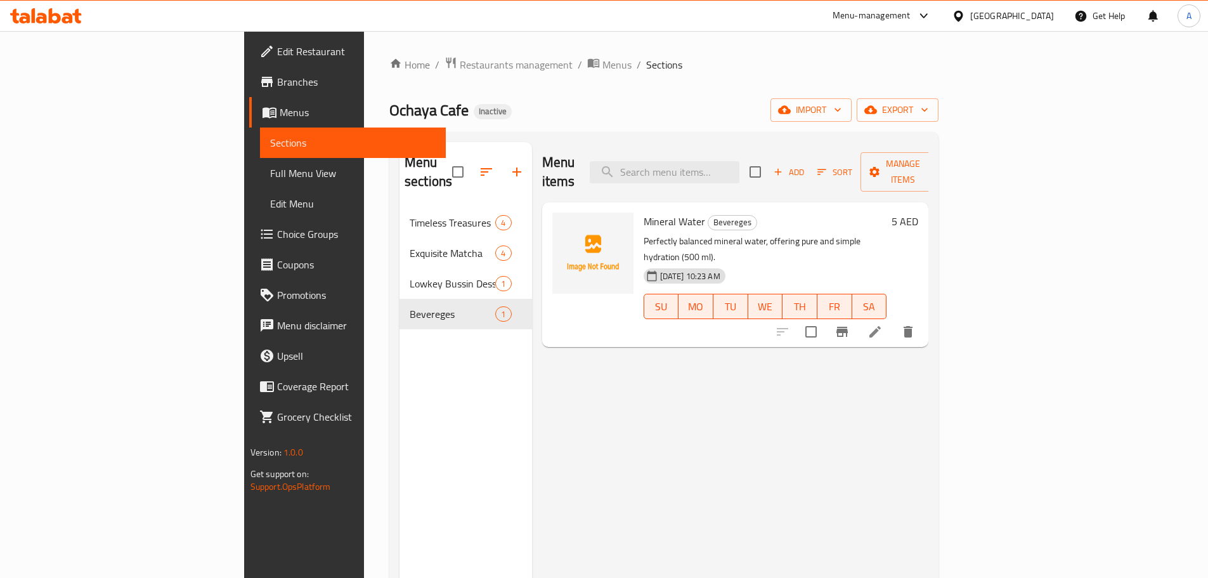
click at [644, 233] on p "Perfectly balanced mineral water, offering pure and simple hydration (500 ml)." at bounding box center [766, 249] width 244 height 32
click at [602, 108] on div "Ochaya Cafe Inactive import export" at bounding box center [663, 109] width 549 height 23
click at [883, 324] on icon at bounding box center [875, 331] width 15 height 15
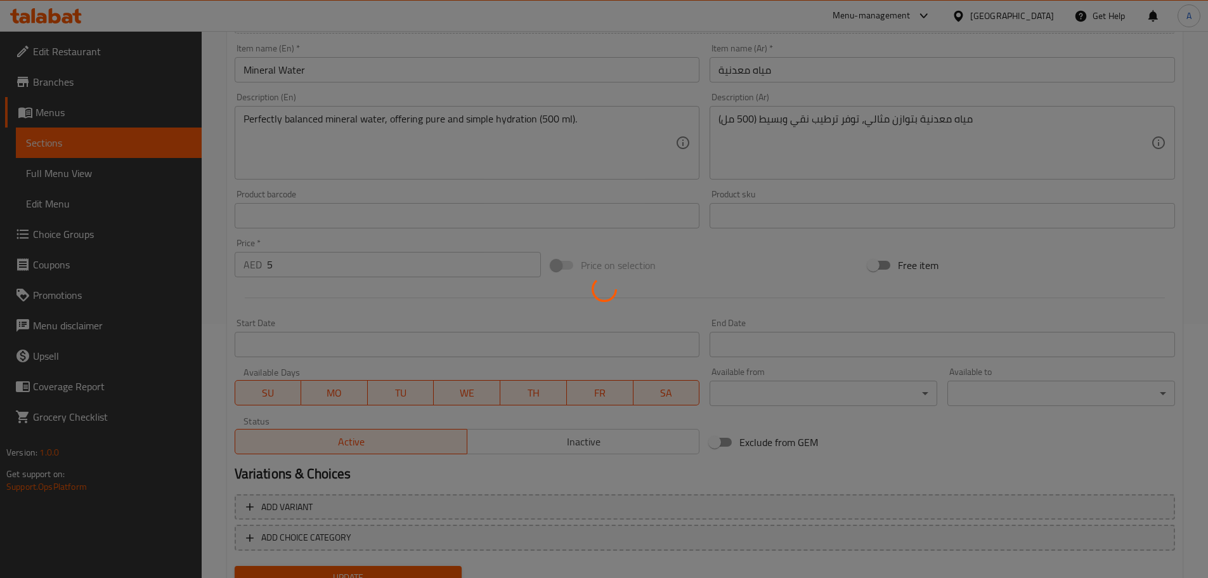
scroll to position [63, 0]
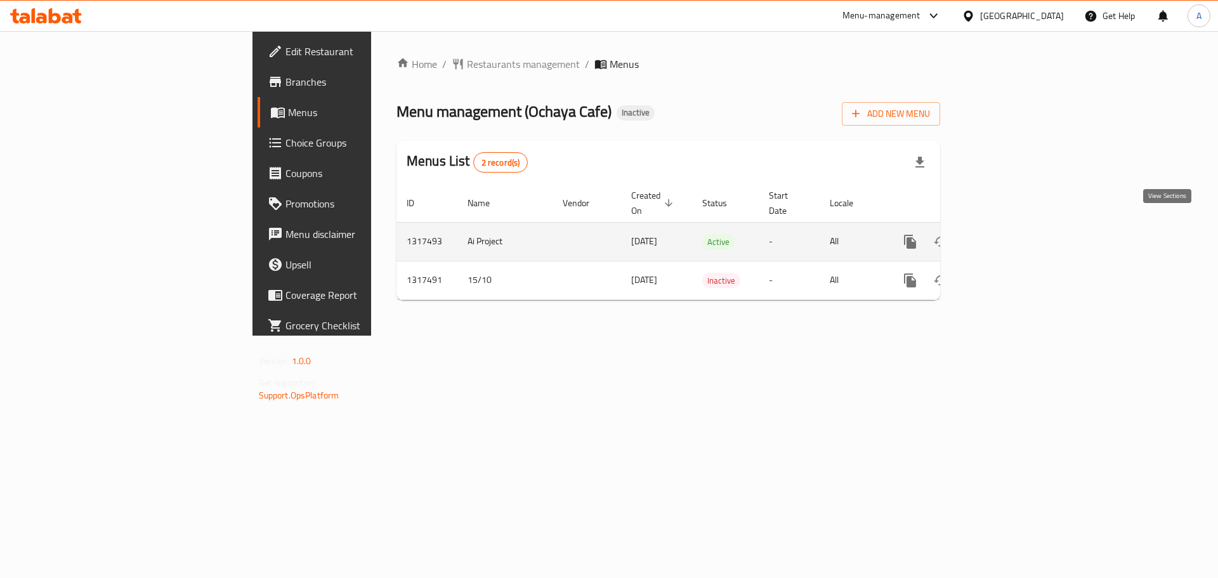
click at [1007, 236] on icon "enhanced table" at bounding box center [1001, 241] width 11 height 11
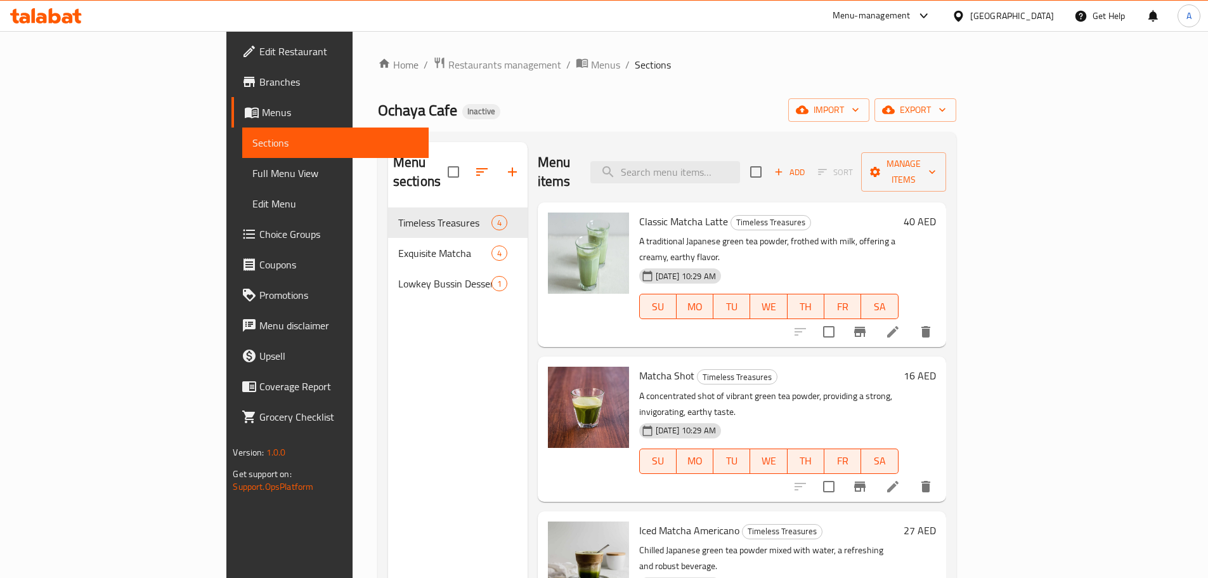
click at [508, 167] on icon "button" at bounding box center [512, 171] width 9 height 9
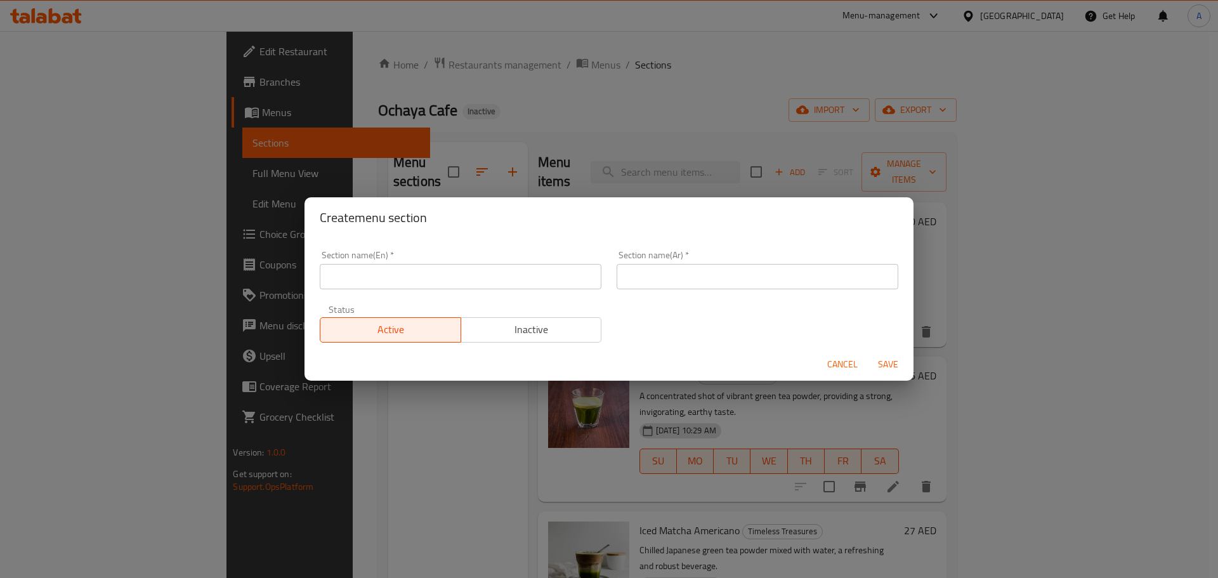
click at [462, 280] on input "text" at bounding box center [461, 276] width 282 height 25
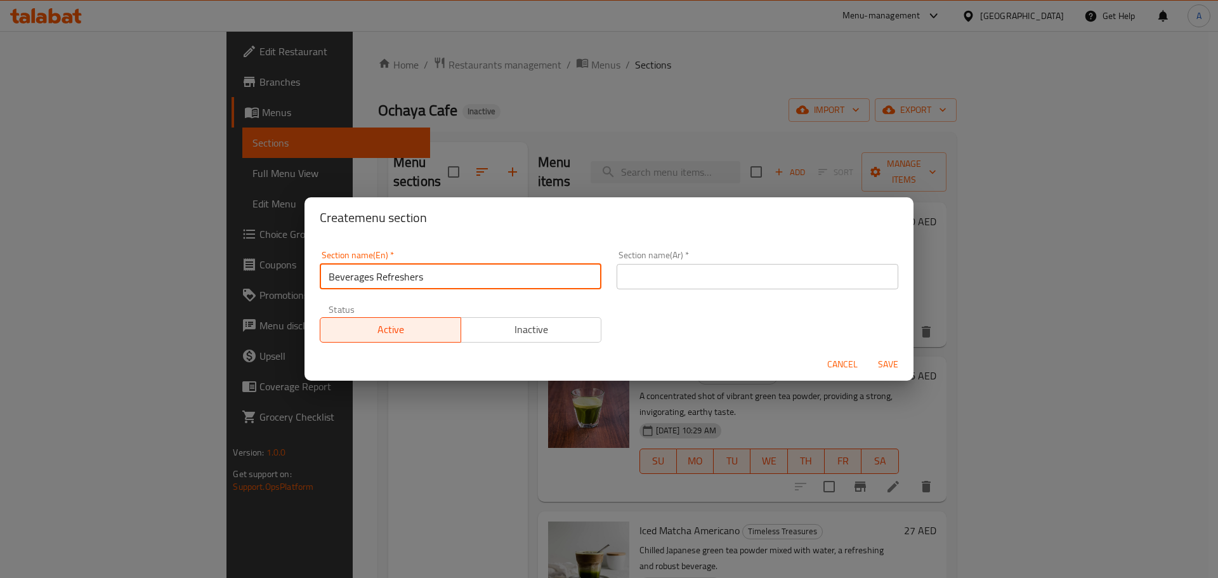
click at [388, 277] on input "Beverages Refreshers" at bounding box center [461, 276] width 282 height 25
type input "Beverages"
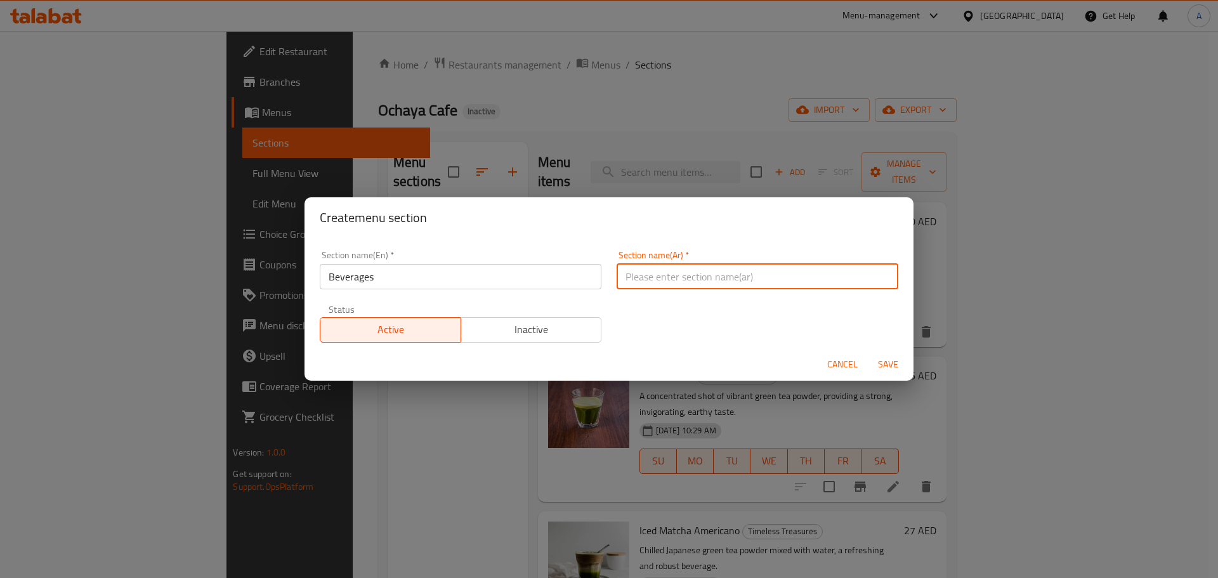
click at [635, 287] on input "text" at bounding box center [757, 276] width 282 height 25
type input "المشروبات"
click at [909, 357] on div "Cancel Save" at bounding box center [608, 365] width 609 height 34
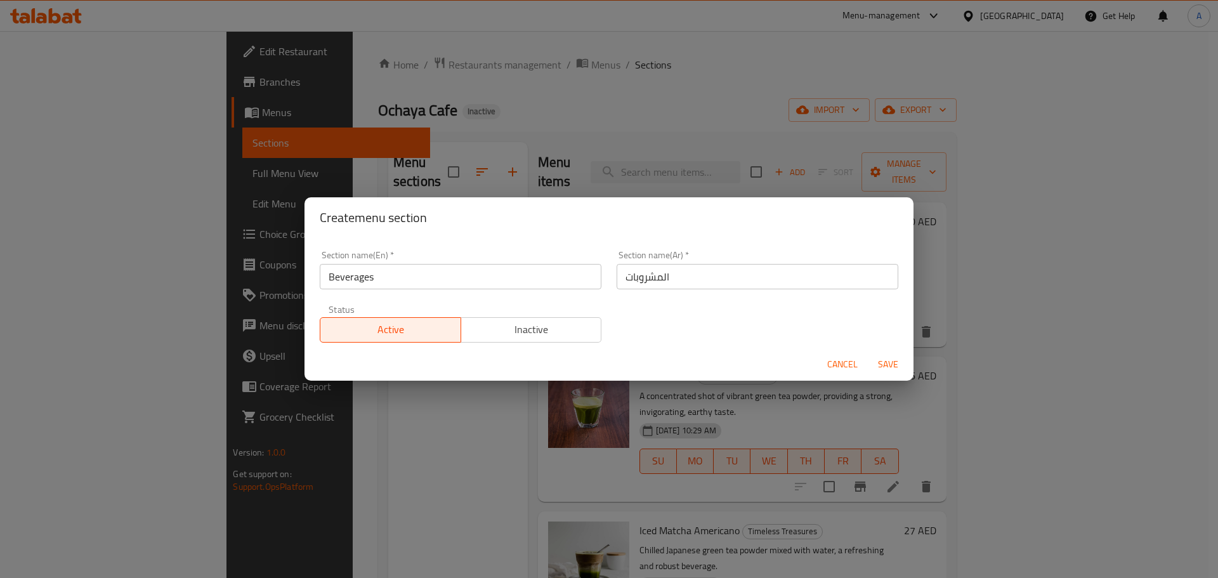
click at [888, 363] on span "Save" at bounding box center [888, 364] width 30 height 16
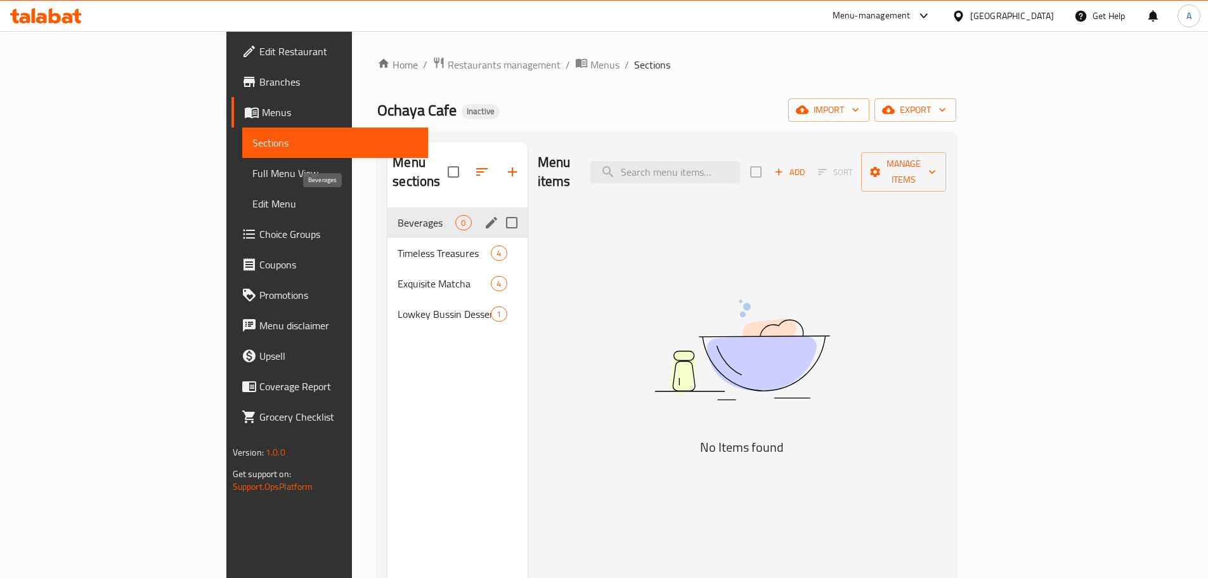
click at [398, 215] on span "Beverages" at bounding box center [427, 222] width 58 height 15
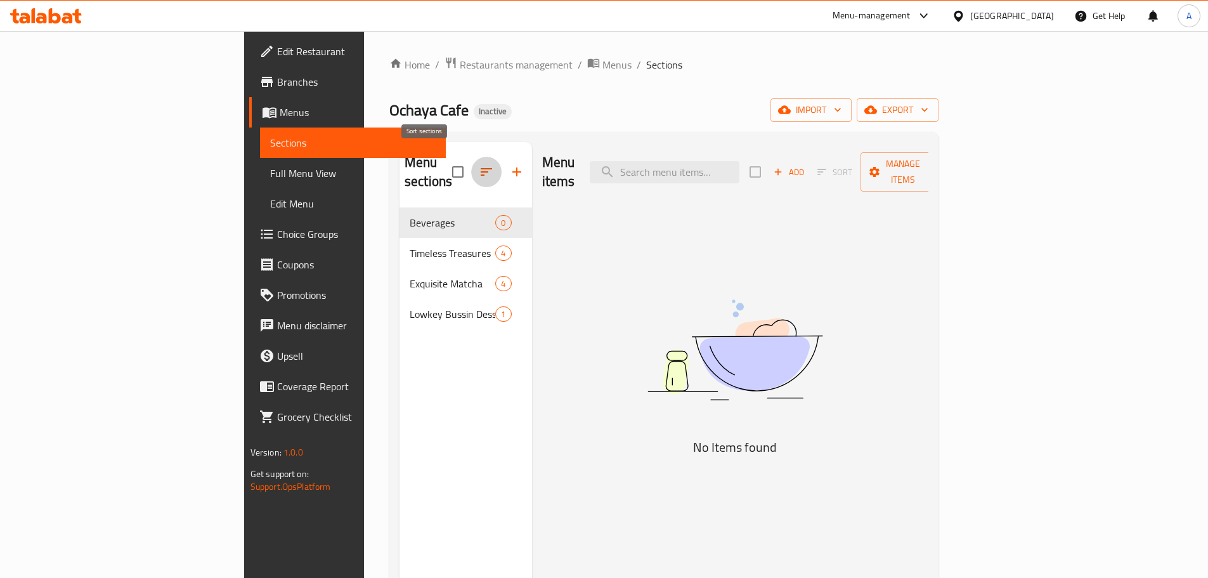
click at [479, 164] on icon "button" at bounding box center [486, 171] width 15 height 15
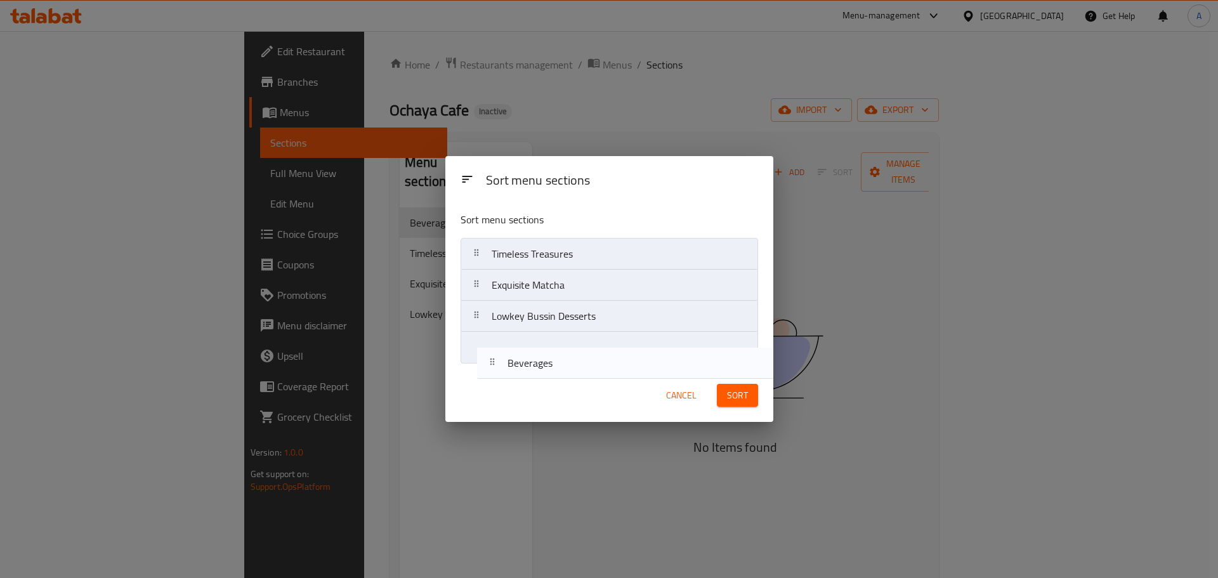
drag, startPoint x: 512, startPoint y: 251, endPoint x: 528, endPoint y: 371, distance: 120.9
click at [528, 371] on div "Sort menu sections Sort menu sections Beverages Timeless Treasures Exquisite Ma…" at bounding box center [609, 289] width 328 height 266
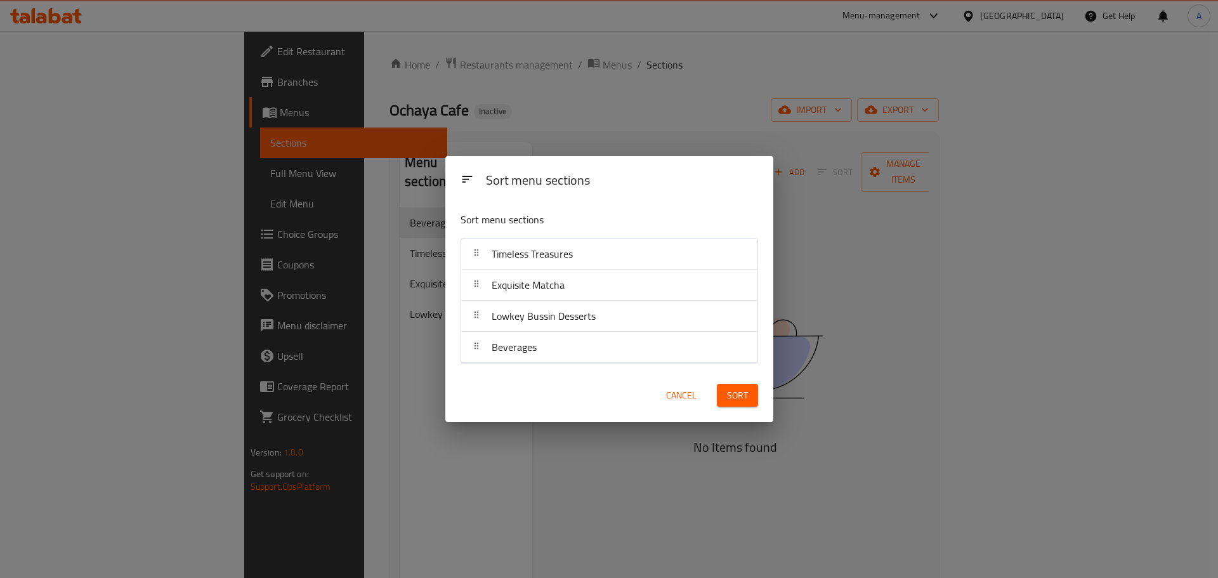
click at [726, 382] on div "Sort" at bounding box center [737, 395] width 56 height 39
click at [725, 391] on button "Sort" at bounding box center [737, 395] width 41 height 23
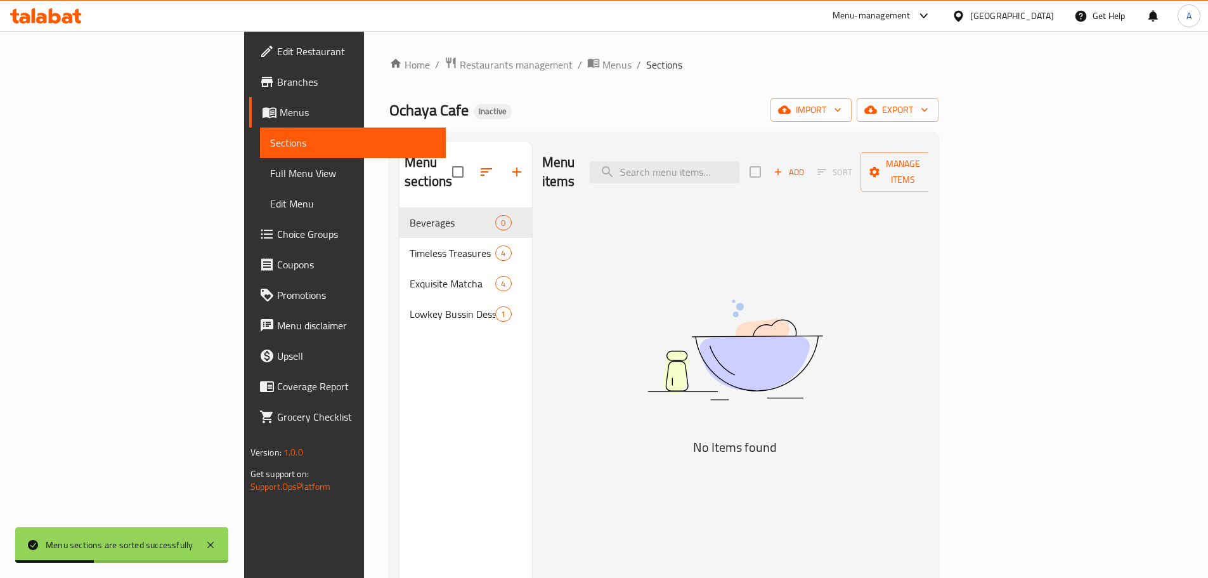
click at [598, 100] on div "Ochaya Cafe Inactive import export" at bounding box center [663, 109] width 549 height 23
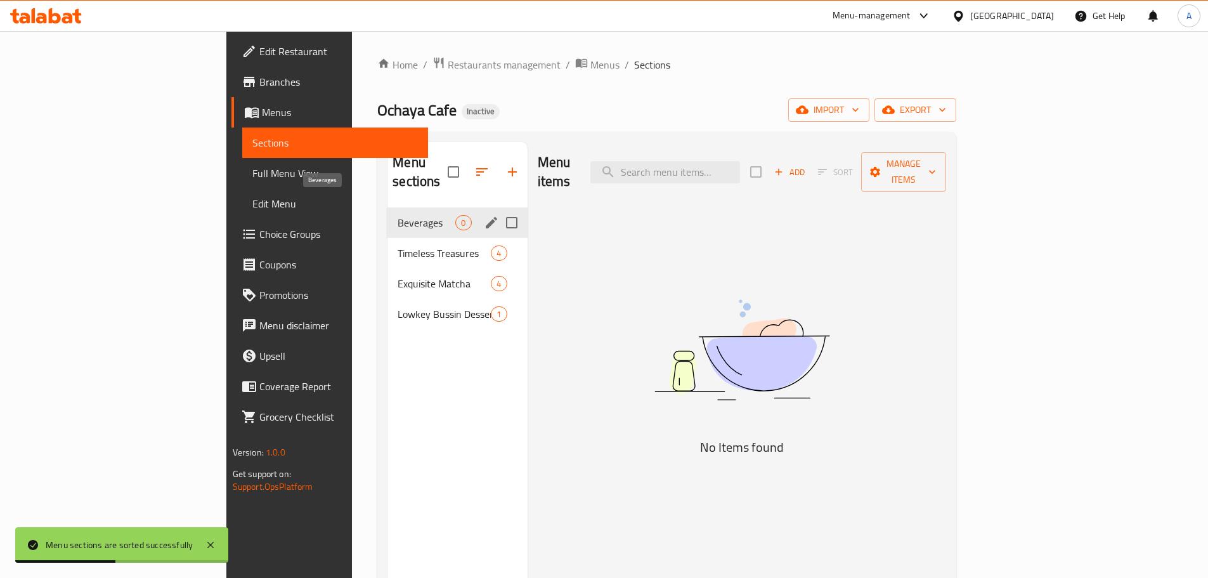
click at [398, 215] on span "Beverages" at bounding box center [427, 222] width 58 height 15
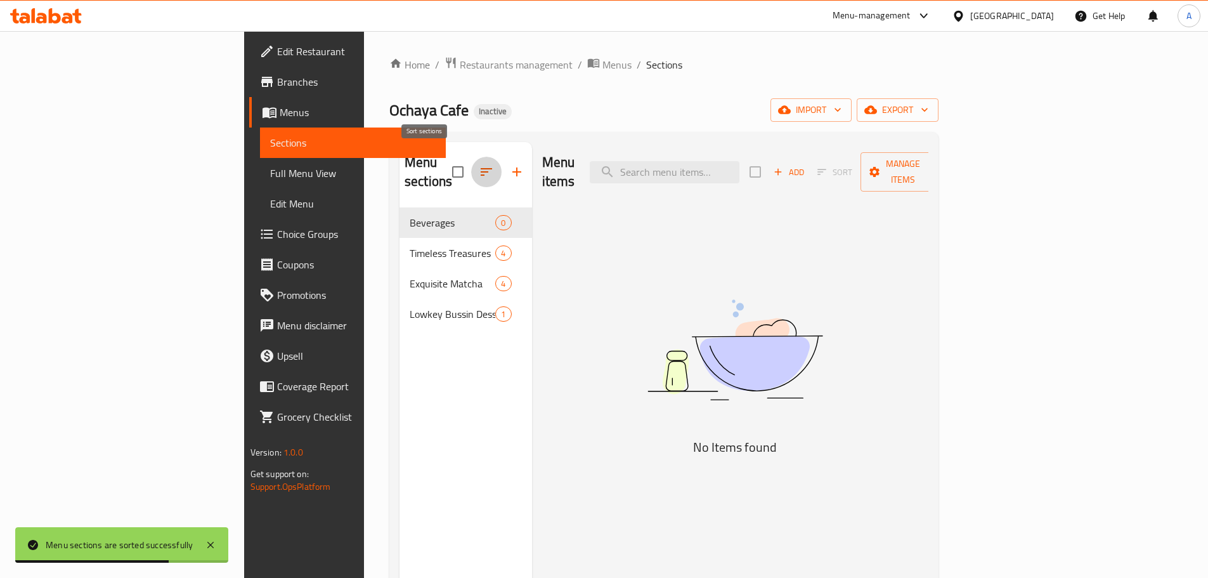
click at [481, 168] on icon "button" at bounding box center [486, 172] width 11 height 8
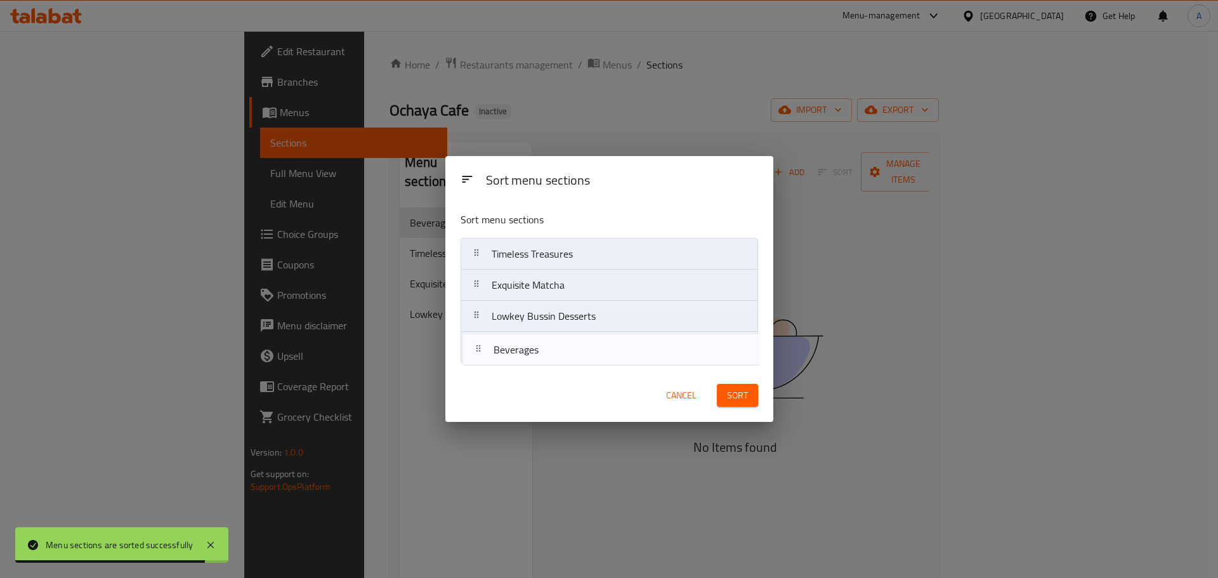
drag, startPoint x: 552, startPoint y: 254, endPoint x: 554, endPoint y: 354, distance: 99.6
click at [554, 354] on nav "Beverages Timeless Treasures Exquisite Matcha Lowkey Bussin Desserts" at bounding box center [608, 301] width 297 height 126
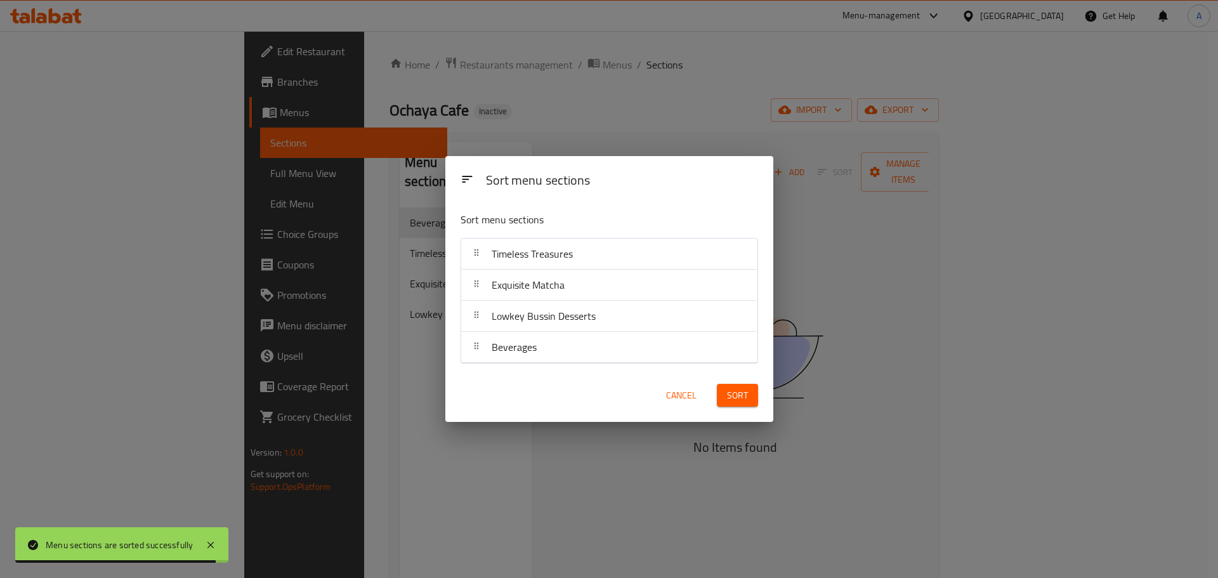
click at [734, 388] on span "Sort" at bounding box center [737, 395] width 21 height 16
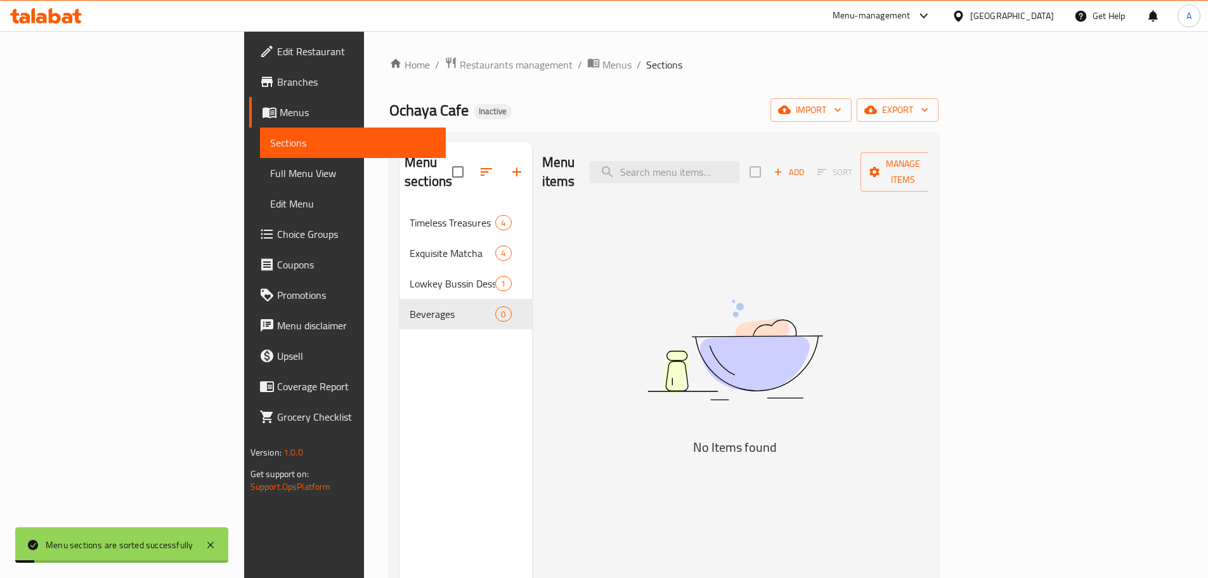
click at [653, 78] on div "Home / Restaurants management / Menus / Sections Ochaya Cafe Inactive import ex…" at bounding box center [663, 392] width 549 height 673
click at [809, 162] on button "Add" at bounding box center [789, 172] width 41 height 20
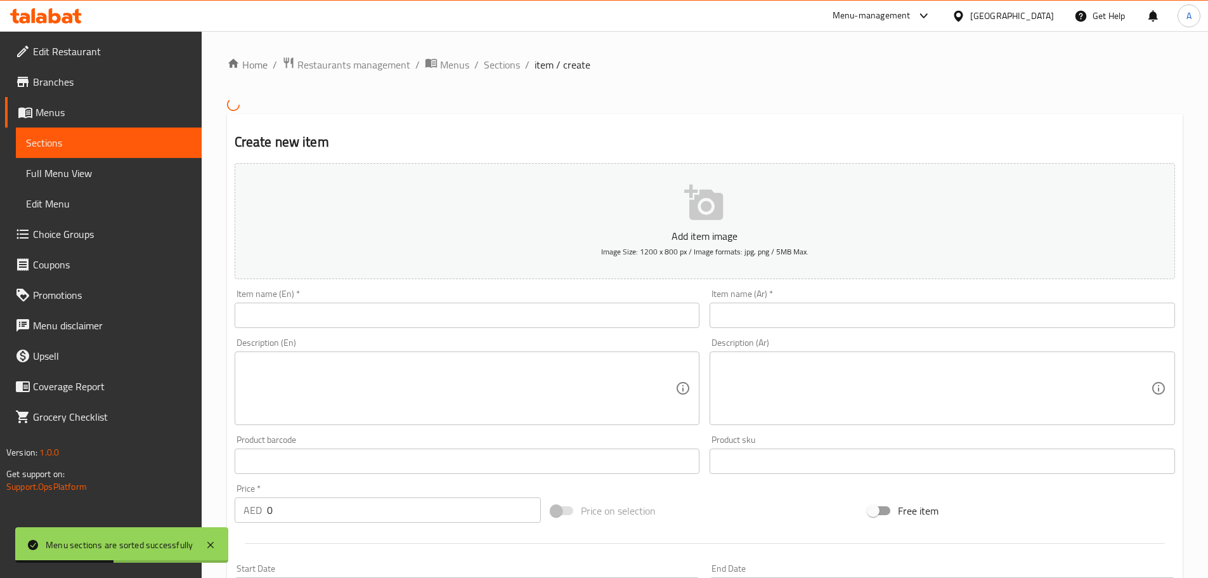
click at [299, 519] on input "0" at bounding box center [404, 509] width 275 height 25
click at [294, 516] on input "0" at bounding box center [404, 509] width 275 height 25
type input "05"
drag, startPoint x: 276, startPoint y: 514, endPoint x: 268, endPoint y: 512, distance: 9.0
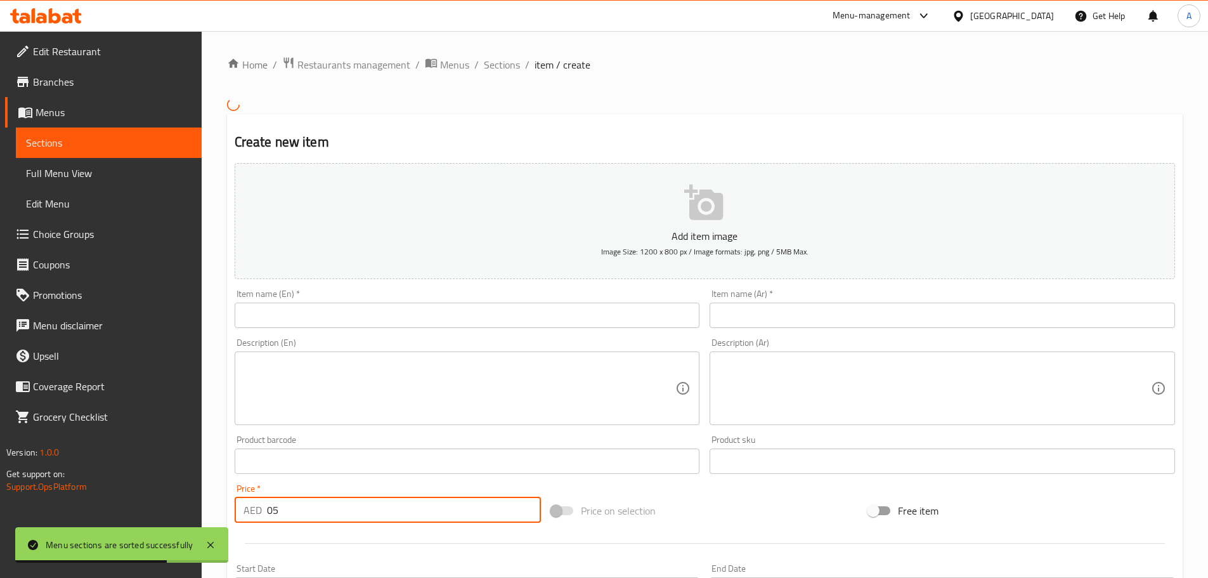
click at [268, 512] on input "05" at bounding box center [404, 509] width 275 height 25
type input "5"
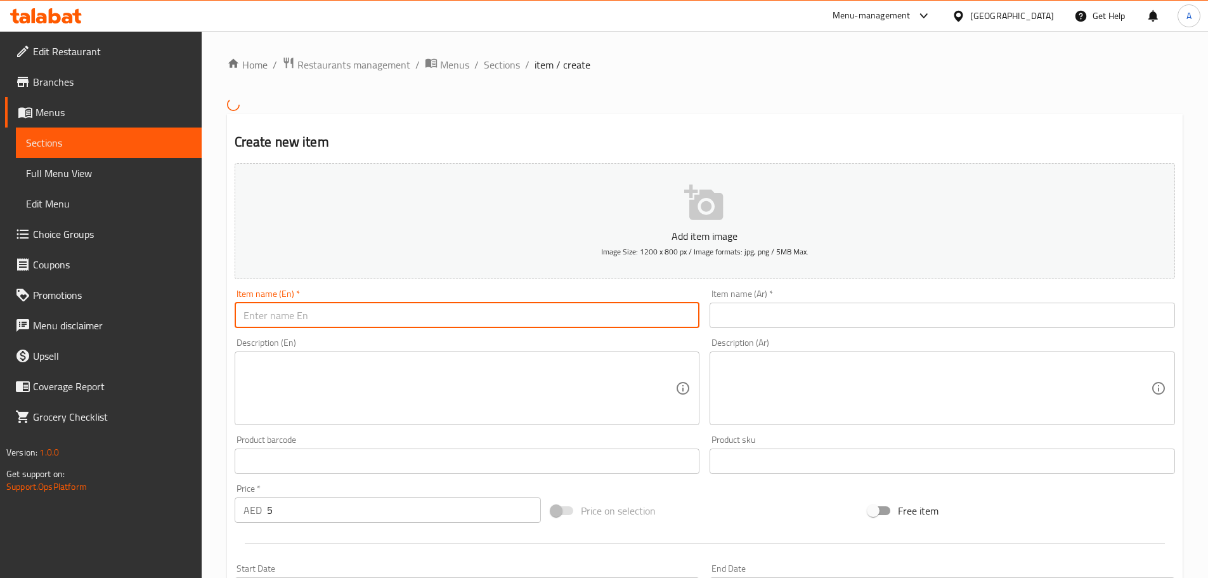
click at [351, 319] on input "text" at bounding box center [467, 314] width 465 height 25
type input "Mineral Water"
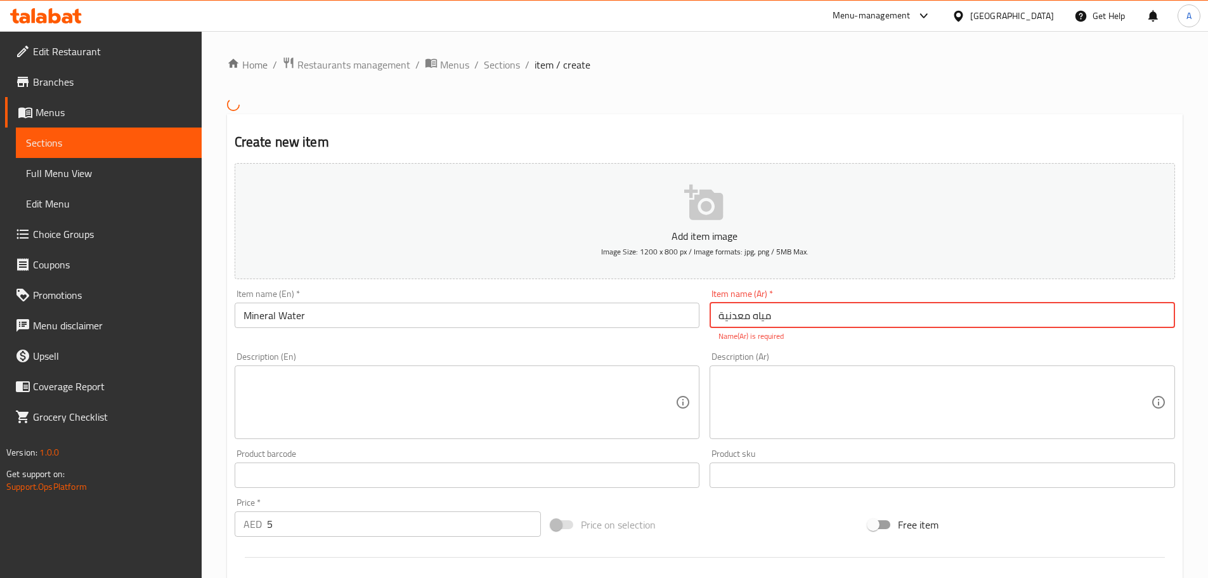
type input "مياه معدنية"
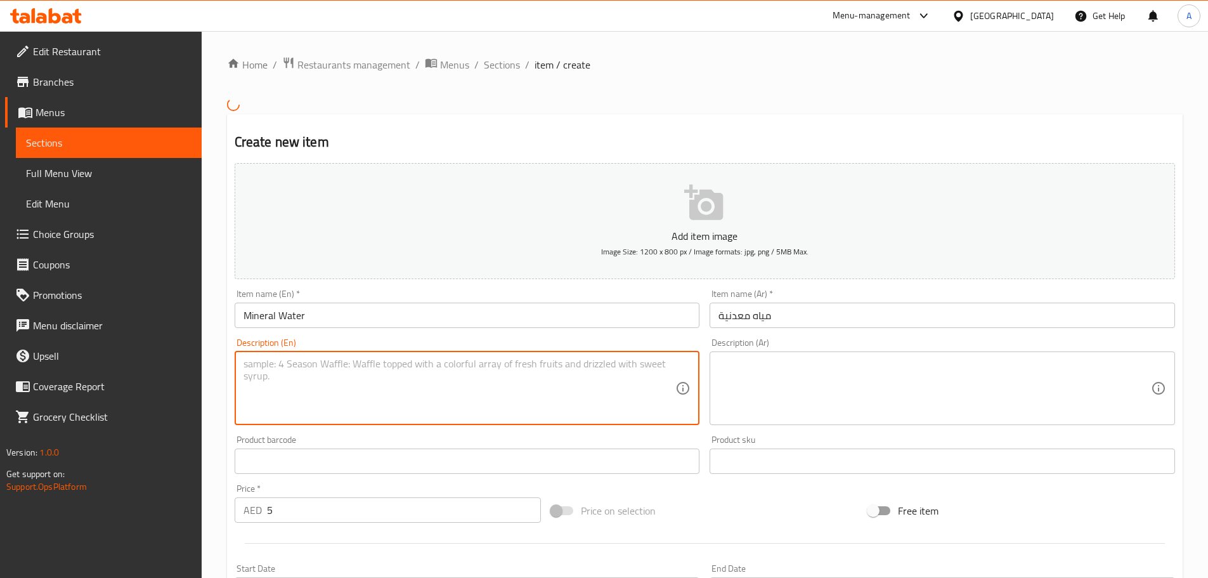
click at [374, 377] on textarea at bounding box center [460, 388] width 432 height 60
paste textarea "Perfectly balanced mineral water, offering pure and simple hydration (500 ml)."
type textarea "Perfectly balanced mineral water, offering pure and simple hydration (500 ml)."
click at [847, 386] on textarea at bounding box center [935, 388] width 432 height 60
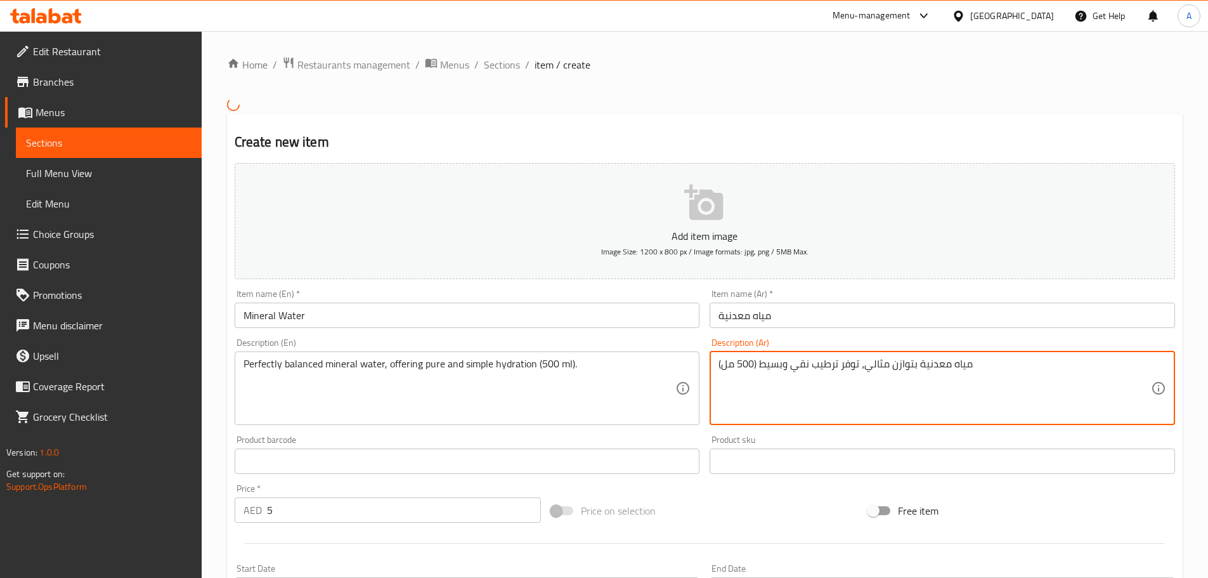
type textarea "مياه معدنية بتوازن مثالي، توفر ترطيب نقي وبسيط (500 مل)"
click at [782, 309] on input "مياه معدنية" at bounding box center [942, 314] width 465 height 25
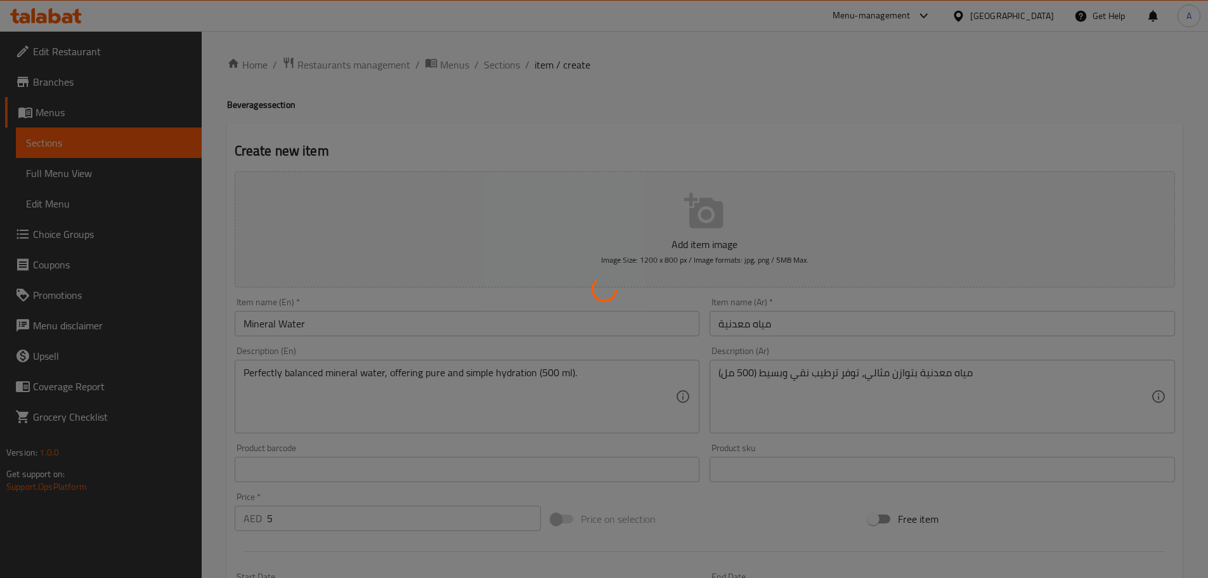
type input "0"
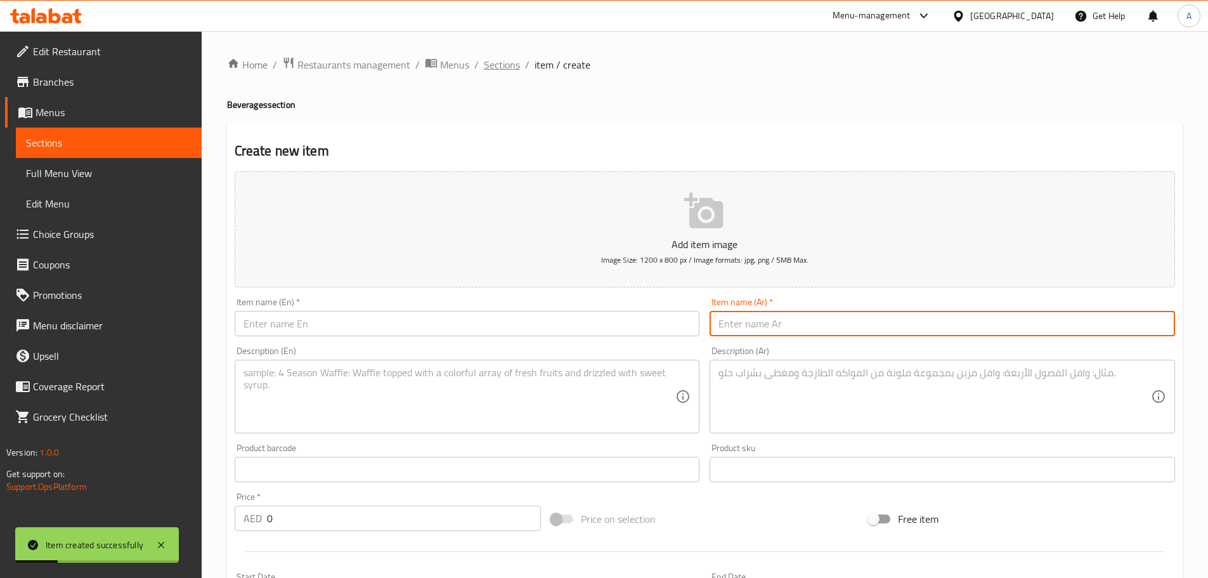
click at [484, 72] on span "Sections" at bounding box center [502, 64] width 36 height 15
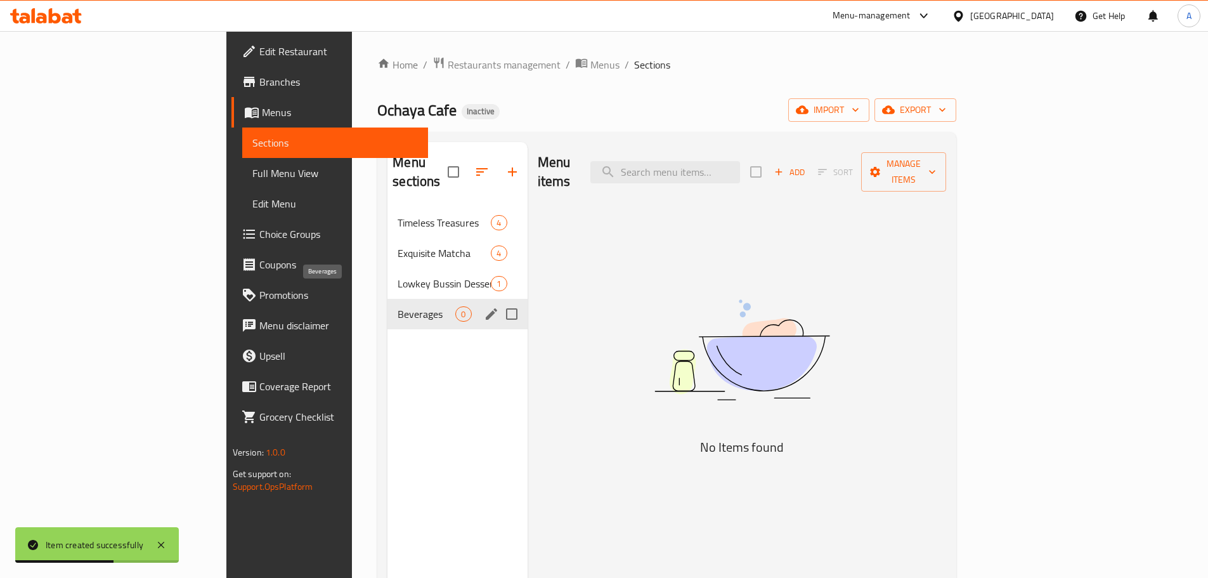
click at [387, 299] on div "Beverages 0" at bounding box center [457, 314] width 140 height 30
click at [398, 276] on span "Lowkey Bussin Desserts" at bounding box center [427, 283] width 58 height 15
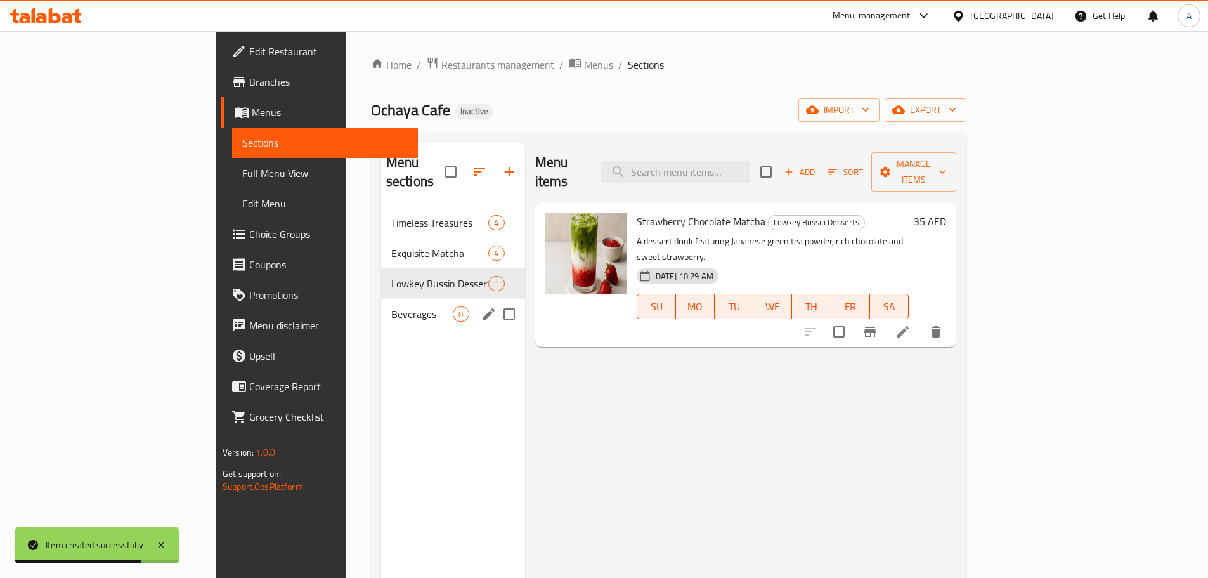
click at [381, 299] on div "Beverages 0" at bounding box center [453, 314] width 144 height 30
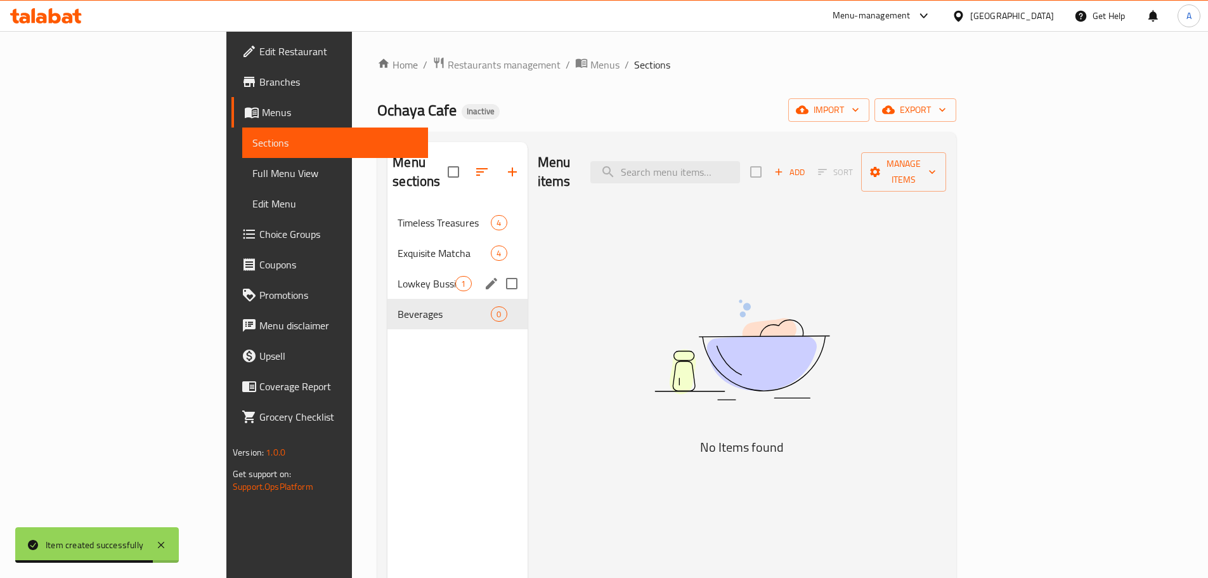
click at [387, 273] on div "Lowkey Bussin Desserts 1" at bounding box center [457, 283] width 140 height 30
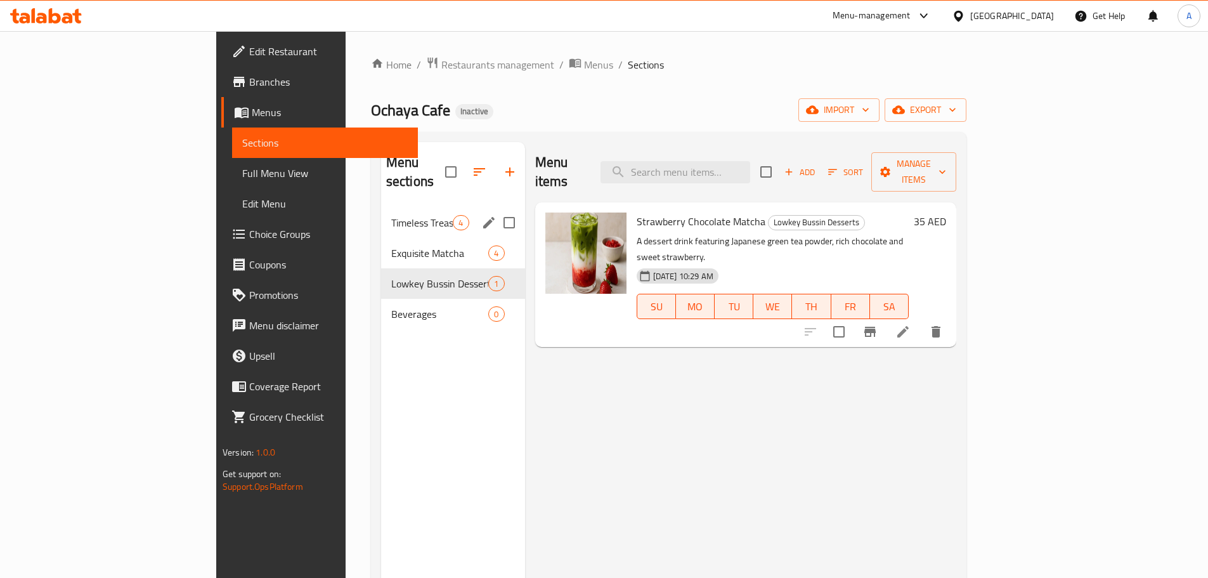
drag, startPoint x: 282, startPoint y: 211, endPoint x: 472, endPoint y: 213, distance: 190.9
click at [381, 211] on div "Timeless Treasures 4" at bounding box center [453, 222] width 144 height 30
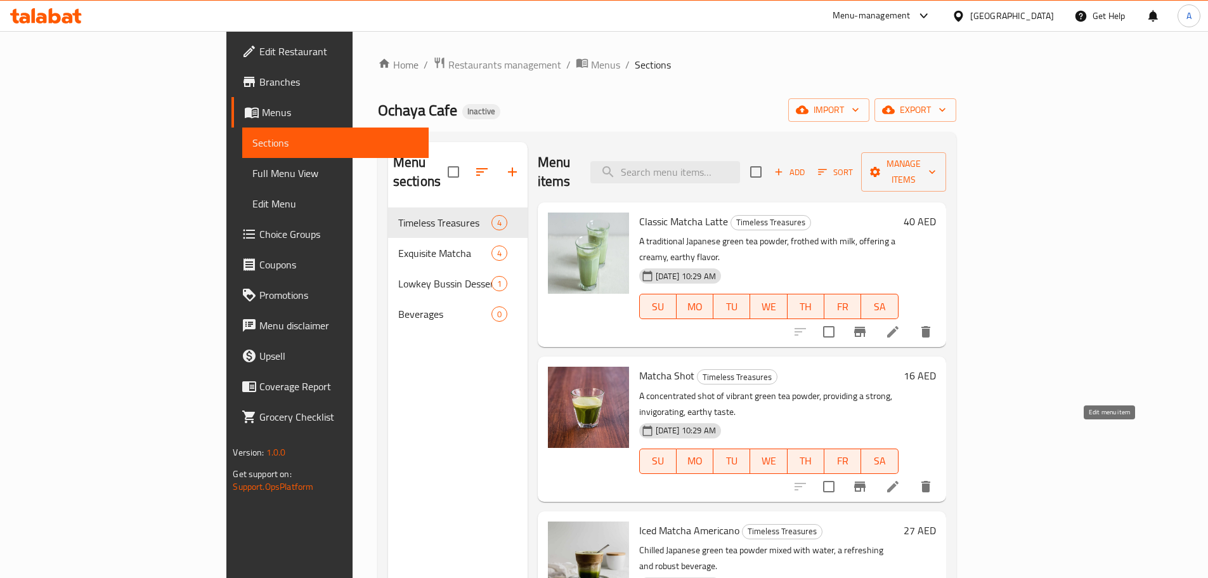
click at [899, 481] on icon at bounding box center [892, 486] width 11 height 11
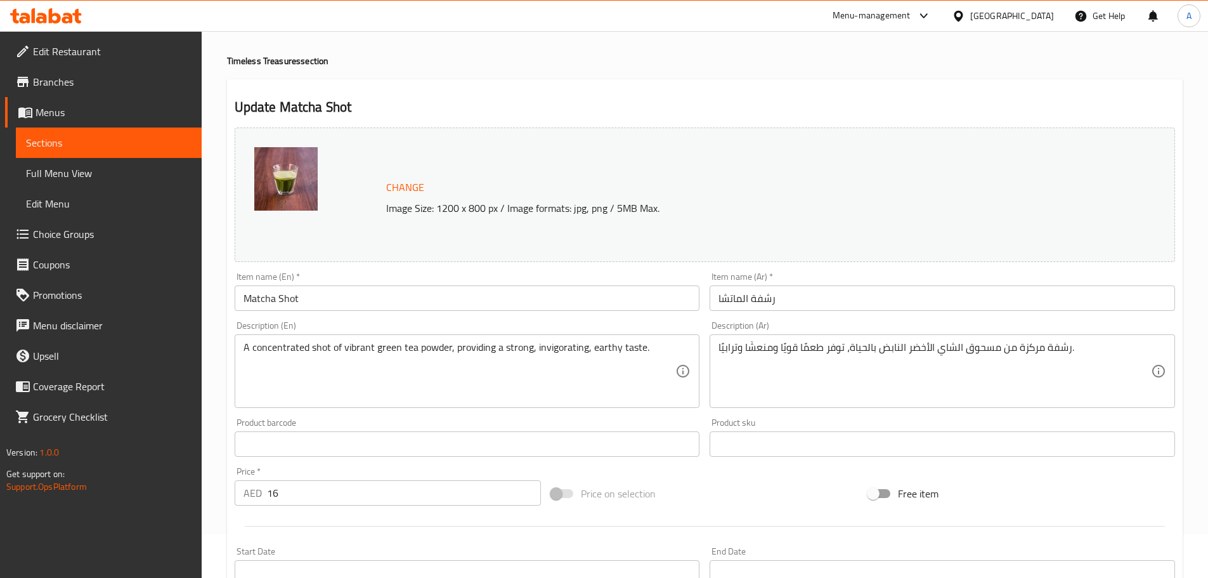
scroll to position [63, 0]
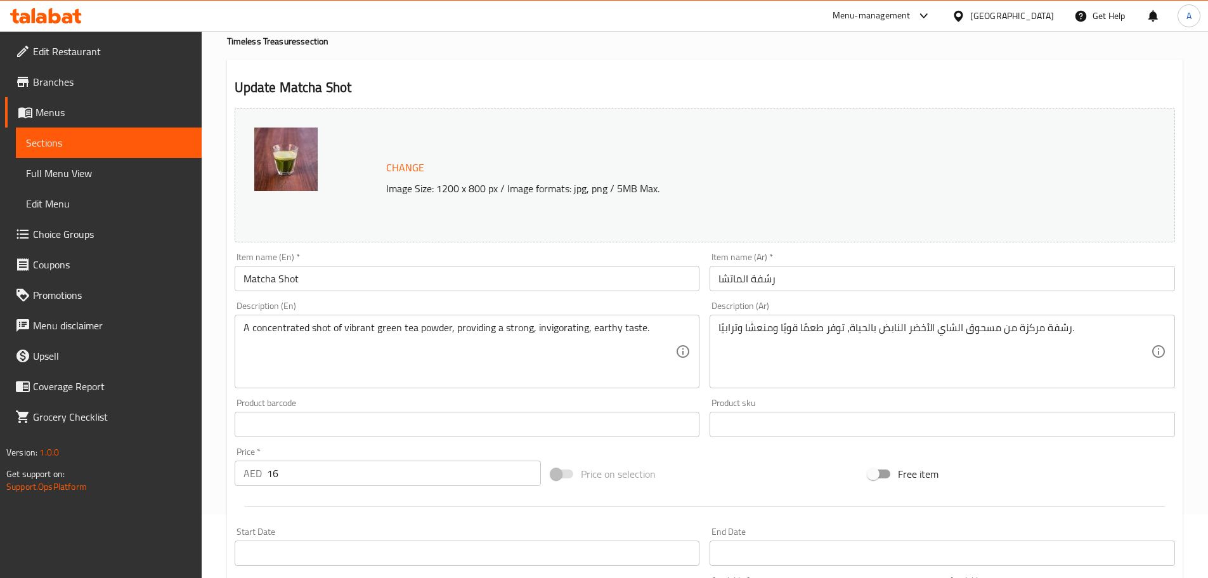
click at [768, 277] on input "رشفة الماتشا" at bounding box center [942, 278] width 465 height 25
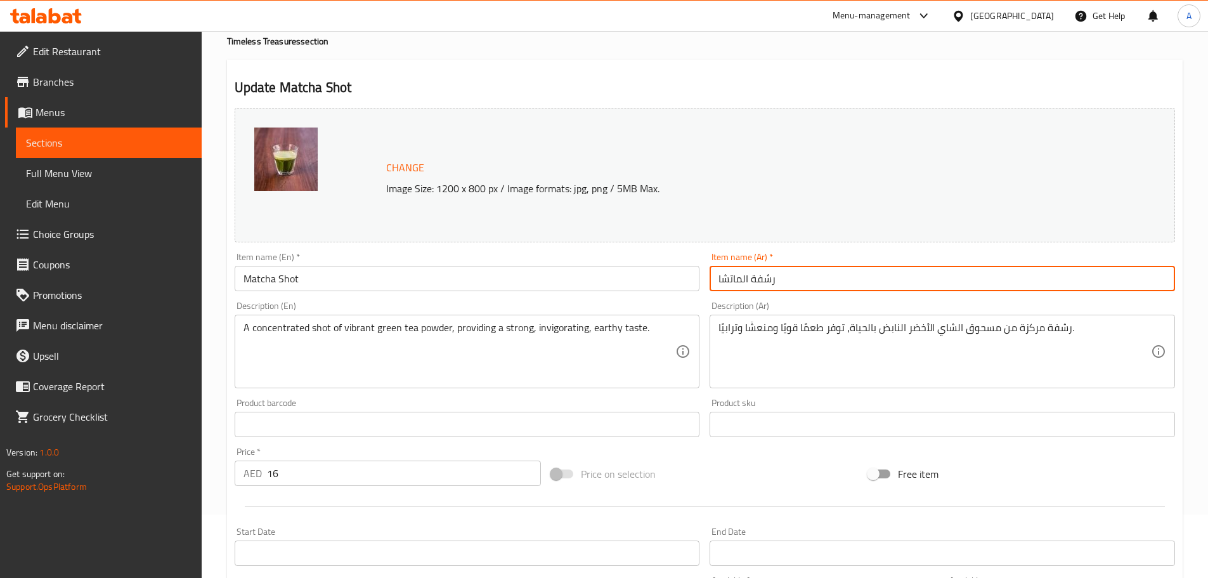
click at [768, 277] on input "رشفة الماتشا" at bounding box center [942, 278] width 465 height 25
click at [743, 281] on input "شوت الماتشا" at bounding box center [942, 278] width 465 height 25
type input "شوت ماتشا"
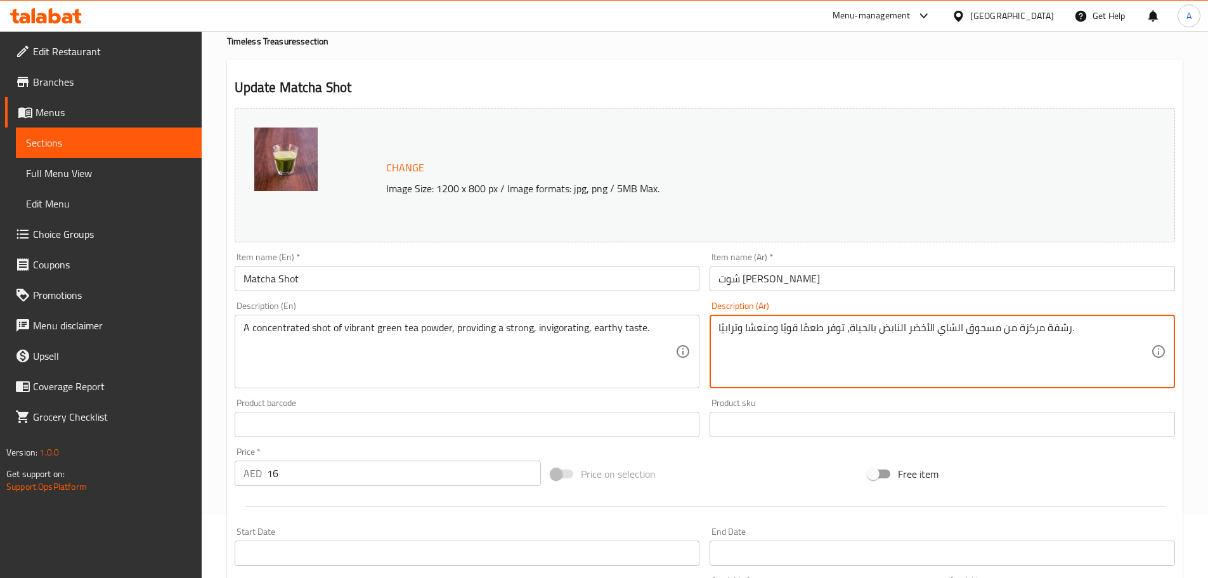
click at [1055, 323] on textarea "رشفة مركزة من مسحوق الشاي الأخضر النابض بالحياة، توفر طعمًا قويًا ومنعشًا وتراب…" at bounding box center [935, 352] width 432 height 60
type textarea "شوت مركزة من مسحوق الشاي الأخضر النابض بالحياة، توفر طعمًا قويًا ومنعشًا وترابي…"
click at [1043, 296] on div "Description (Ar) شوت مركزة من مسحوق الشاي الأخضر النابض بالحياة، توفر طعمًا قوي…" at bounding box center [943, 344] width 476 height 97
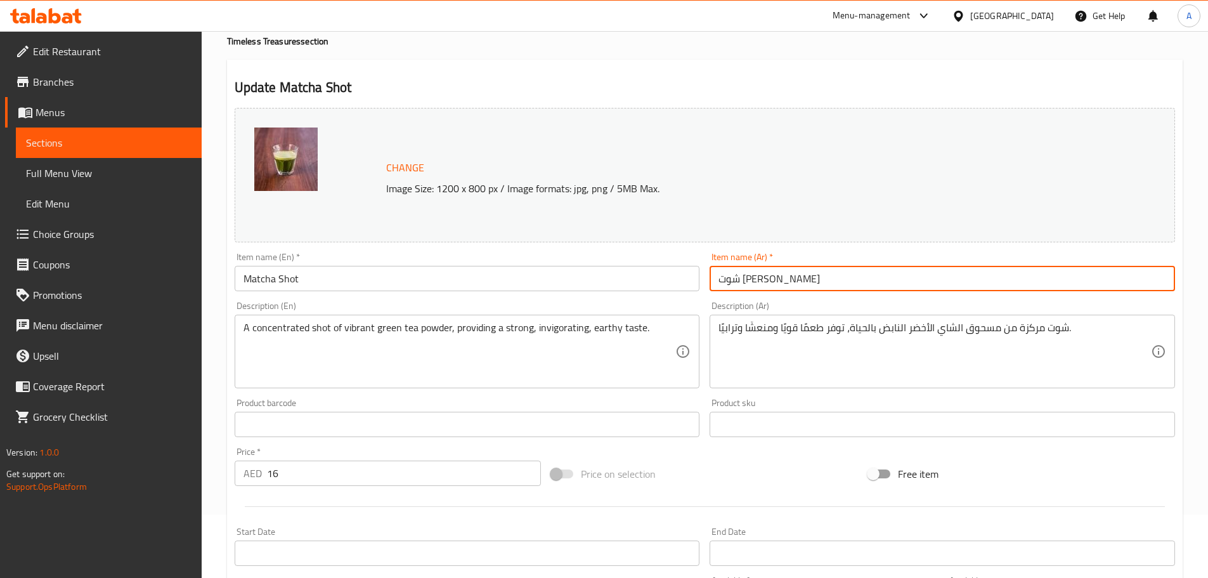
click at [1041, 286] on input "شوت ماتشا" at bounding box center [942, 278] width 465 height 25
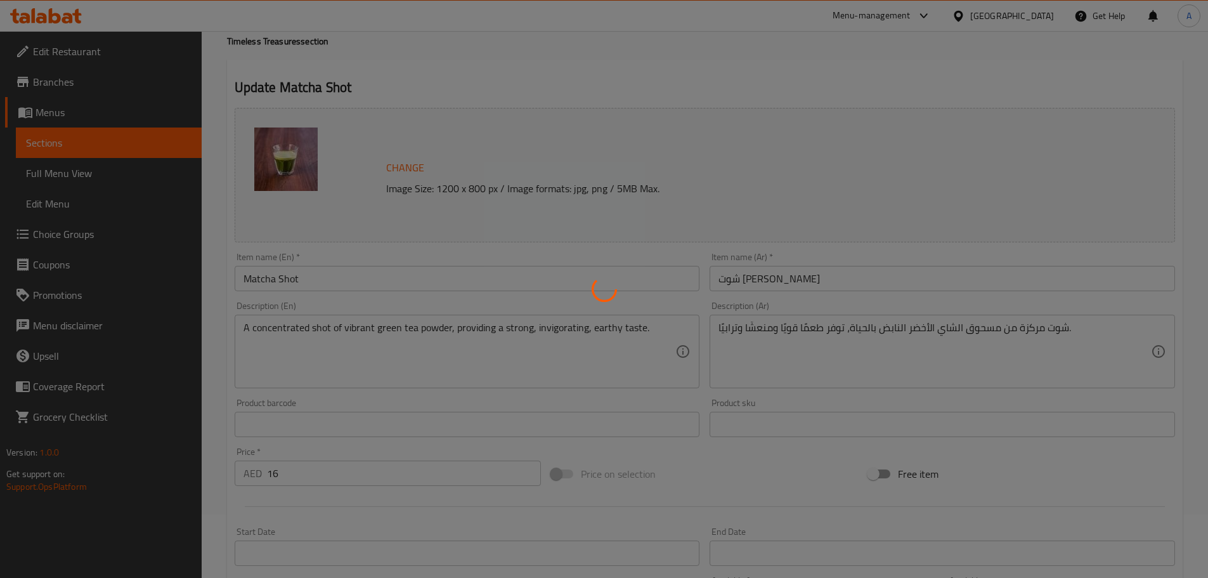
click at [797, 81] on div at bounding box center [604, 289] width 1208 height 578
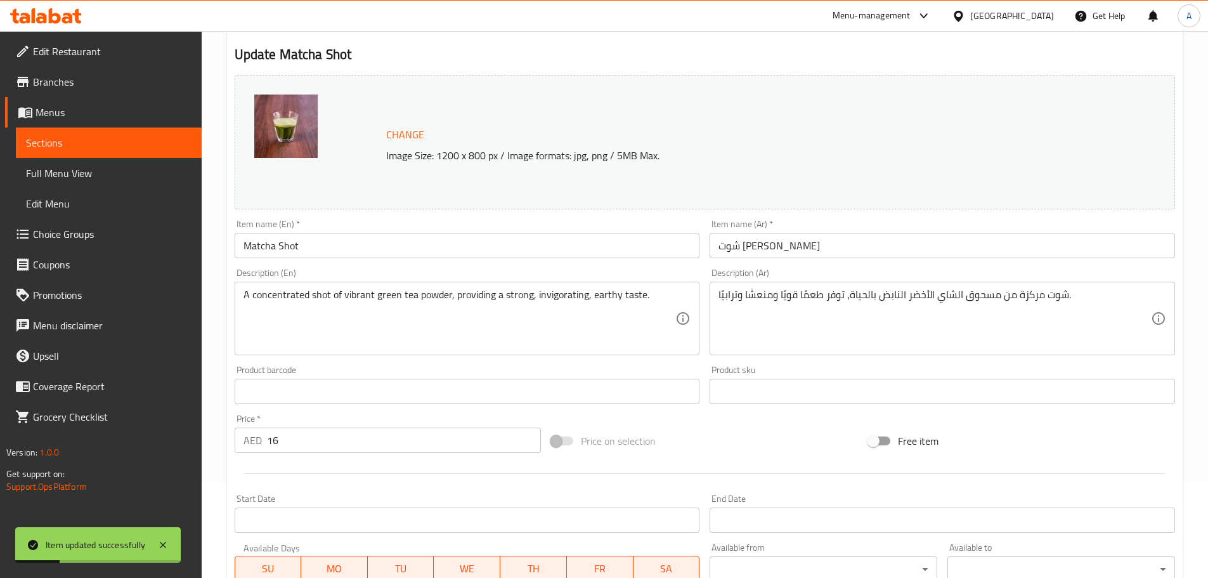
scroll to position [0, 0]
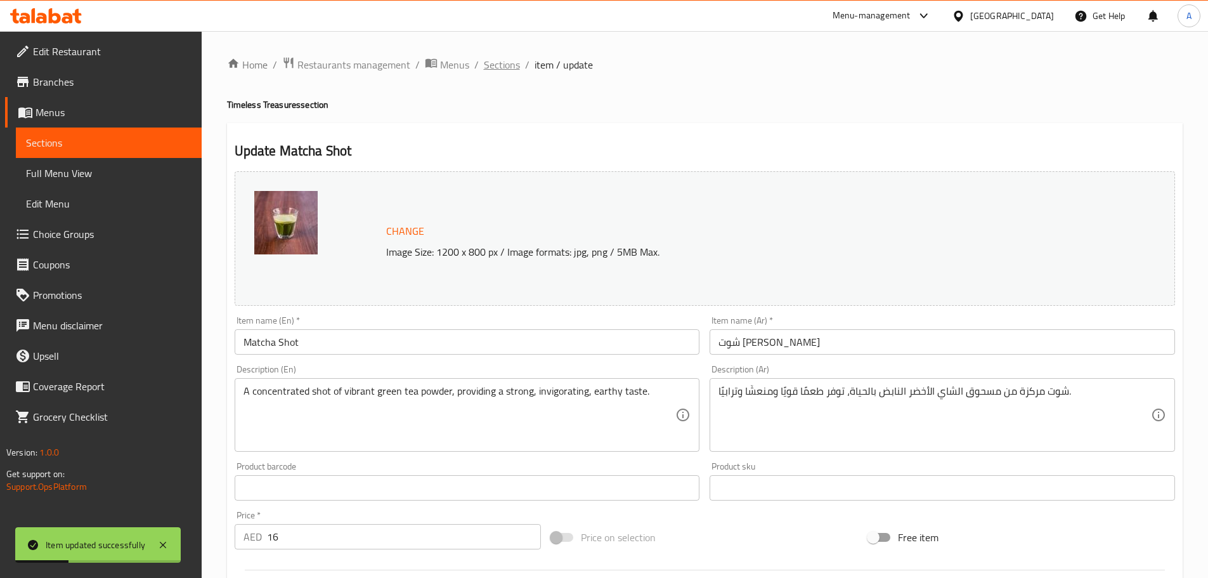
click at [496, 66] on span "Sections" at bounding box center [502, 64] width 36 height 15
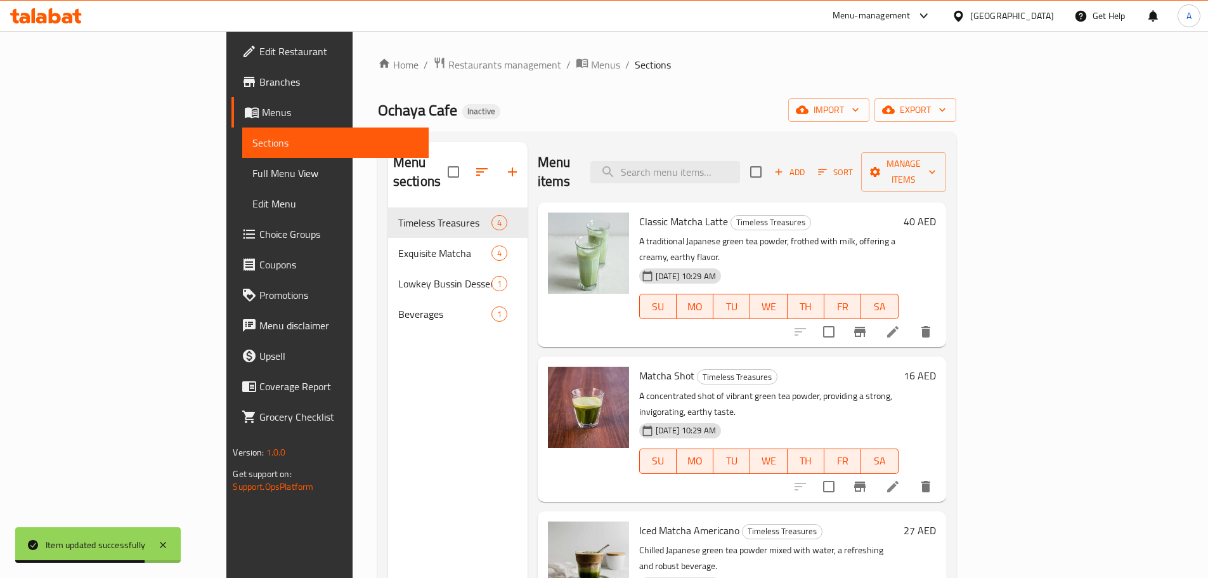
click at [582, 104] on div "Ochaya Cafe Inactive import export" at bounding box center [667, 109] width 578 height 23
click at [740, 161] on input "search" at bounding box center [665, 172] width 150 height 22
paste input "Strawberry Chocolate Matcha"
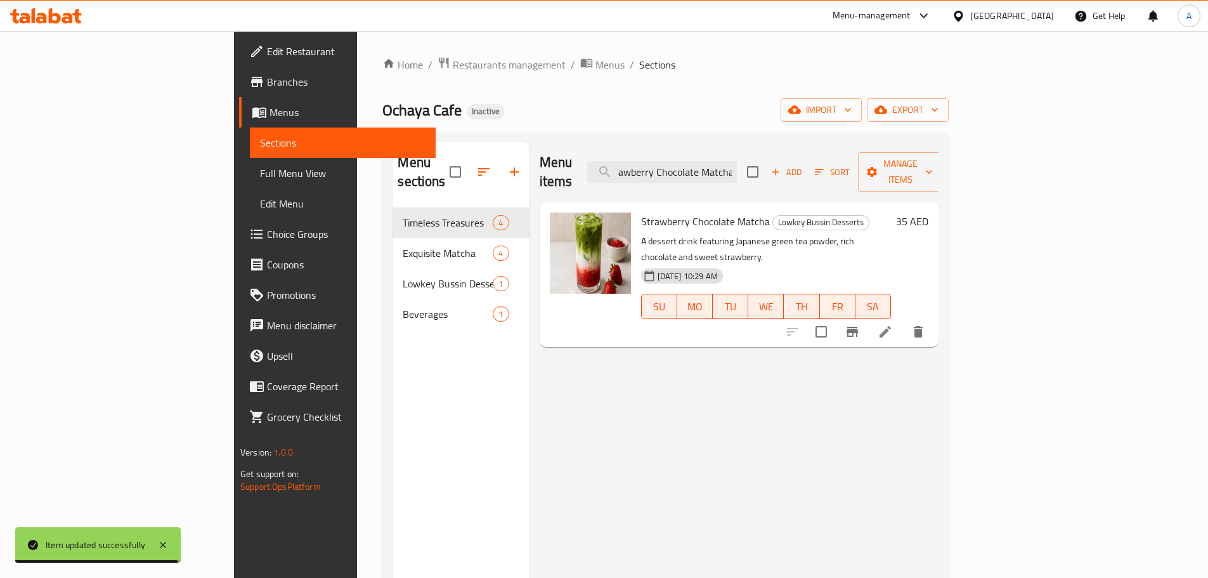
type input "Strawberry Chocolate Matcha"
click at [893, 324] on icon at bounding box center [885, 331] width 15 height 15
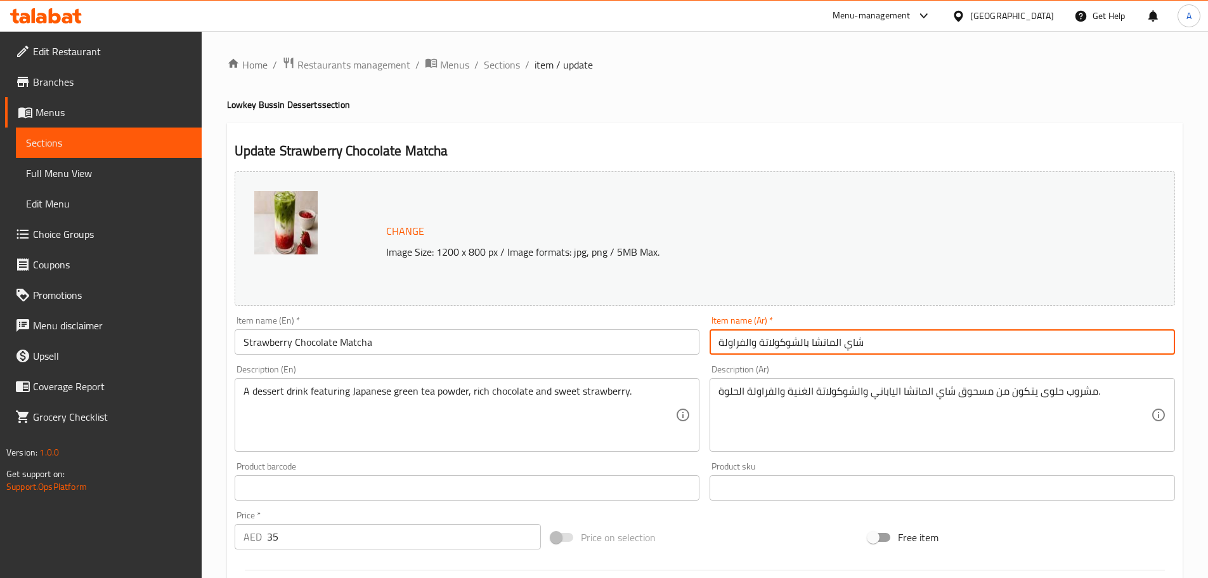
click at [856, 341] on input "شاي الماتشا بالشوكولاتة والفراولة" at bounding box center [942, 341] width 465 height 25
click at [836, 342] on input "الماتشا بالشوكولاتة والفراولة" at bounding box center [942, 341] width 465 height 25
click at [835, 345] on input "لماتشا بالشوكولاتة والفراولة" at bounding box center [942, 341] width 465 height 25
click at [838, 341] on input "ماتشا بالشوكولاتة والفراولة" at bounding box center [942, 341] width 465 height 25
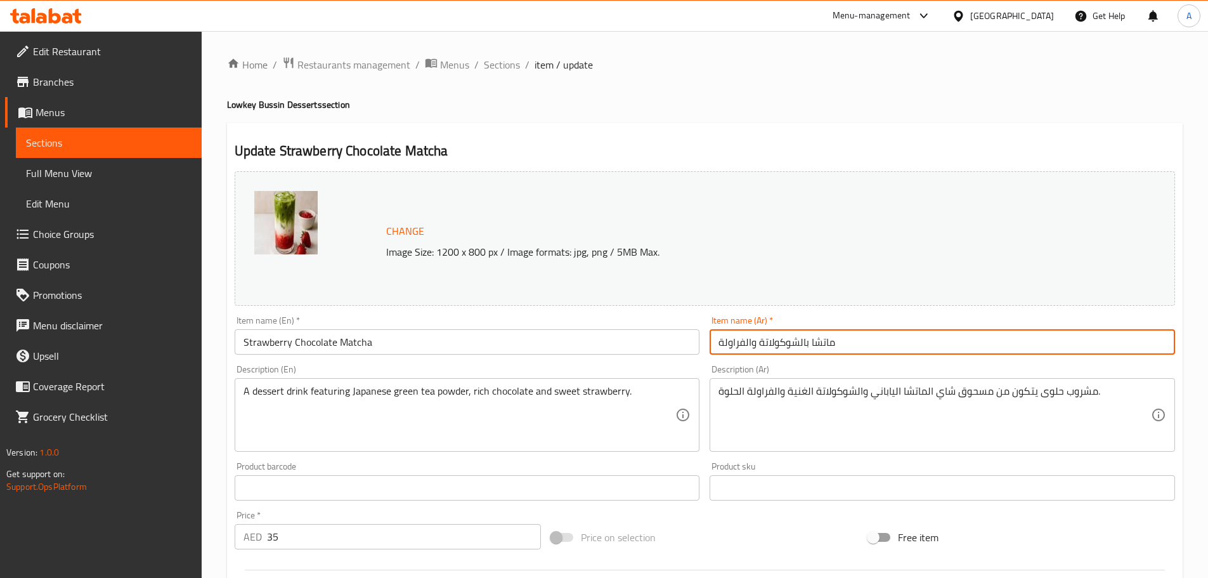
type input "ماتشا بالشوكولاتة والفراولة"
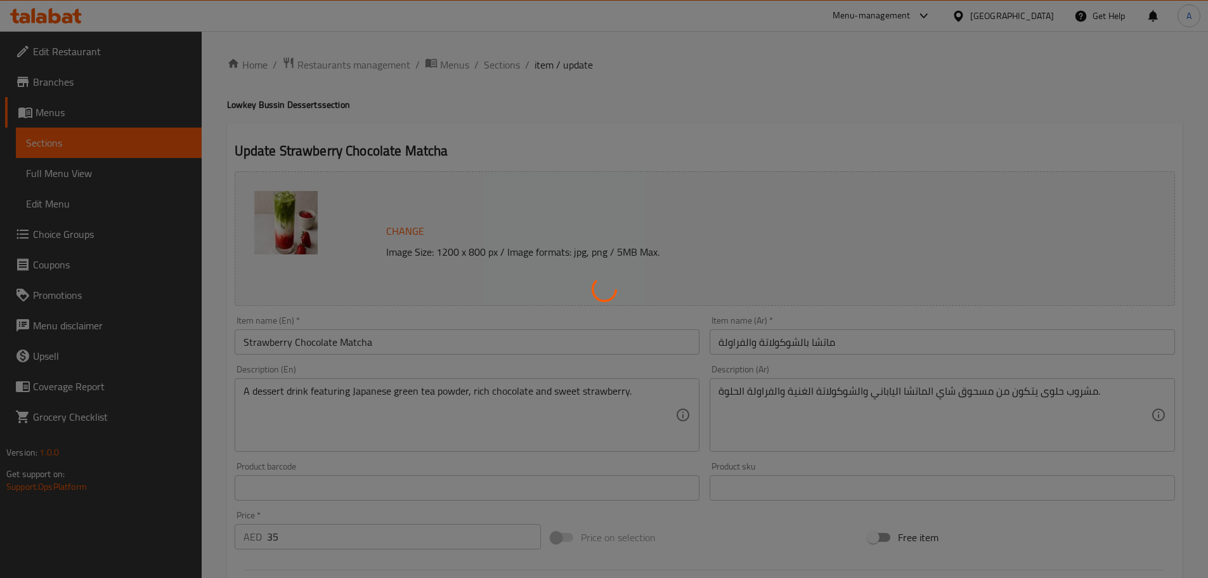
click at [601, 103] on div at bounding box center [604, 289] width 1208 height 578
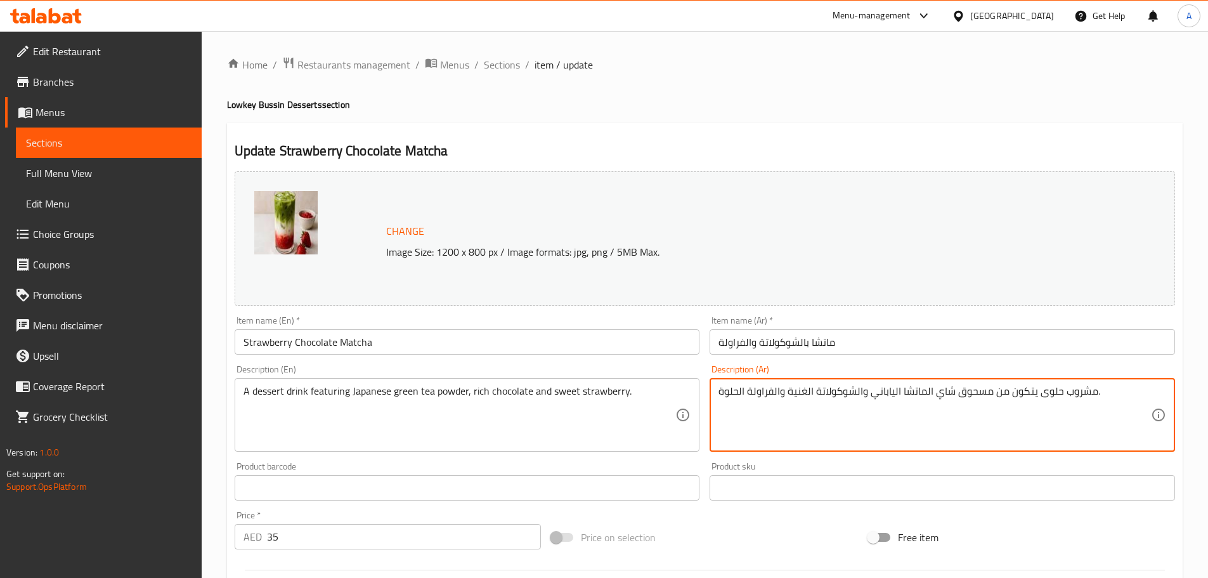
drag, startPoint x: 1051, startPoint y: 390, endPoint x: 1037, endPoint y: 393, distance: 14.3
click at [868, 388] on textarea "مشروب حلوى يتكون من مسحوق شاي الماتشا الياباني والشوكولاتة الغنية والفراولة الح…" at bounding box center [935, 415] width 432 height 60
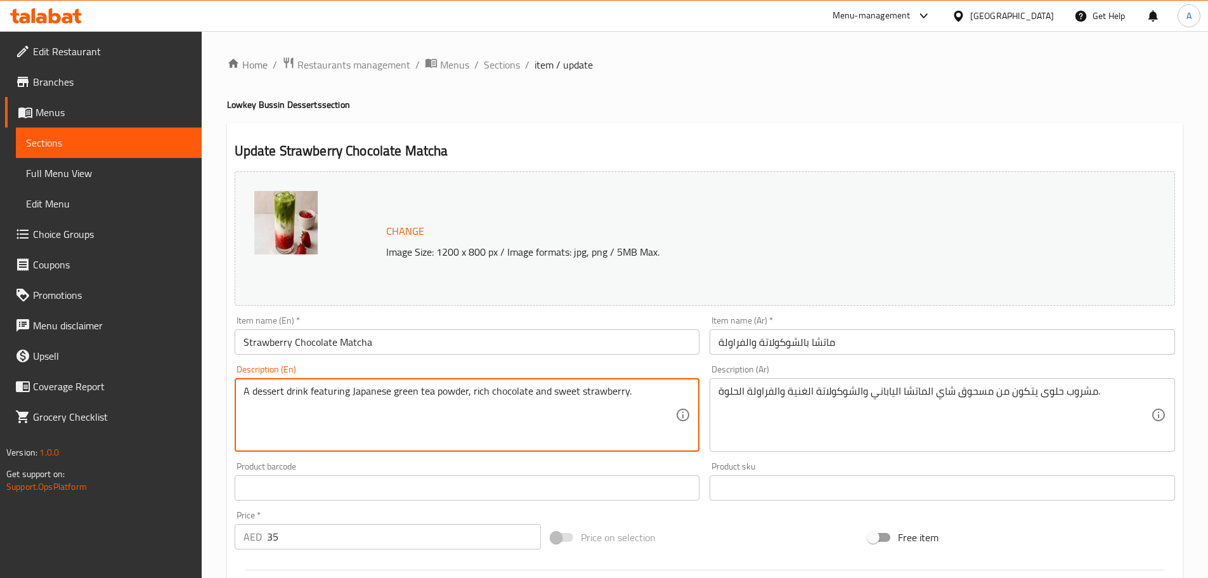
click at [334, 393] on textarea "A dessert drink featuring Japanese green tea powder, rich chocolate and sweet s…" at bounding box center [460, 415] width 432 height 60
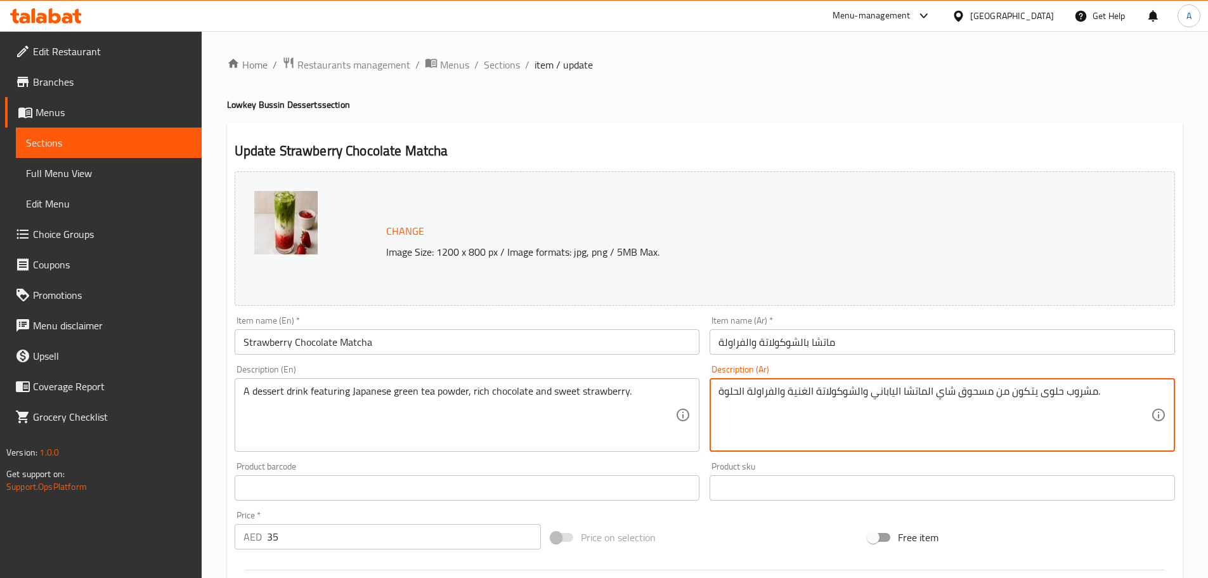
drag, startPoint x: 928, startPoint y: 389, endPoint x: 923, endPoint y: 412, distance: 23.4
click at [928, 389] on textarea "مشروب حلوى يتكون من مسحوق شاي الماتشا الياباني والشوكولاتة الغنية والفراولة الح…" at bounding box center [935, 415] width 432 height 60
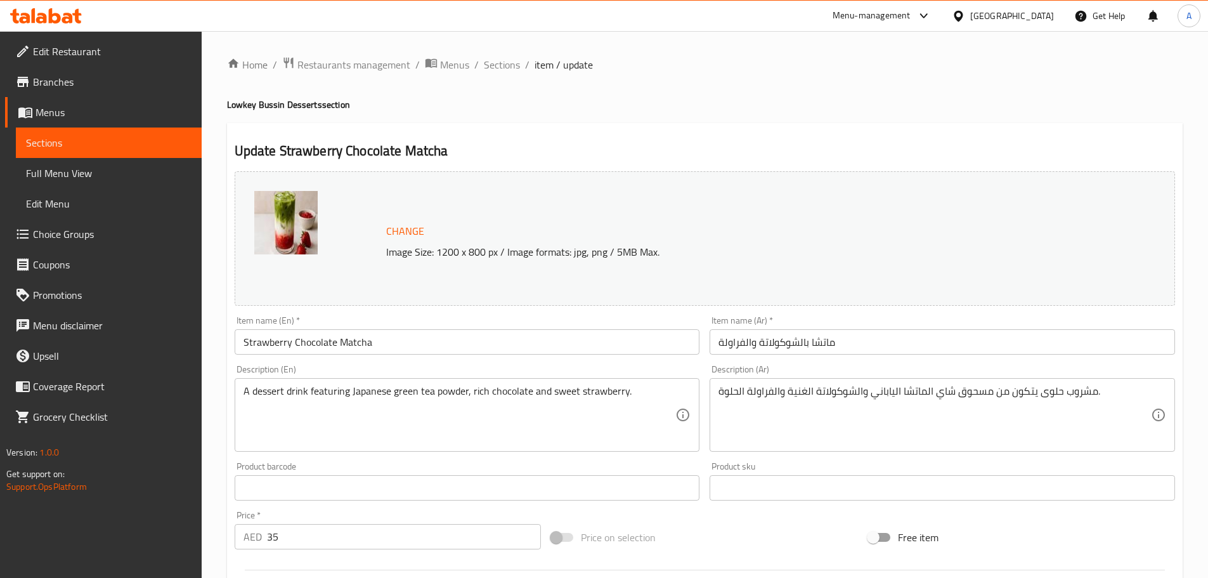
click at [925, 394] on textarea "مشروب حلوى يتكون من مسحوق شاي الماتشا الياباني والشوكولاتة الغنية والفراولة الح…" at bounding box center [935, 415] width 432 height 60
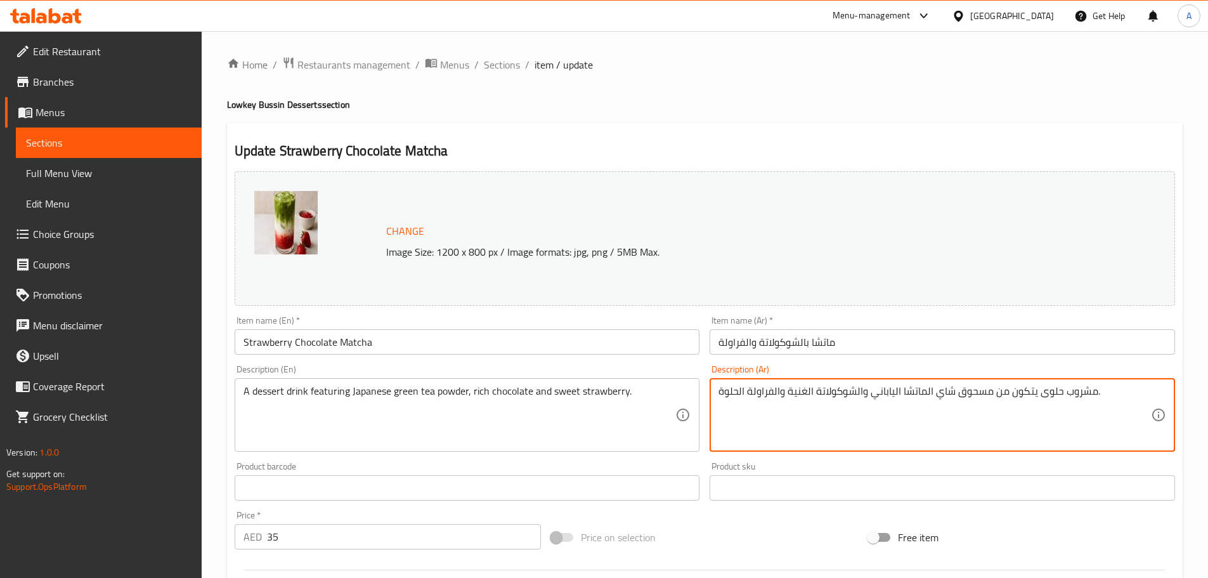
click at [925, 394] on textarea "مشروب حلوى يتكون من مسحوق شاي الماتشا الياباني والشوكولاتة الغنية والفراولة الح…" at bounding box center [935, 415] width 432 height 60
click at [895, 386] on textarea "مشروب حلوى يتكون من مسحوق شاي أخضر الياباني والشوكولاتة الغنية والفراولة الحلوة." at bounding box center [935, 415] width 432 height 60
type textarea "مشروب حلوى يتكون من مسحوق شاي أخضر ياباني والشوكولاتة الغنية والفراولة الحلوة."
click at [946, 336] on input "ماتشا بالشوكولاتة والفراولة" at bounding box center [942, 341] width 465 height 25
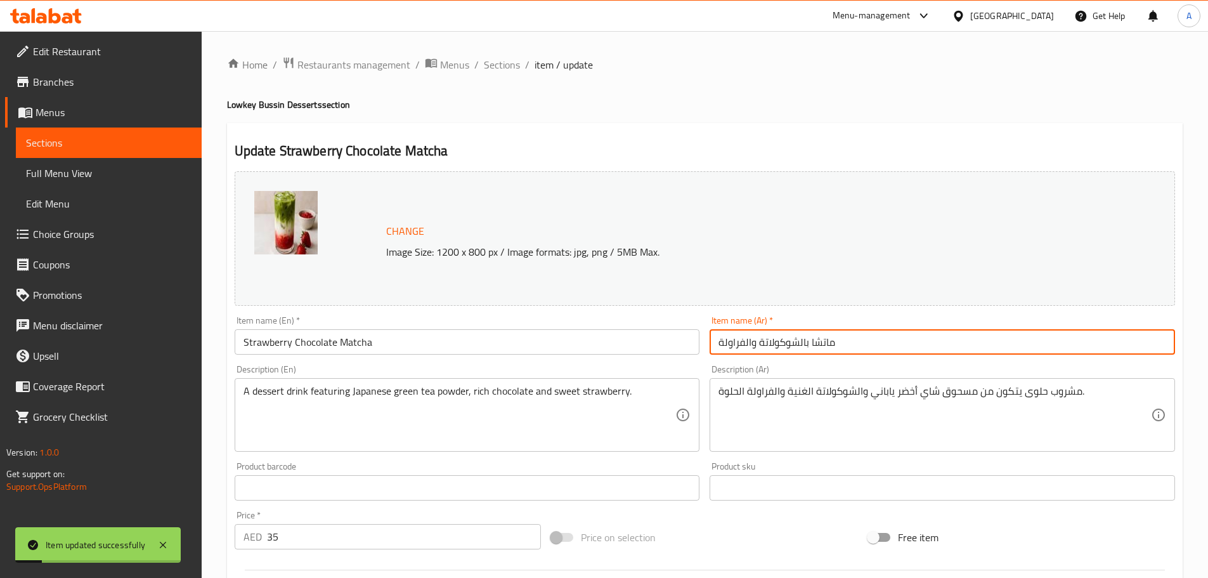
drag, startPoint x: 498, startPoint y: 71, endPoint x: 521, endPoint y: 84, distance: 26.1
click at [498, 71] on span "Sections" at bounding box center [502, 64] width 36 height 15
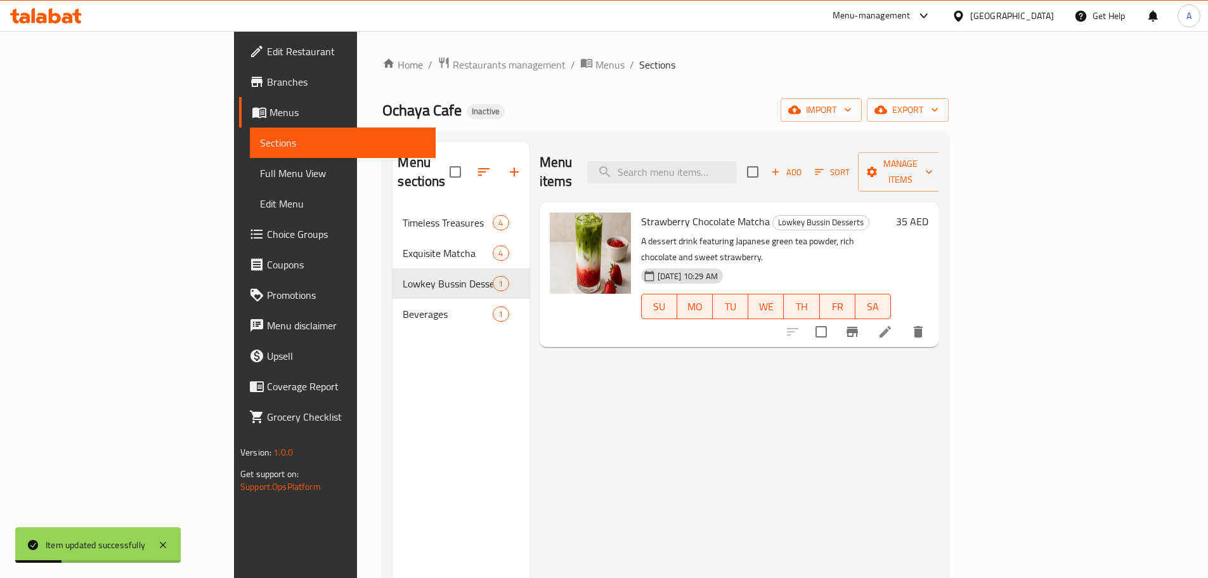
drag, startPoint x: 665, startPoint y: 412, endPoint x: 621, endPoint y: 252, distance: 165.9
click at [660, 413] on div "Menu items Add Sort Manage items Strawberry Chocolate Matcha Lowkey Bussin Dess…" at bounding box center [734, 431] width 409 height 578
click at [659, 66] on ol "Home / Restaurants management / Menus / Sections" at bounding box center [665, 64] width 566 height 16
click at [382, 113] on span "Ochaya Cafe" at bounding box center [421, 110] width 79 height 29
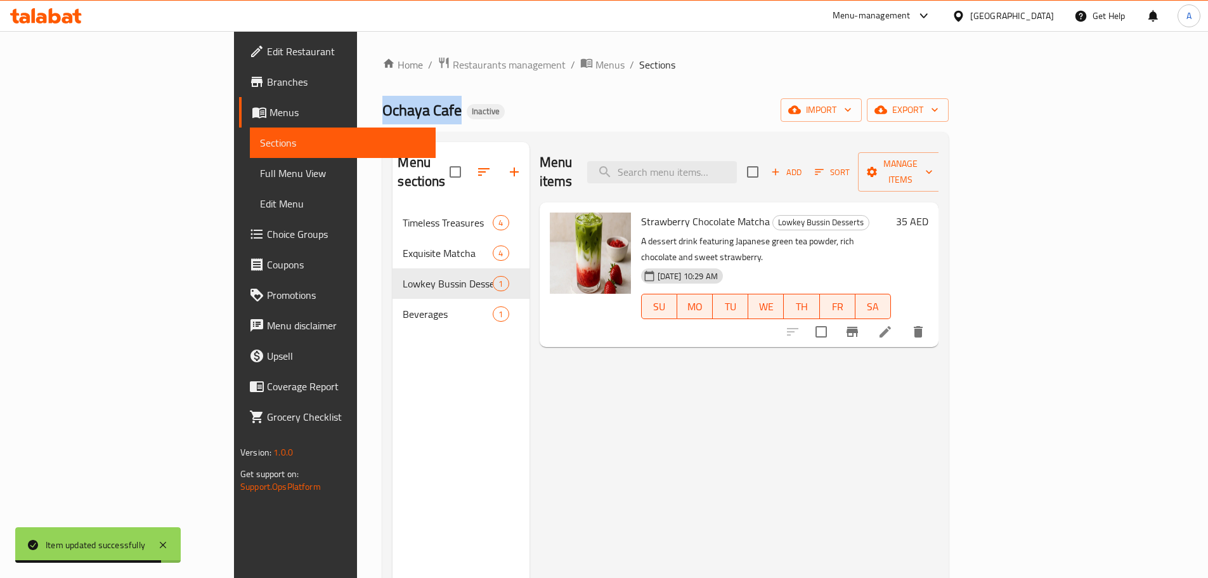
drag, startPoint x: 237, startPoint y: 113, endPoint x: 345, endPoint y: 125, distance: 108.5
click at [382, 125] on div "Home / Restaurants management / Menus / Sections Ochaya Cafe Inactive import ex…" at bounding box center [665, 392] width 566 height 673
click at [382, 120] on div "Ochaya Cafe Inactive import export" at bounding box center [665, 109] width 566 height 23
click at [382, 111] on span "Ochaya Cafe" at bounding box center [421, 110] width 79 height 29
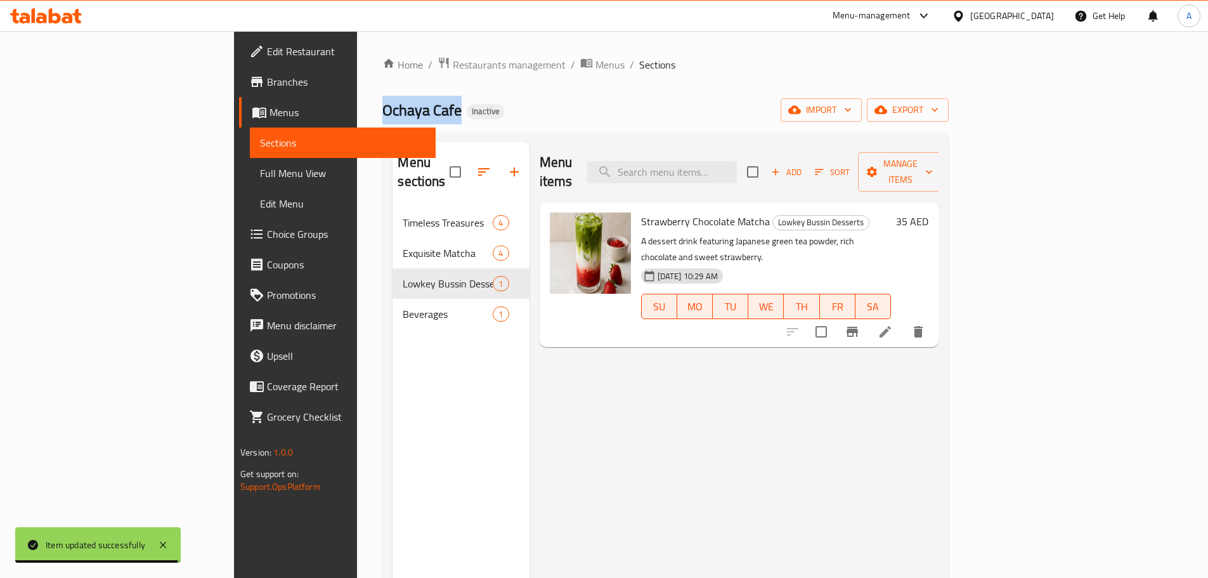
click at [382, 111] on span "Ochaya Cafe" at bounding box center [421, 110] width 79 height 29
click at [399, 117] on div "Ochaya Cafe Inactive import export" at bounding box center [665, 109] width 566 height 23
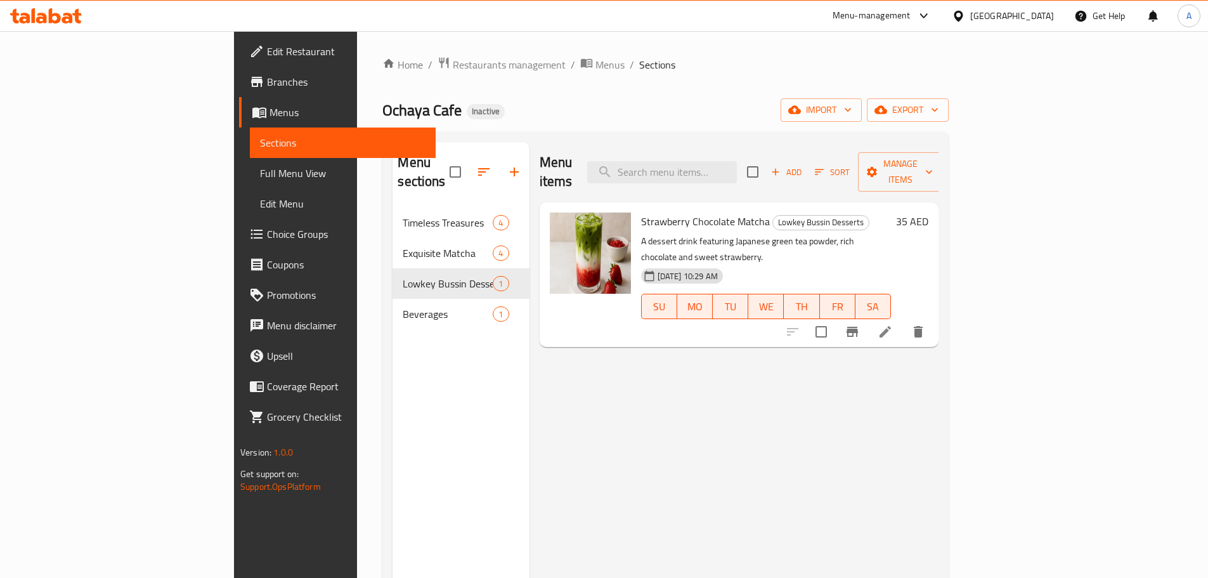
click at [530, 349] on div "Menu items Add Sort Manage items Strawberry Chocolate Matcha Lowkey Bussin Dess…" at bounding box center [734, 431] width 409 height 578
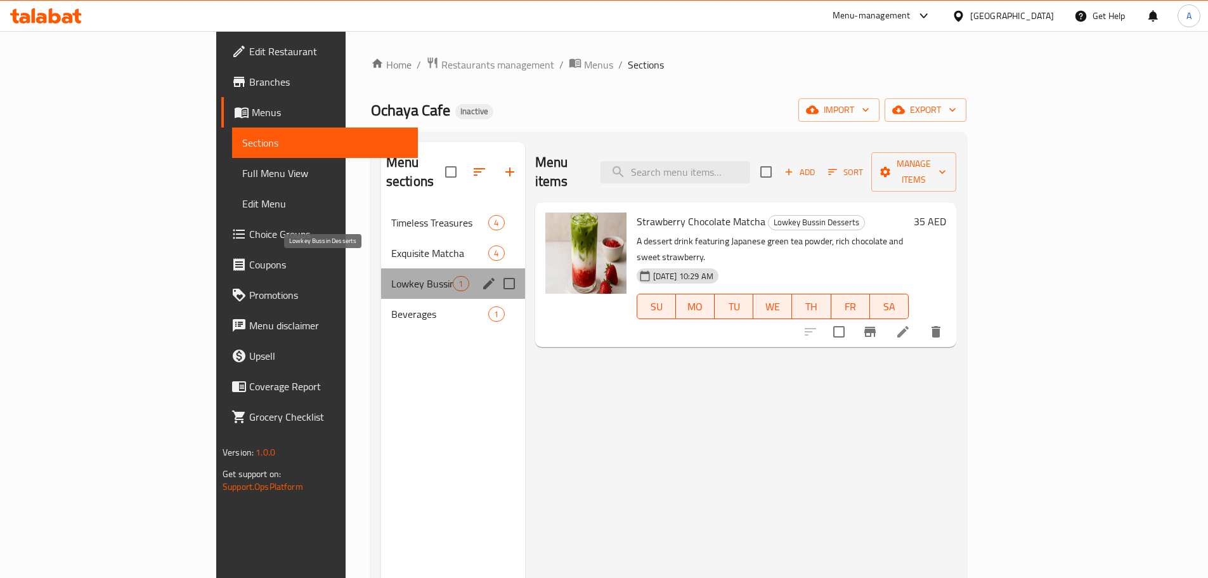
click at [391, 276] on span "Lowkey Bussin Desserts" at bounding box center [422, 283] width 62 height 15
click at [381, 238] on div "Exquisite Matcha 4" at bounding box center [453, 253] width 144 height 30
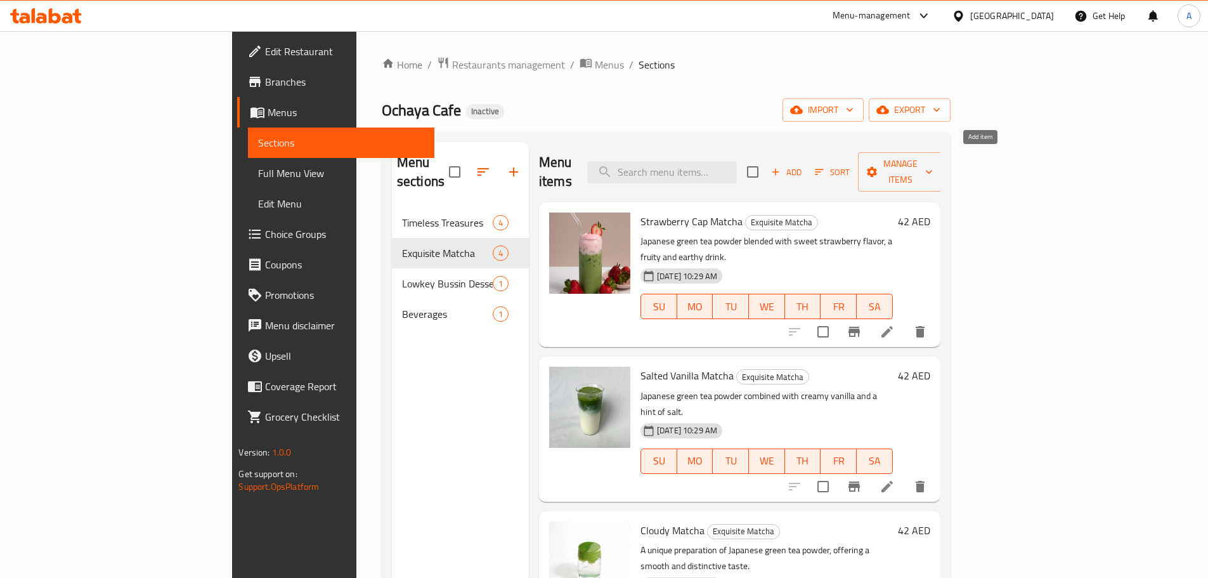
click at [803, 168] on span "Add" at bounding box center [786, 172] width 34 height 15
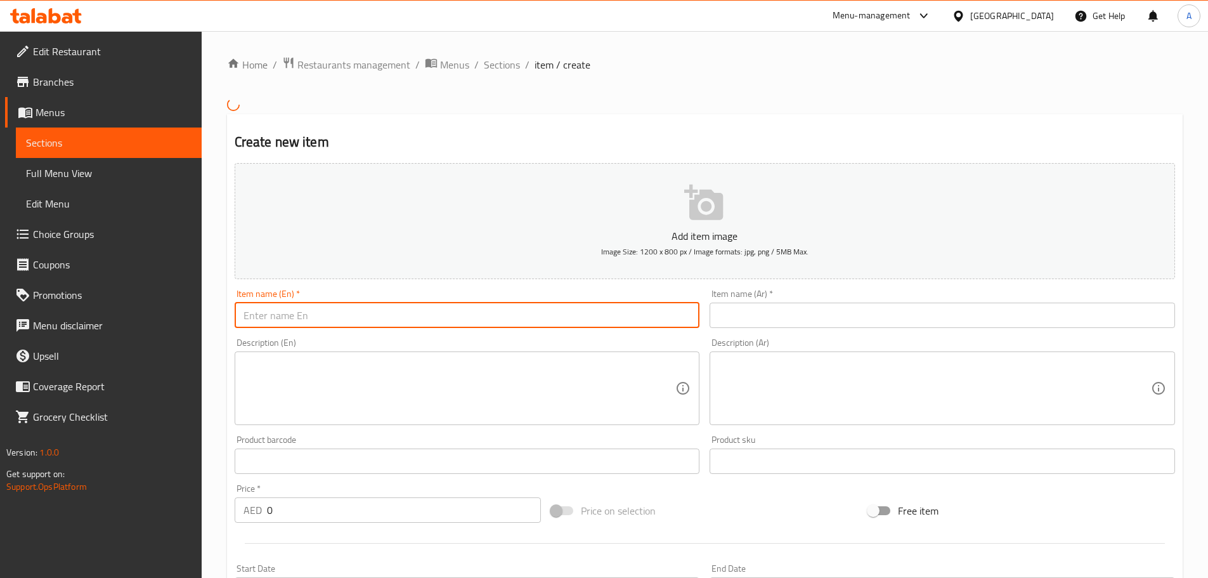
click at [379, 314] on input "text" at bounding box center [467, 314] width 465 height 25
paste input "Vimto matcha"
type input "Vimto matcha"
click at [857, 322] on input "text" at bounding box center [942, 314] width 465 height 25
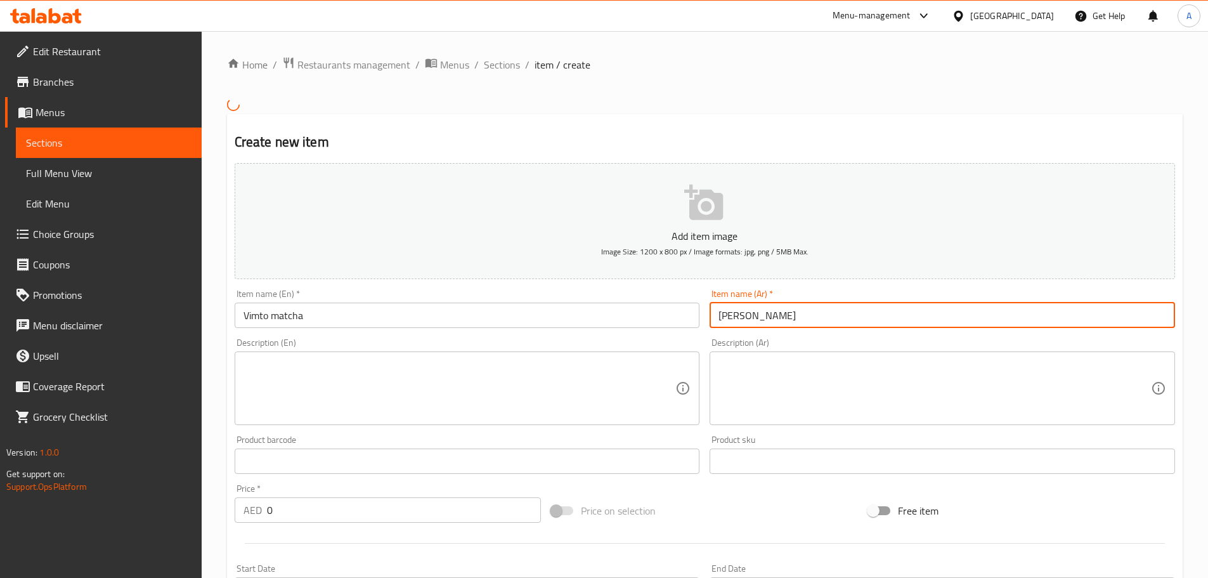
type input "ماتشا فيمتو"
click at [351, 397] on textarea at bounding box center [460, 388] width 432 height 60
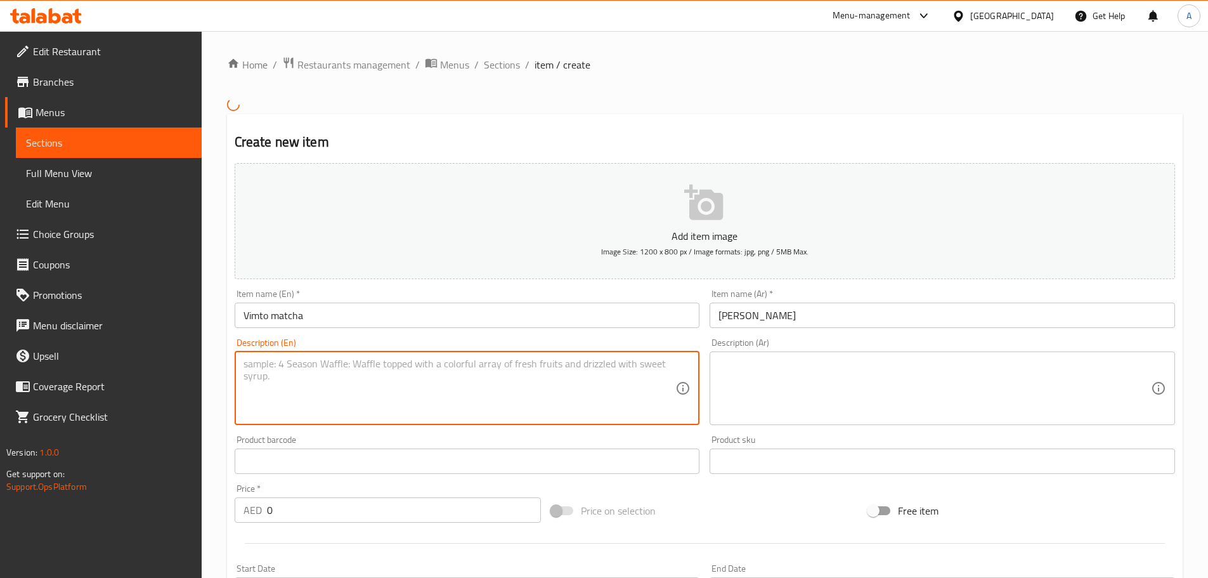
paste textarea "A vibrant fusion of sweet Vimto and earthy matcha. Unexpectedly delicious and r…"
type textarea "A vibrant fusion of sweet Vimto and earthy matcha. Unexpectedly delicious and r…"
click at [779, 398] on textarea at bounding box center [935, 388] width 432 height 60
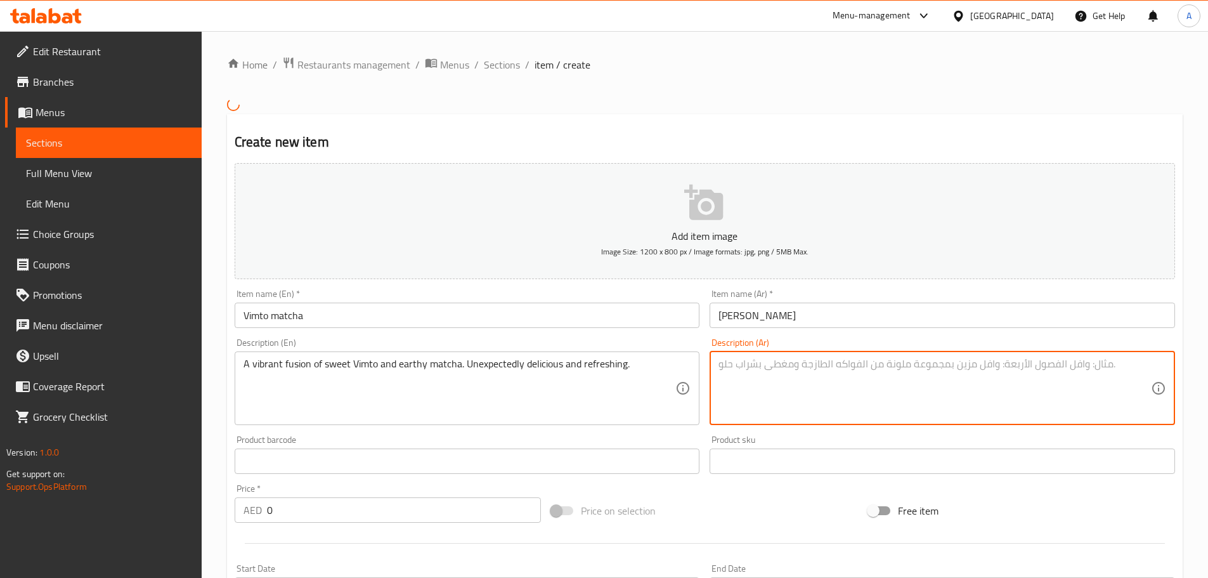
paste textarea "مزيجٌ نابضٌ بالحياة من فيمتو الحلو والماتشا الترابي. لذيذٌ ومنعشٌ بشكلٍ غير متو…"
click at [1036, 360] on textarea "مزيجٌ نابضٌ بالحياة من فيمتو الحلو والماتشا الترابي. لذيذٌ ومنعشٌ بشكلٍ غير متو…" at bounding box center [935, 388] width 432 height 60
click at [1015, 363] on textarea "مزيج نابضٌ بالحياة من فيمتو الحلو والماتشا الترابي. لذيذٌ ومنعشٌ بشكلٍ غير متوق…" at bounding box center [935, 388] width 432 height 60
drag, startPoint x: 835, startPoint y: 361, endPoint x: 764, endPoint y: 363, distance: 70.4
click at [772, 360] on textarea "مزيج نابض بالحياة من فيمتو الحلو والماتشا الترابي. لذيذٌ ومنعشٌ بشكلٍ غير متوقع." at bounding box center [935, 388] width 432 height 60
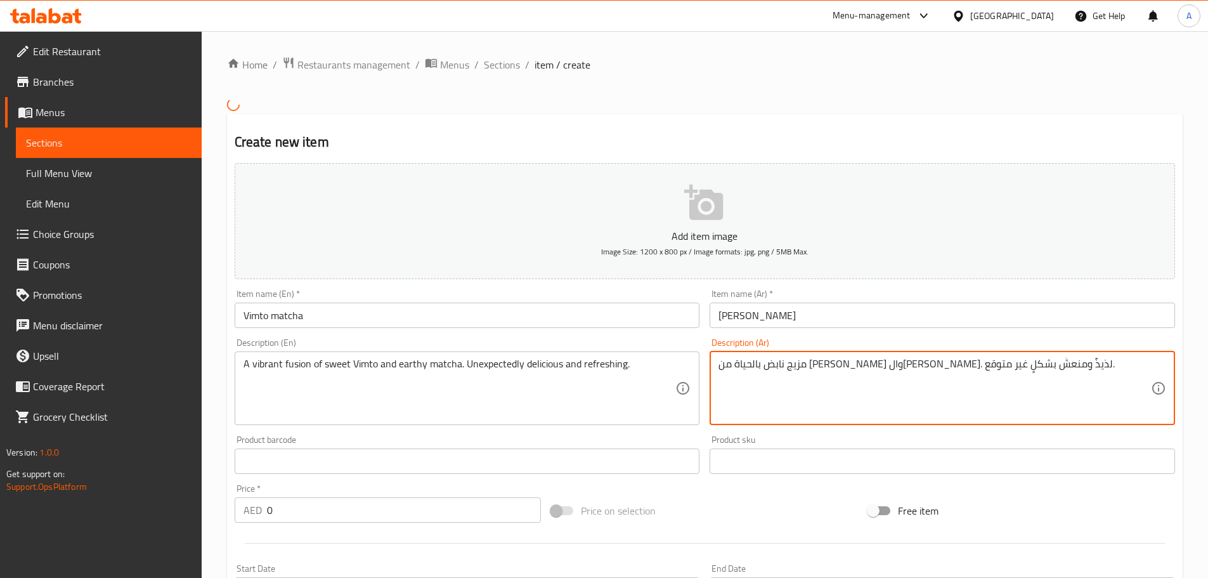
click at [764, 363] on textarea "مزيج نابض بالحياة من فيمتو الحلو والماتشا الترابي. لذيذٌ ومنعشٌ بشكلٍ غير متوقع." at bounding box center [935, 388] width 432 height 60
click at [762, 363] on textarea "مزيج نابض بالحياة من فيمتو الحلو والماتشا الترابي. لذيذٌ ومنعشٌ بشكلٍ غير متوقع." at bounding box center [935, 388] width 432 height 60
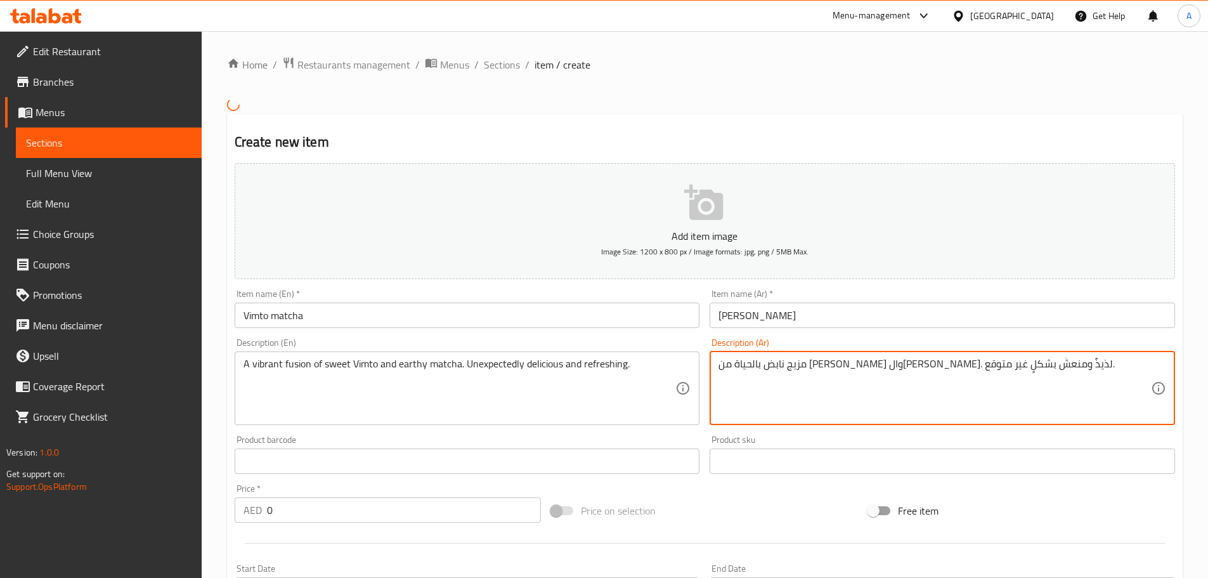
click at [762, 363] on textarea "مزيج نابض بالحياة من فيمتو الحلو والماتشا الترابي. لذيذٌ ومنعشٌ بشكلٍ غير متوقع." at bounding box center [935, 388] width 432 height 60
click at [772, 365] on textarea "مزيج نابض بالحياة من فيمتو الحلو والماتشا الترابي. لذيذٌ ومنعشٌ بشكلٍ غير متوقع." at bounding box center [935, 388] width 432 height 60
type textarea "مزيج نابض بالحياة من فيمتو الحلو والماتشا الترابي. لذيذٌ ومنعشٌ بشكلٍ غير متوقع."
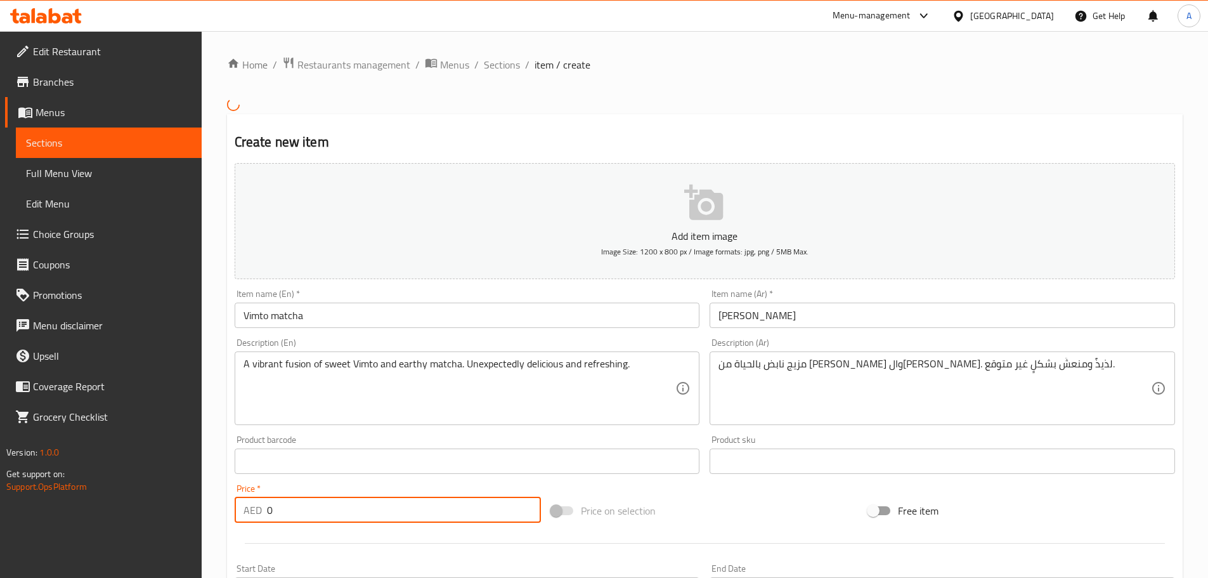
drag, startPoint x: 215, startPoint y: 495, endPoint x: 207, endPoint y: 498, distance: 8.0
click at [207, 498] on div "Home / Restaurants management / Menus / Sections / item / create Create new ite…" at bounding box center [705, 459] width 1006 height 857
type input "42"
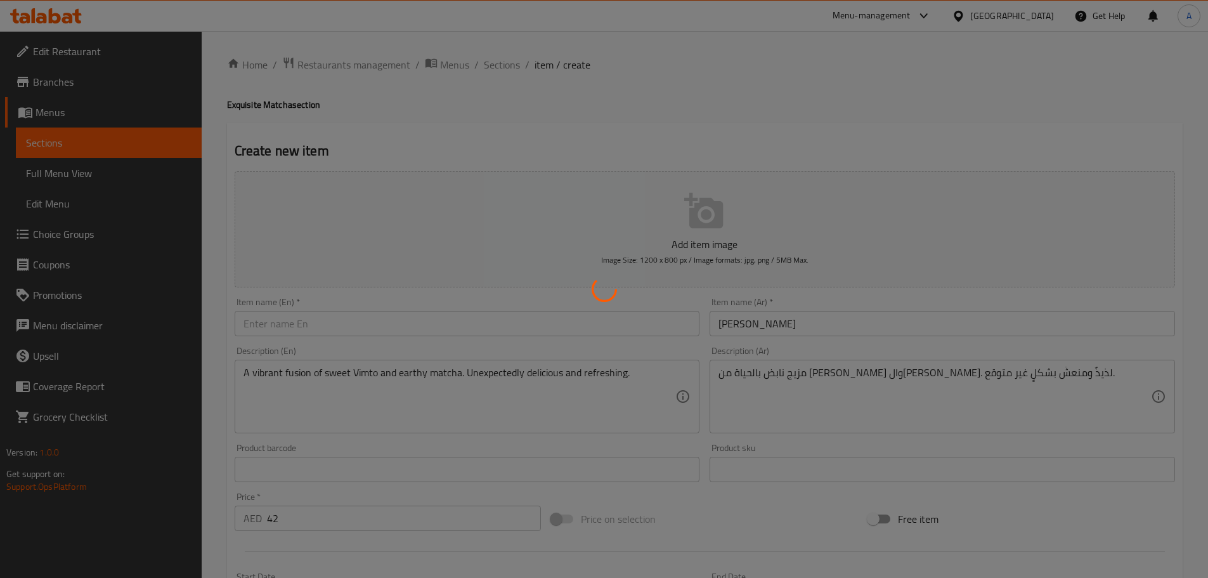
type input "0"
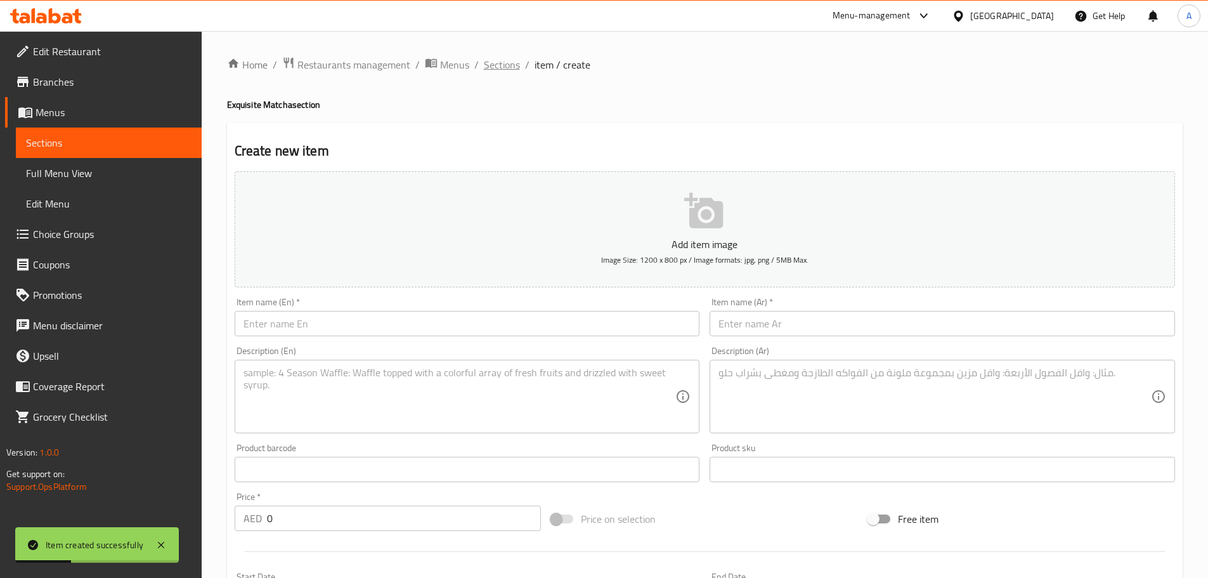
click at [486, 67] on span "Sections" at bounding box center [502, 64] width 36 height 15
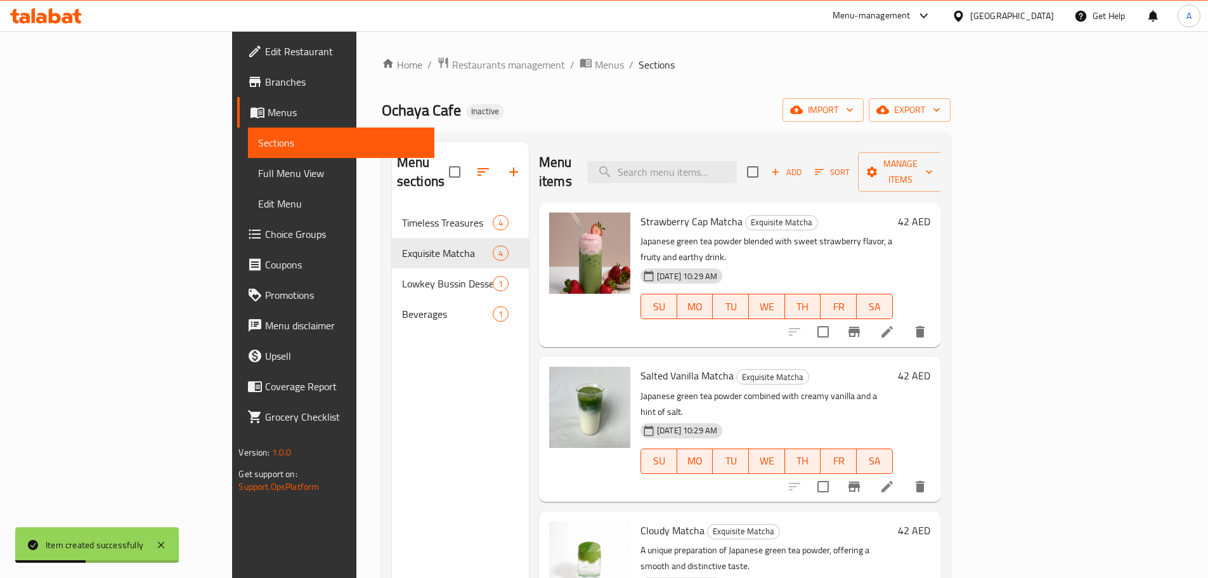
click at [682, 106] on div "Ochaya Cafe Inactive import export" at bounding box center [666, 109] width 569 height 23
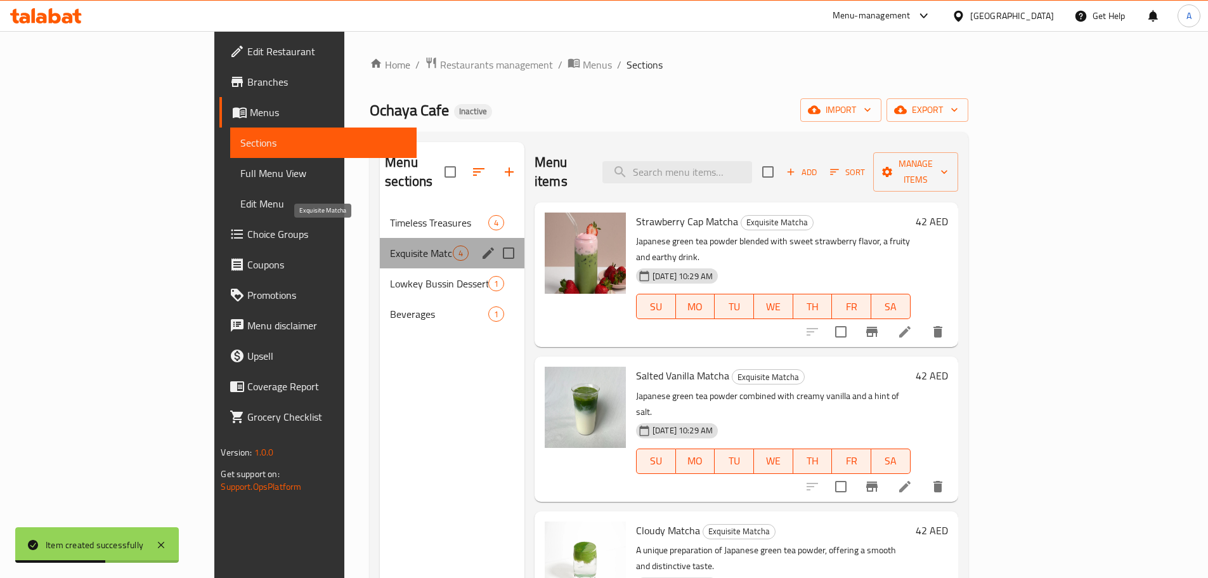
click at [390, 245] on span "Exquisite Matcha" at bounding box center [421, 252] width 63 height 15
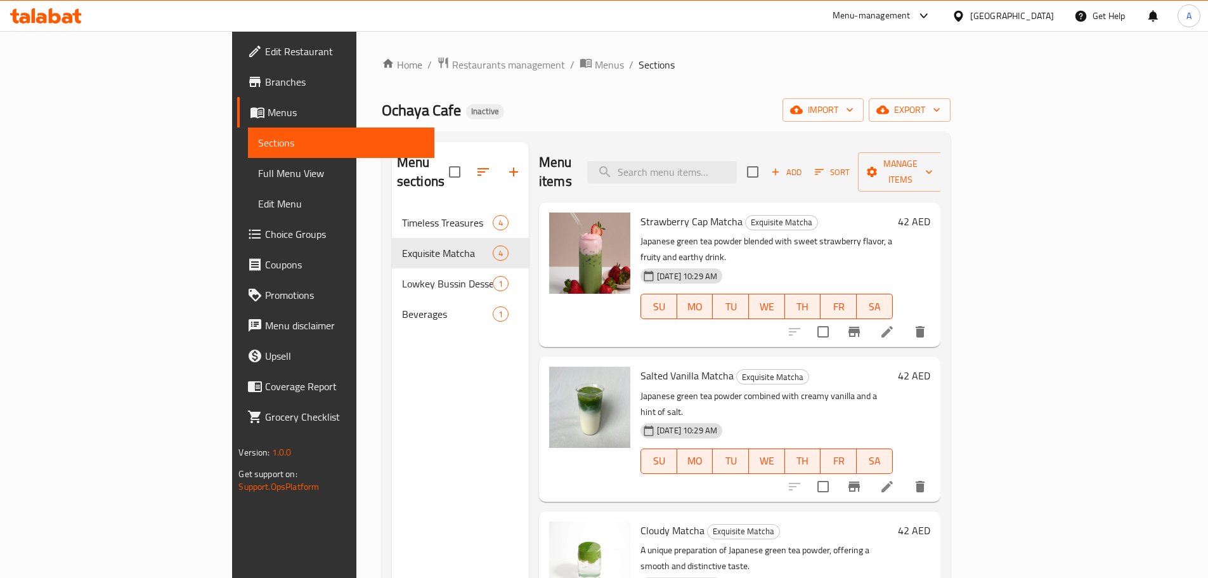
click at [258, 170] on span "Full Menu View" at bounding box center [341, 173] width 166 height 15
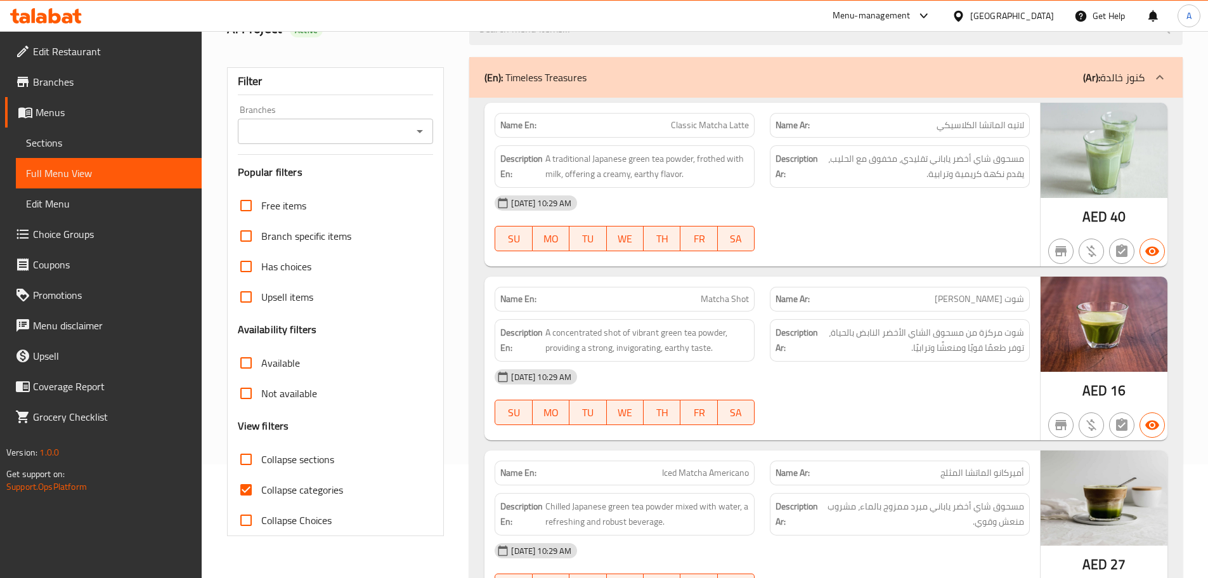
scroll to position [254, 0]
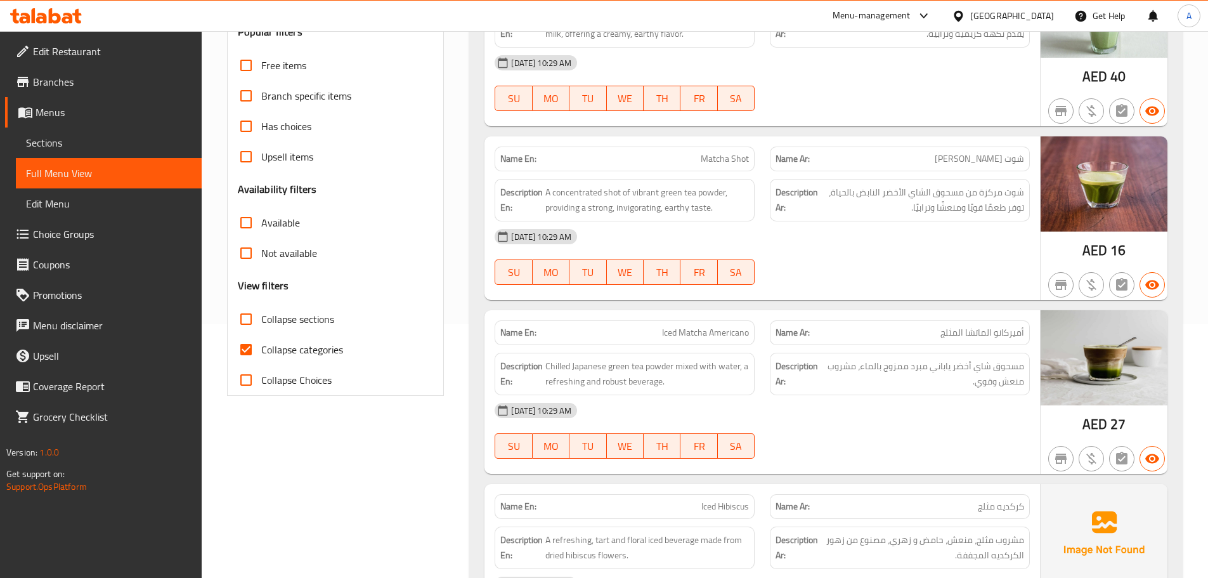
click at [254, 350] on input "Collapse categories" at bounding box center [246, 349] width 30 height 30
checkbox input "false"
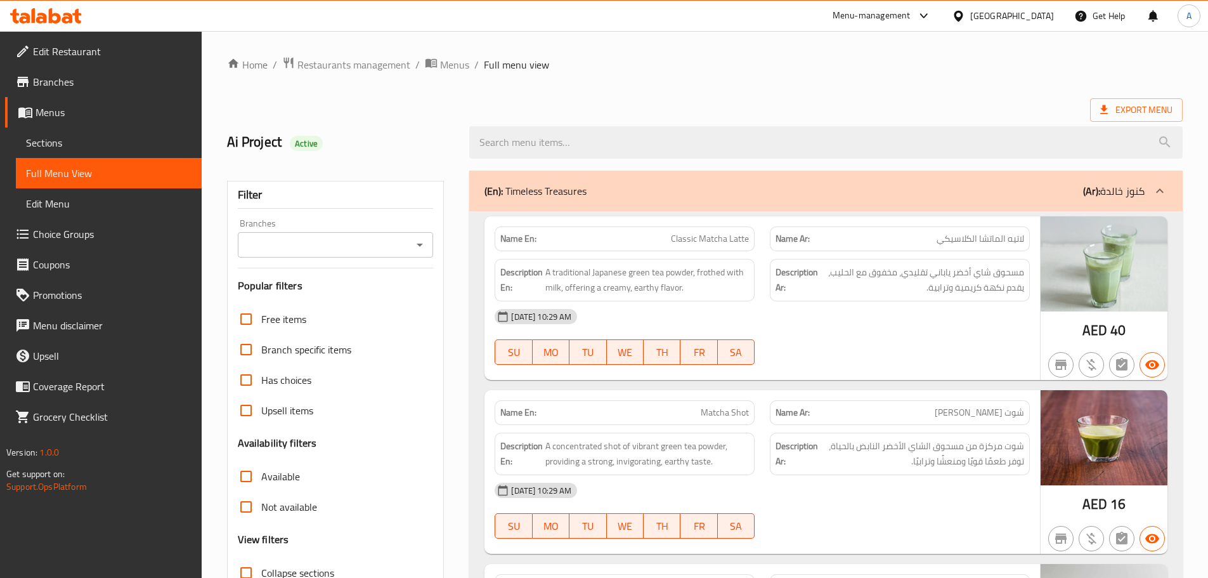
click at [775, 101] on div "Export Menu" at bounding box center [705, 109] width 956 height 23
click at [453, 68] on span "Menus" at bounding box center [454, 64] width 29 height 15
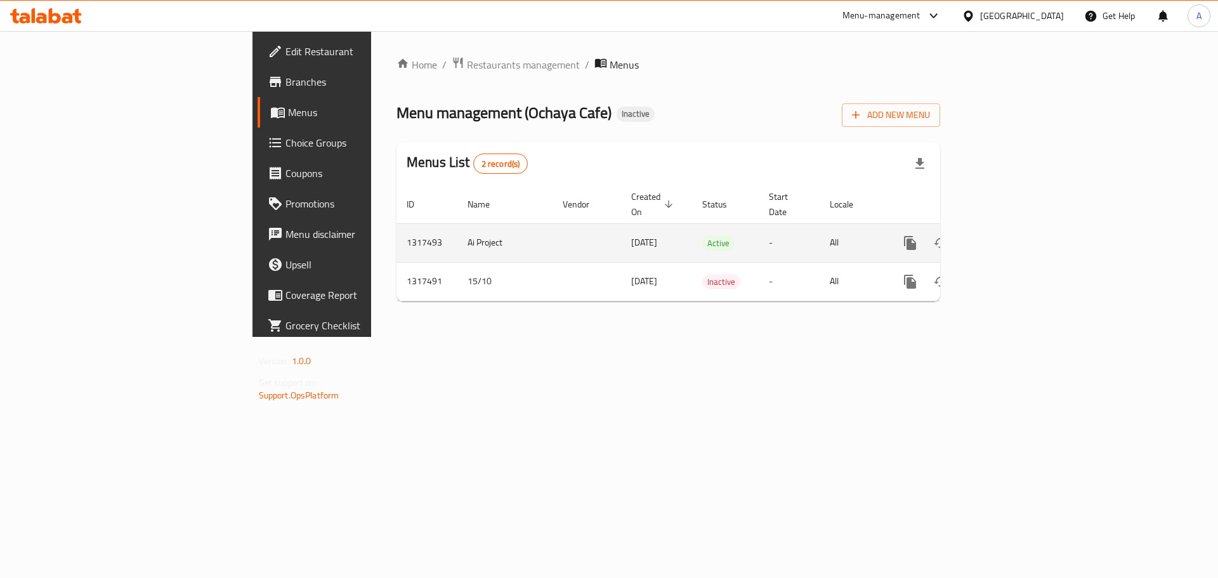
click at [1009, 235] on icon "enhanced table" at bounding box center [1001, 242] width 15 height 15
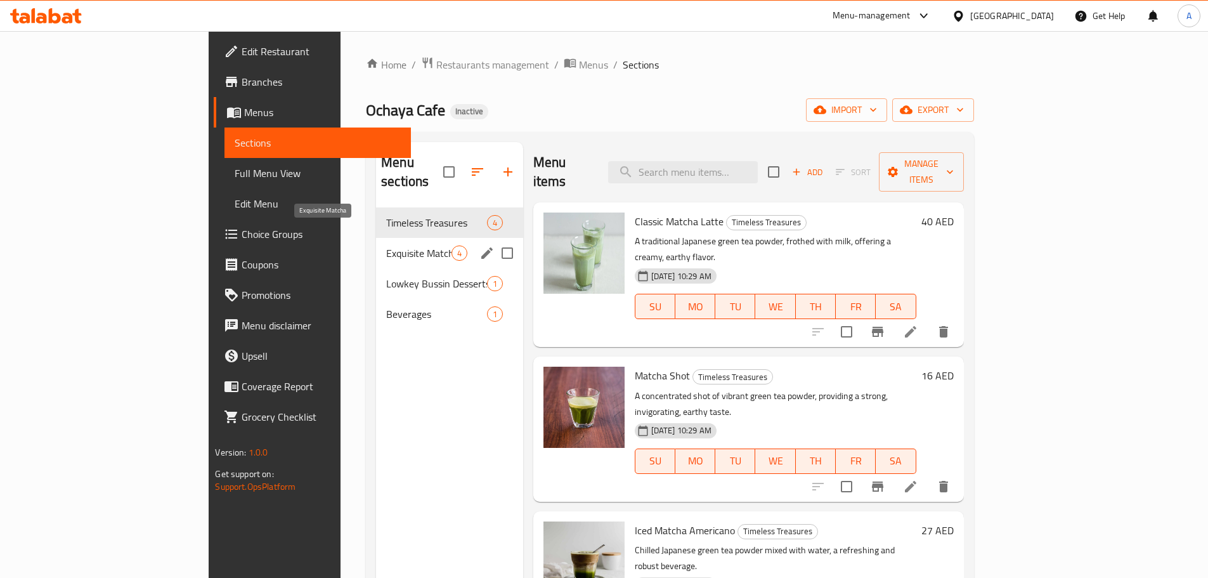
click at [386, 245] on span "Exquisite Matcha" at bounding box center [418, 252] width 65 height 15
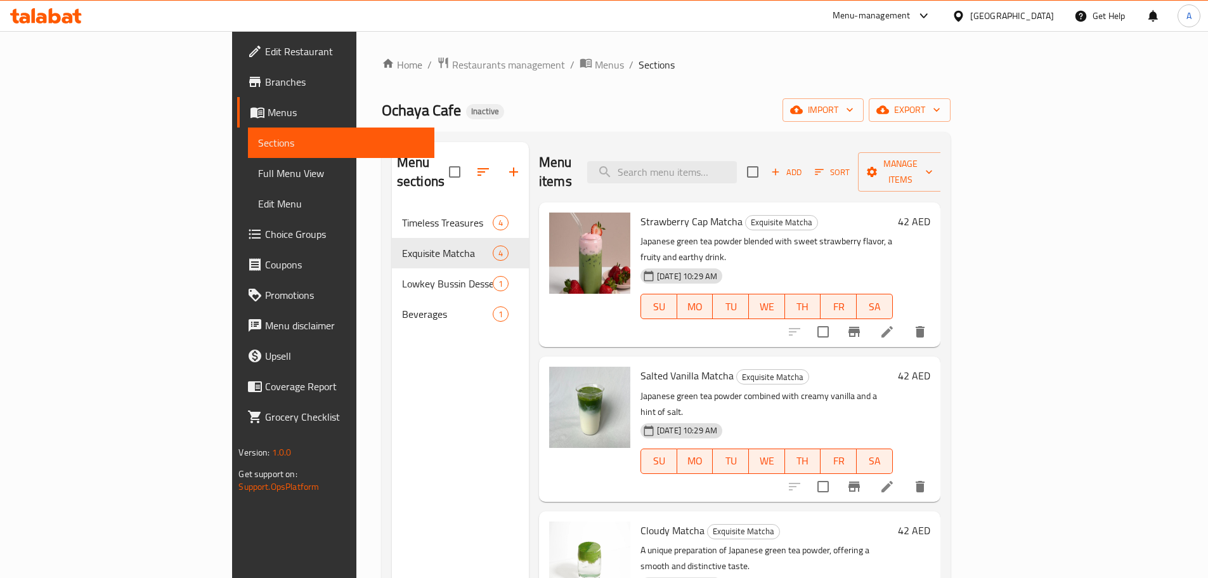
click at [699, 81] on div "Home / Restaurants management / Menus / Sections Ochaya Cafe Inactive import ex…" at bounding box center [666, 392] width 569 height 673
drag, startPoint x: 283, startPoint y: 112, endPoint x: 355, endPoint y: 120, distance: 72.1
click at [382, 117] on h2 "Ochaya Cafe Inactive" at bounding box center [443, 110] width 122 height 20
click at [666, 125] on div "Home / Restaurants management / Menus / Sections Ochaya Cafe Inactive import ex…" at bounding box center [666, 392] width 569 height 673
click at [248, 159] on link "Full Menu View" at bounding box center [341, 173] width 186 height 30
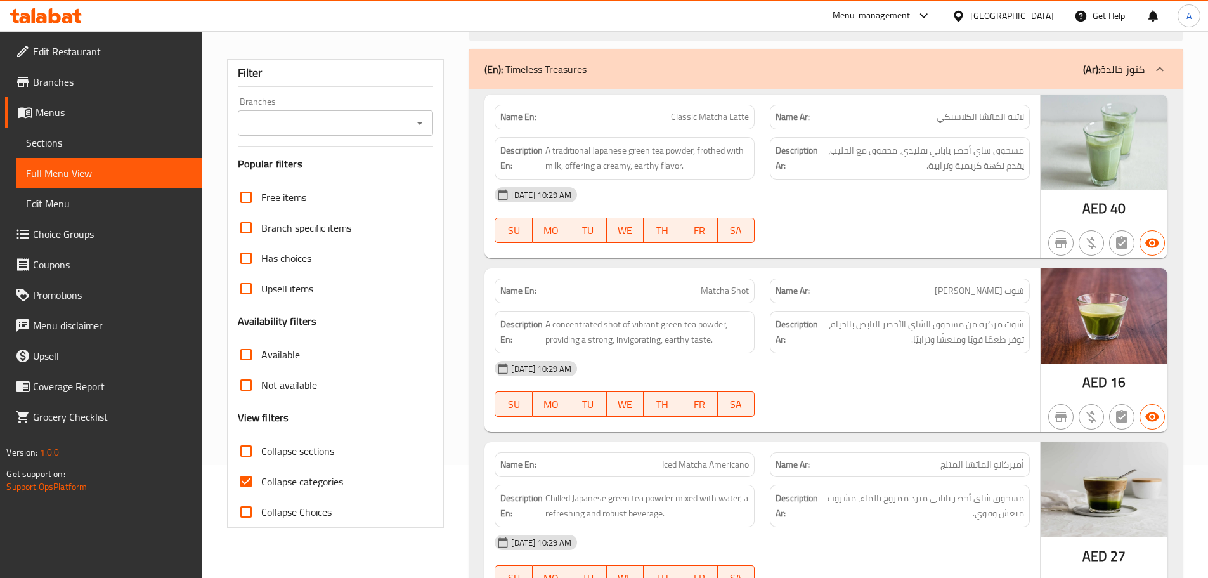
scroll to position [190, 0]
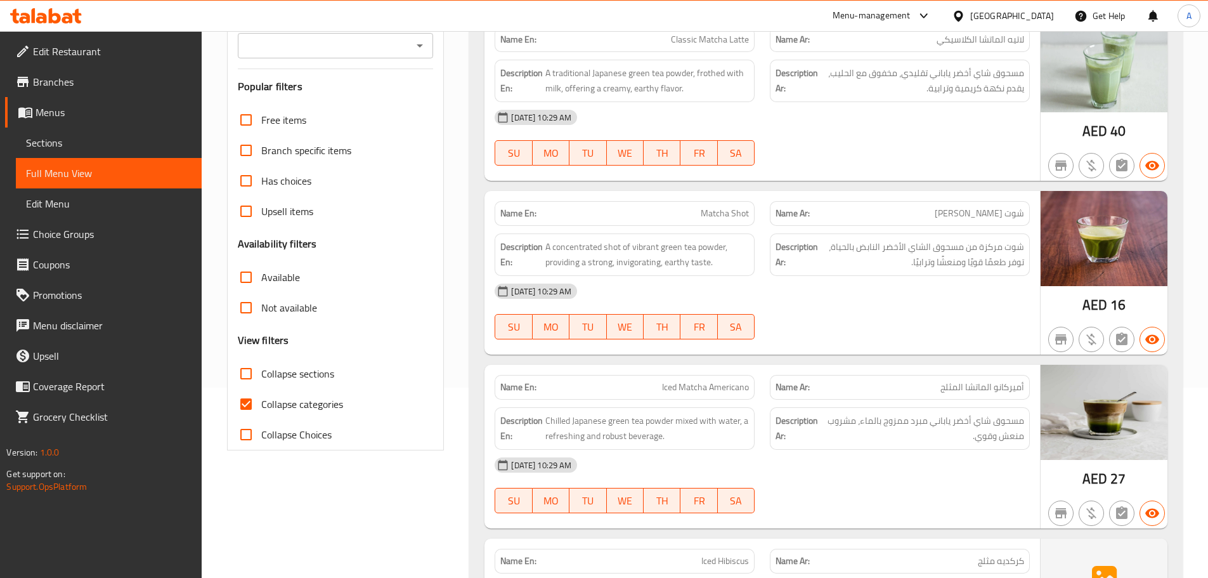
click at [258, 398] on input "Collapse categories" at bounding box center [246, 404] width 30 height 30
checkbox input "false"
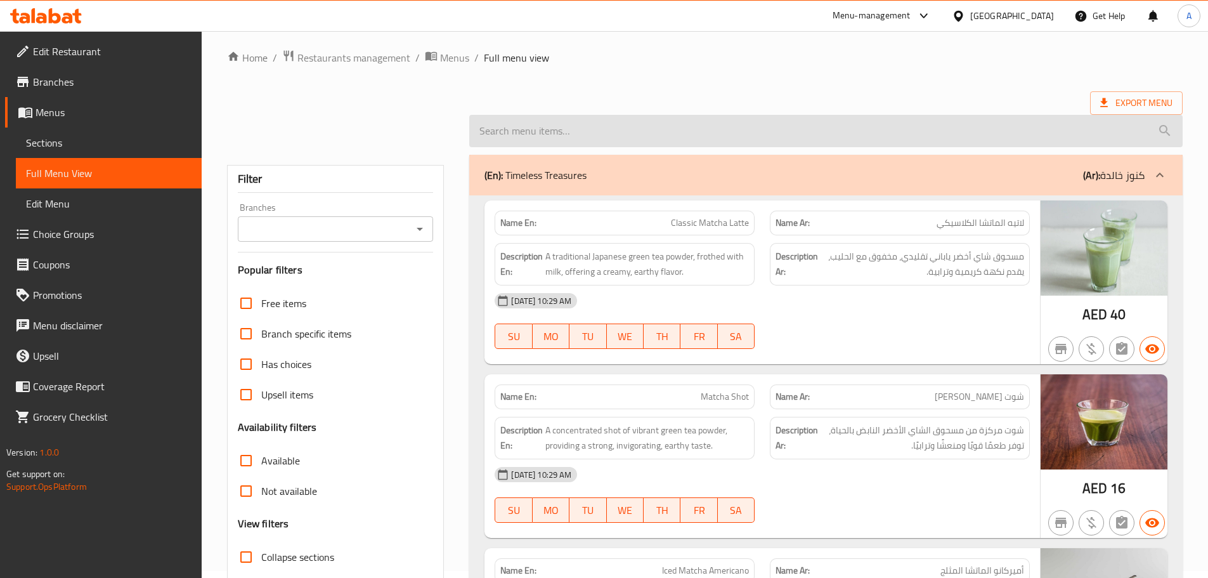
scroll to position [0, 0]
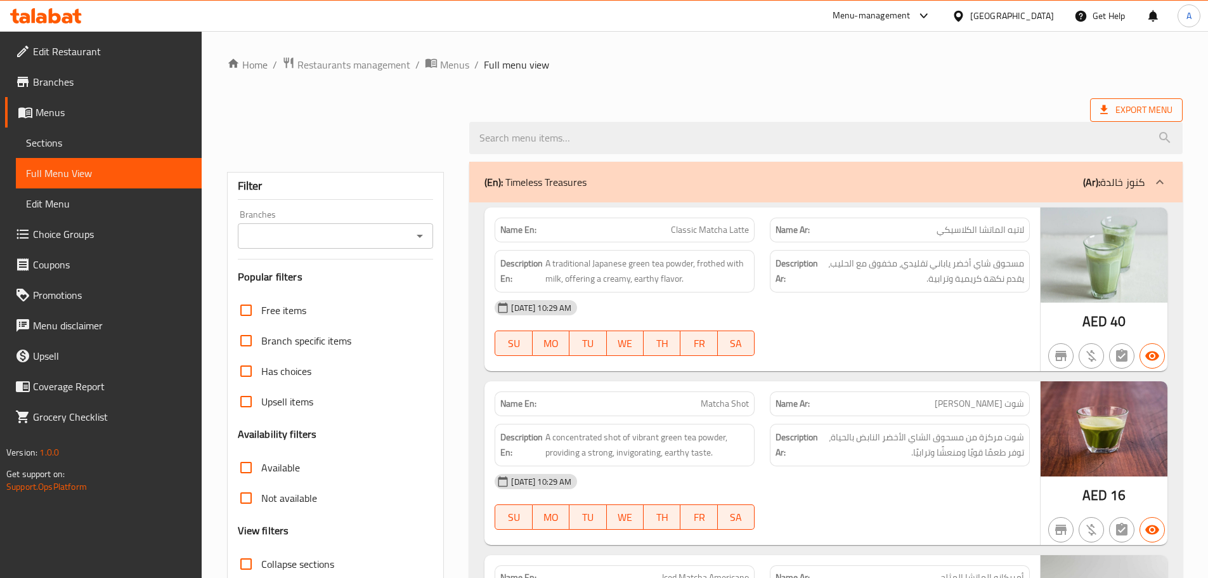
click at [1114, 115] on span "Export Menu" at bounding box center [1136, 110] width 72 height 16
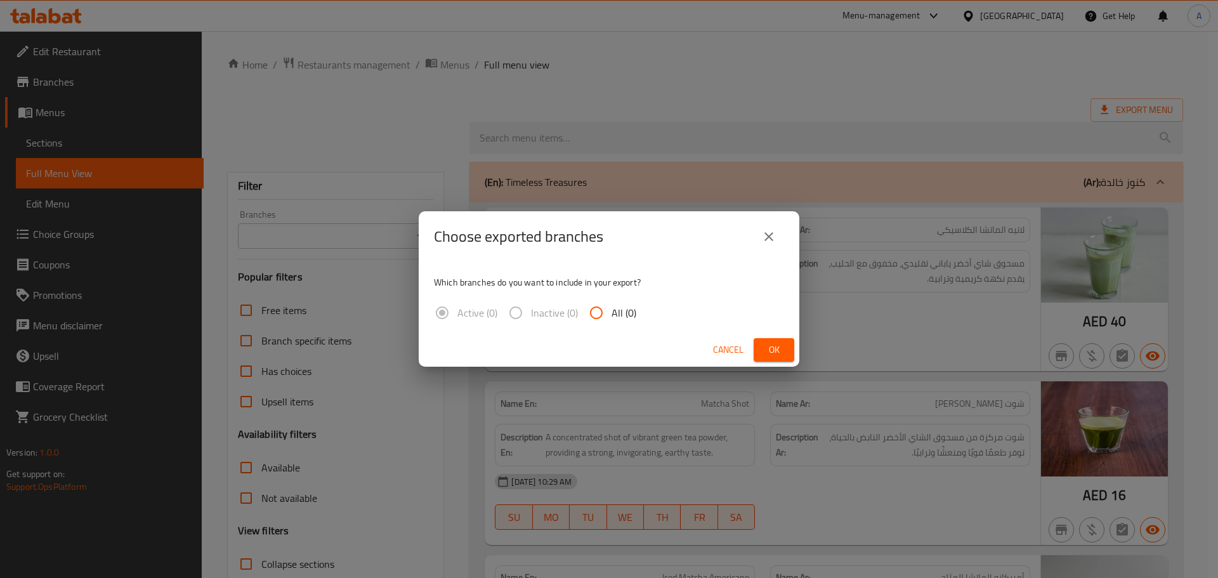
click at [610, 322] on input "All (0)" at bounding box center [596, 312] width 30 height 30
radio input "true"
click at [797, 361] on div "Cancel Ok" at bounding box center [609, 350] width 380 height 34
click at [779, 343] on span "Ok" at bounding box center [774, 350] width 20 height 16
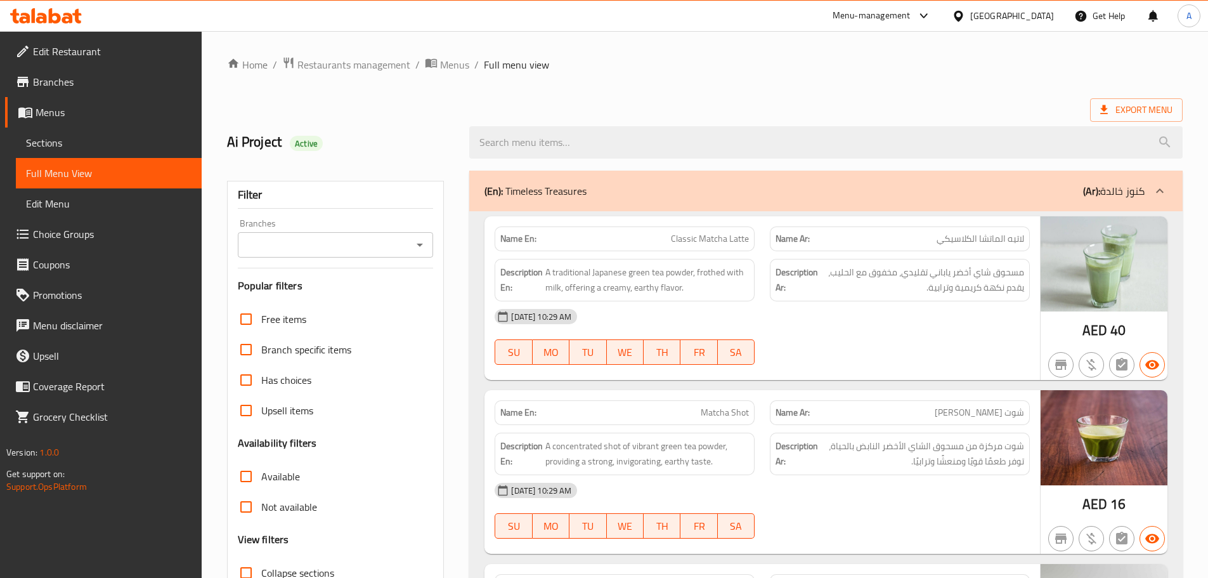
click at [90, 51] on span "Edit Restaurant" at bounding box center [112, 51] width 159 height 15
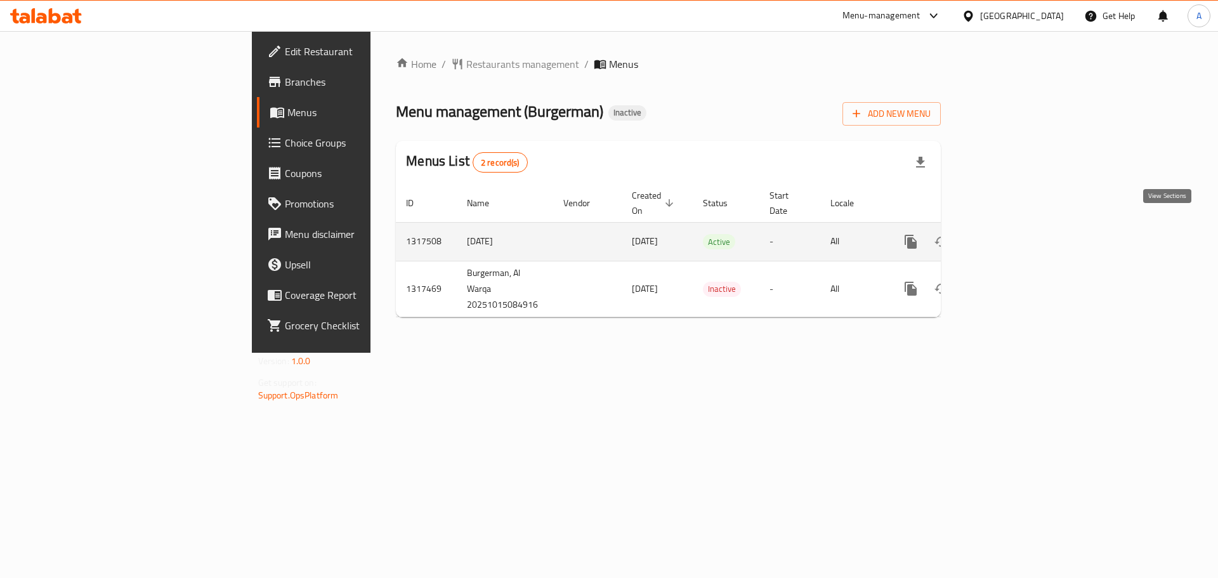
click at [1010, 234] on icon "enhanced table" at bounding box center [1001, 241] width 15 height 15
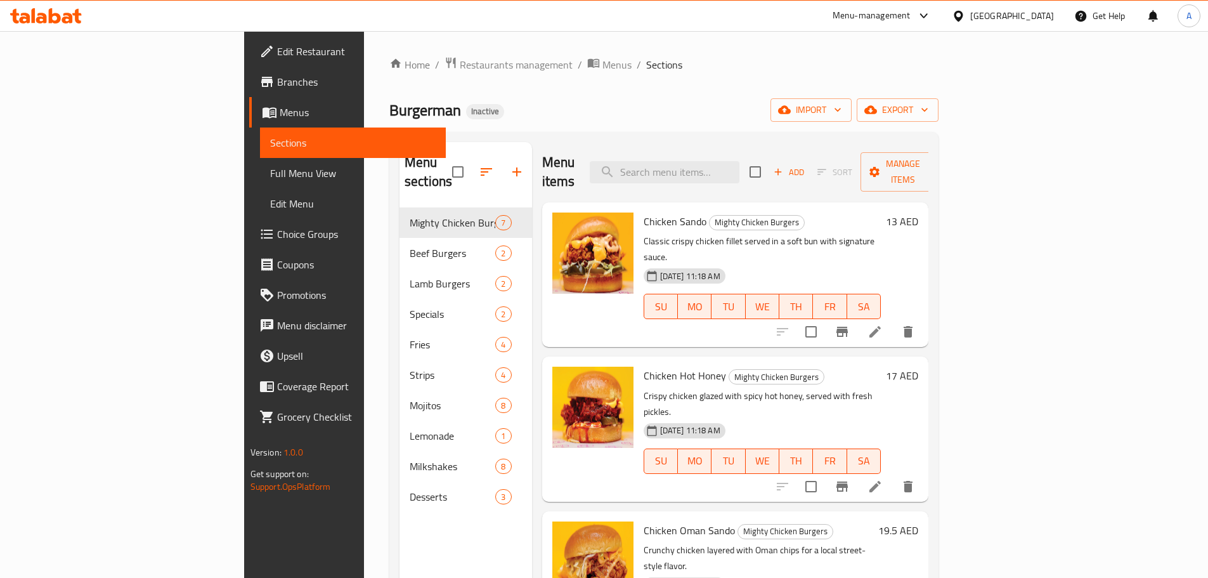
click at [270, 173] on span "Full Menu View" at bounding box center [353, 173] width 166 height 15
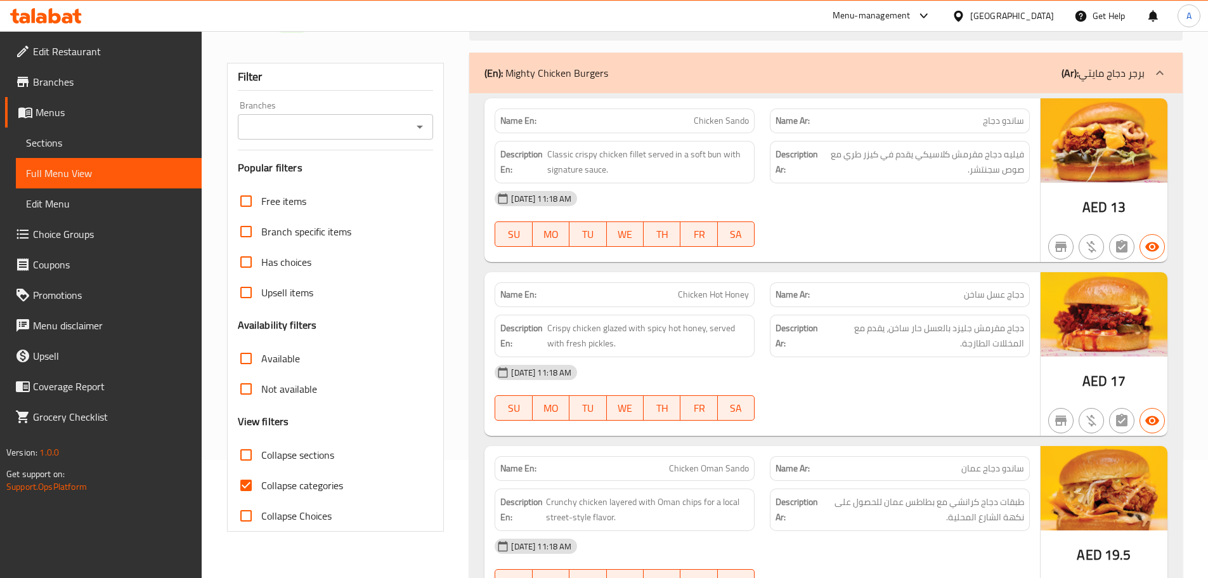
scroll to position [254, 0]
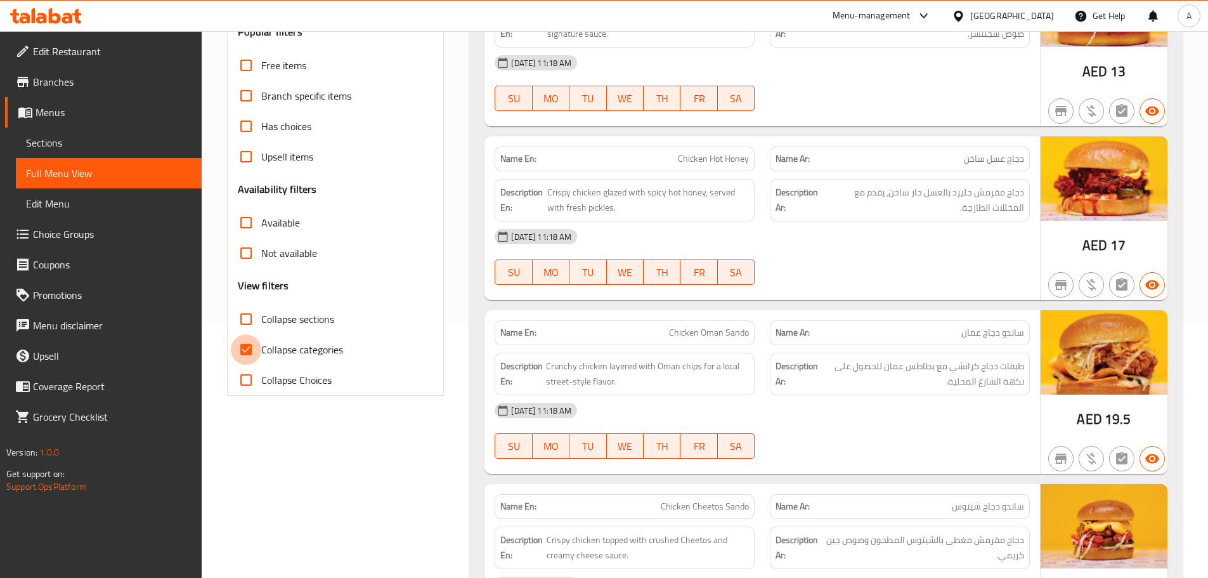
click at [244, 355] on input "Collapse categories" at bounding box center [246, 349] width 30 height 30
checkbox input "false"
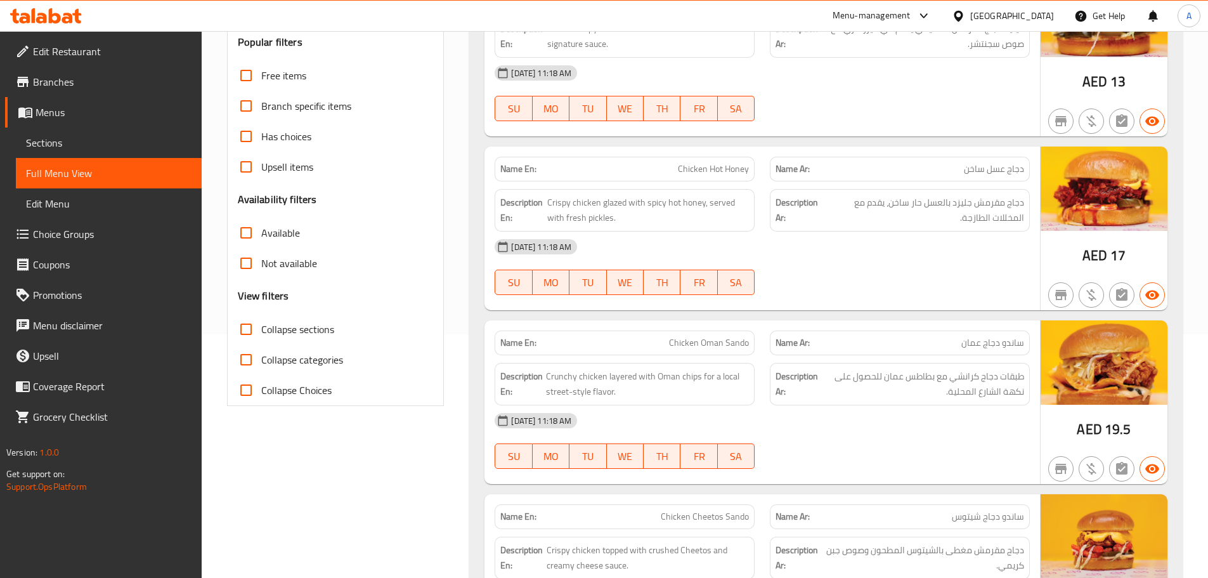
scroll to position [0, 0]
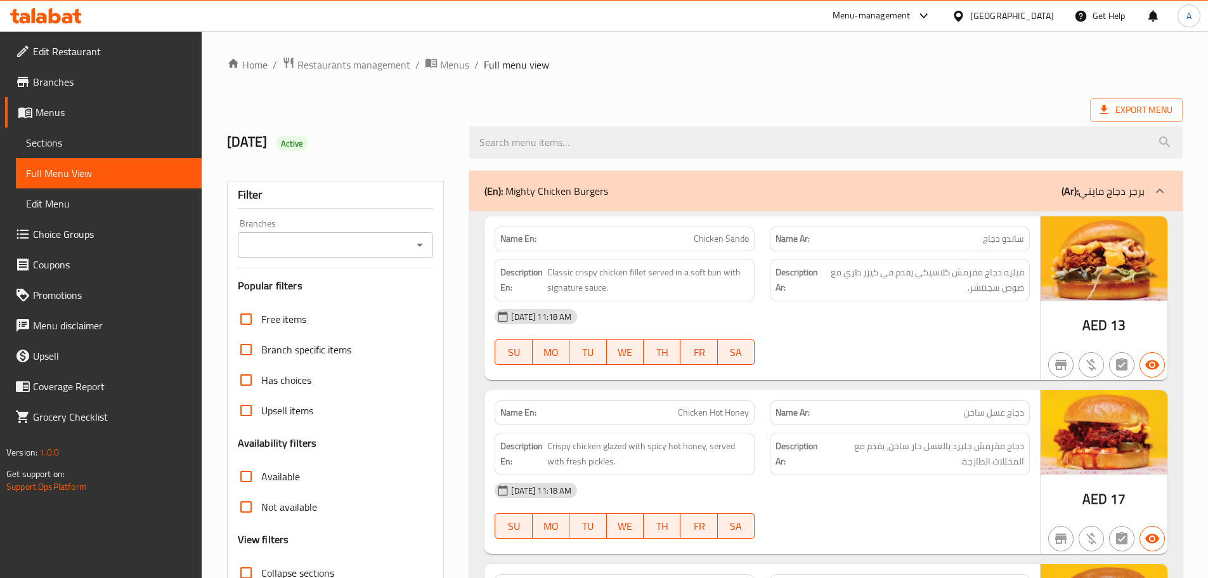
click at [1128, 106] on span "Export Menu" at bounding box center [1136, 110] width 72 height 16
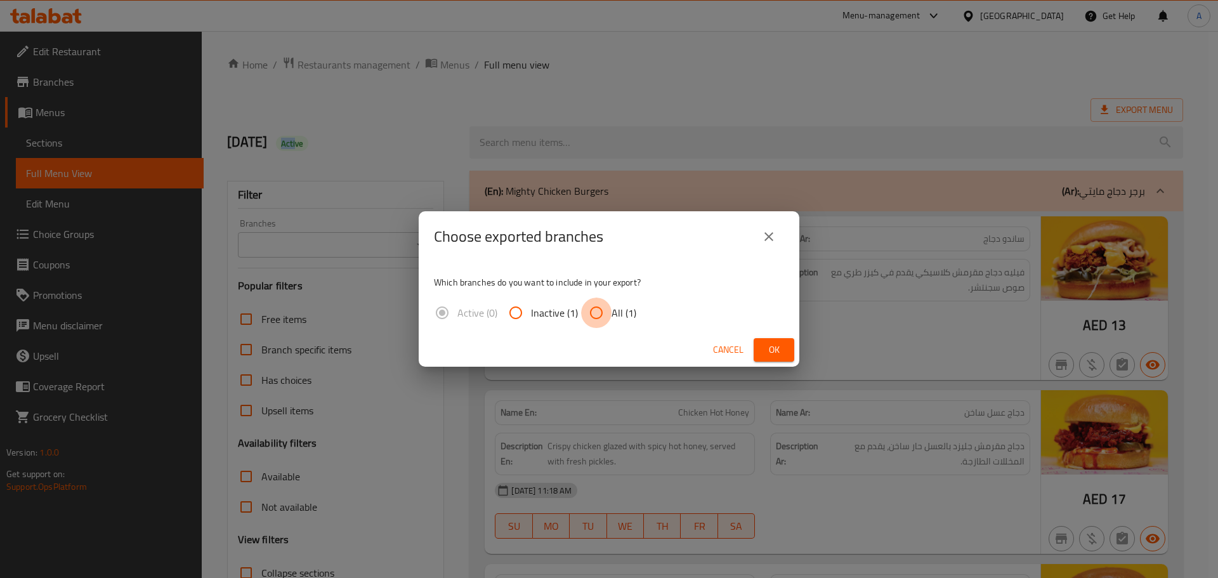
click at [597, 318] on input "All (1)" at bounding box center [596, 312] width 30 height 30
radio input "true"
drag, startPoint x: 747, startPoint y: 350, endPoint x: 765, endPoint y: 354, distance: 18.9
click at [765, 354] on div "Cancel Ok" at bounding box center [609, 350] width 380 height 34
click at [765, 354] on span "Ok" at bounding box center [774, 350] width 20 height 16
